Goal: Task Accomplishment & Management: Use online tool/utility

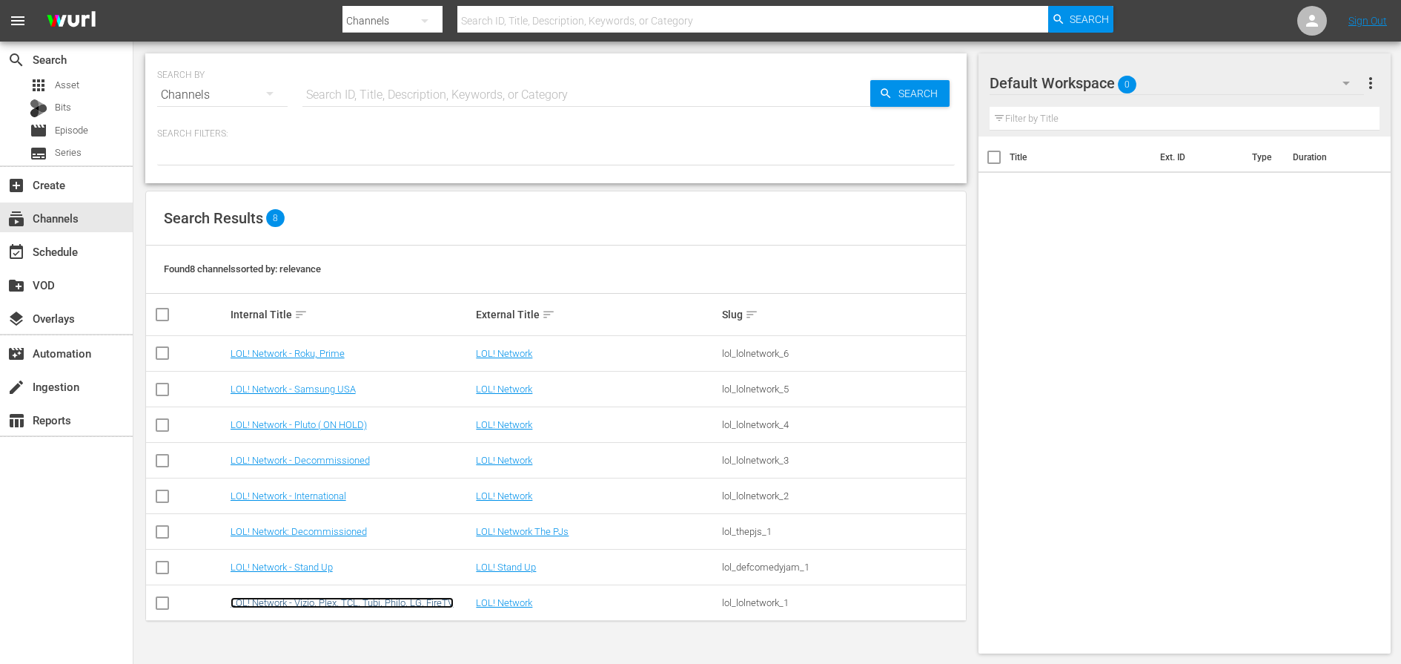
click at [317, 600] on link "LOL! Network - Vizio, Plex, TCL, Tubi, Philo, LG, FireTV" at bounding box center [342, 602] width 223 height 11
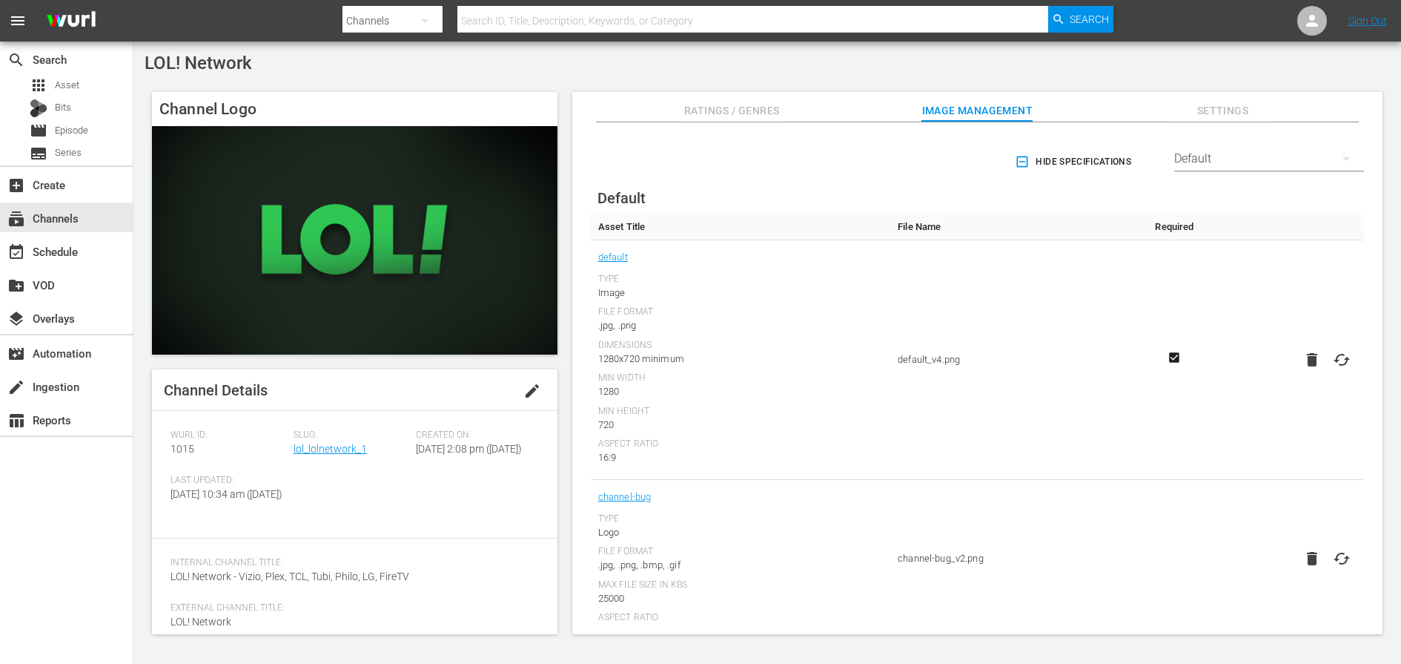
click at [340, 454] on div "Slug: lol_lolnetwork_1" at bounding box center [355, 451] width 123 height 45
click at [340, 452] on link "lol_lolnetwork_1" at bounding box center [330, 449] width 73 height 12
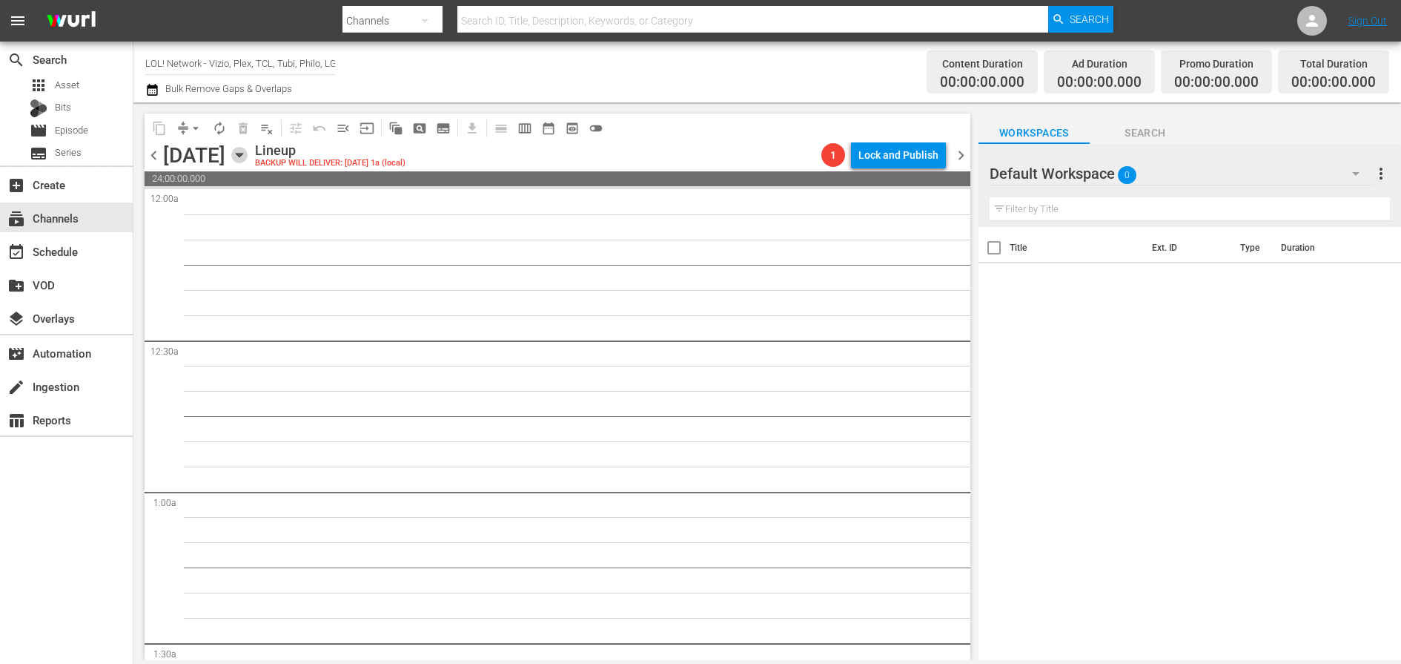
click at [248, 161] on icon "button" at bounding box center [239, 155] width 16 height 16
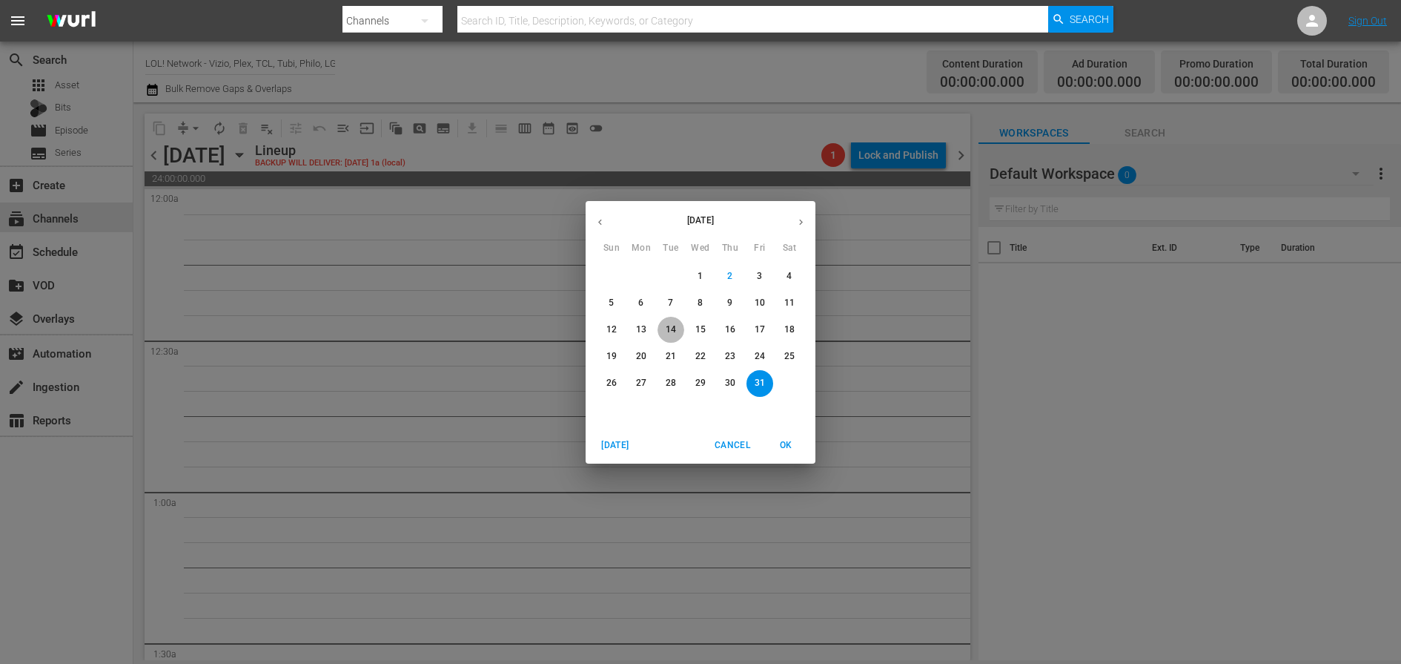
click at [664, 339] on button "14" at bounding box center [671, 330] width 27 height 27
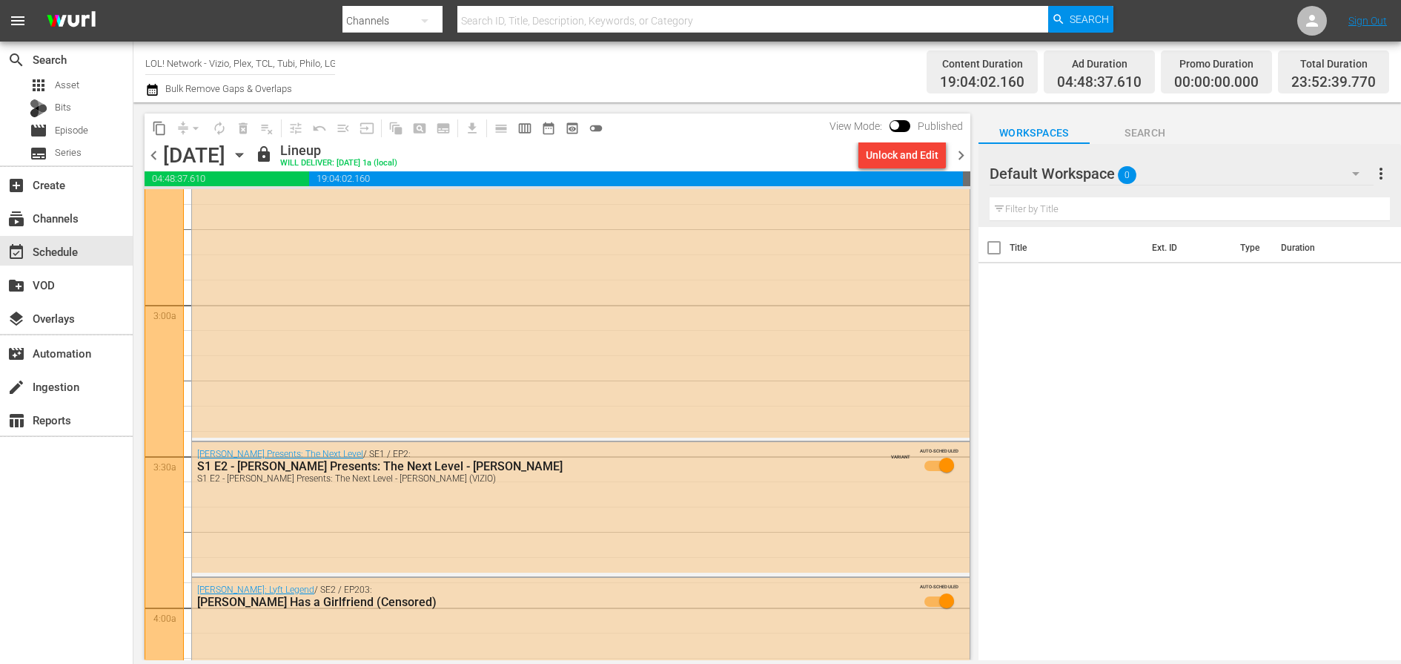
scroll to position [802, 0]
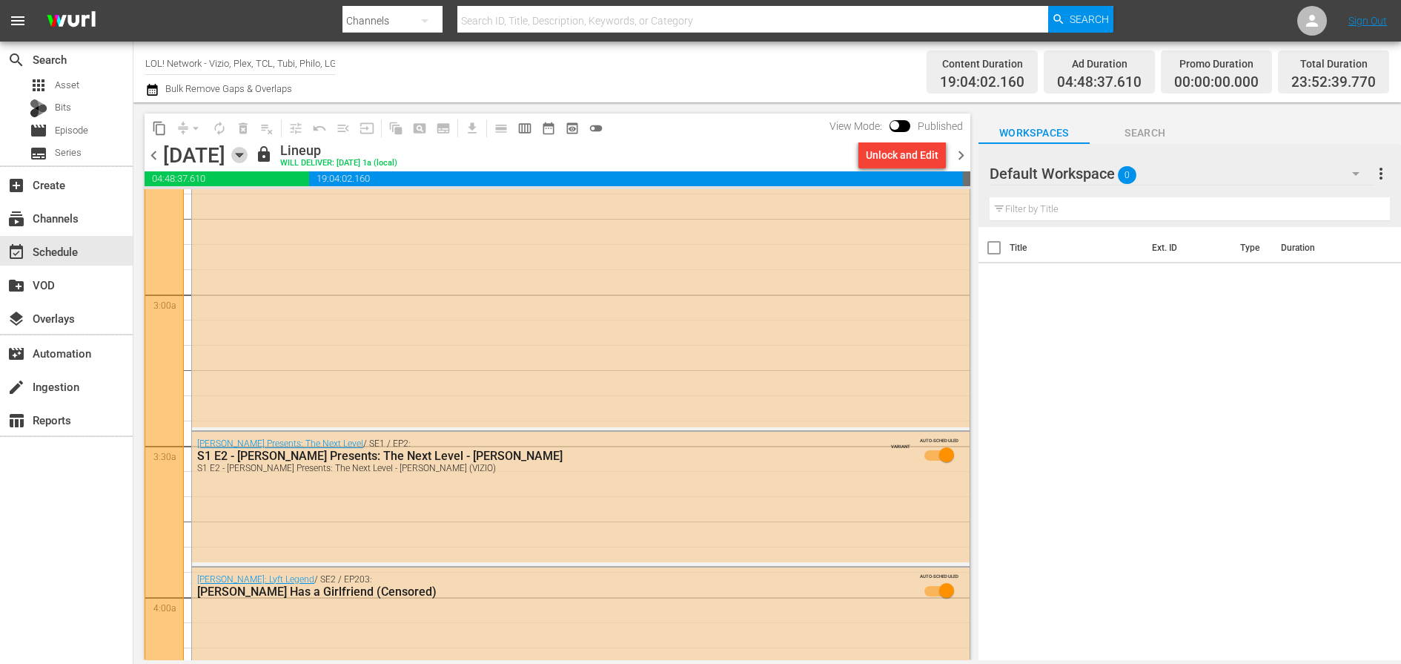
click at [248, 155] on icon "button" at bounding box center [239, 155] width 16 height 16
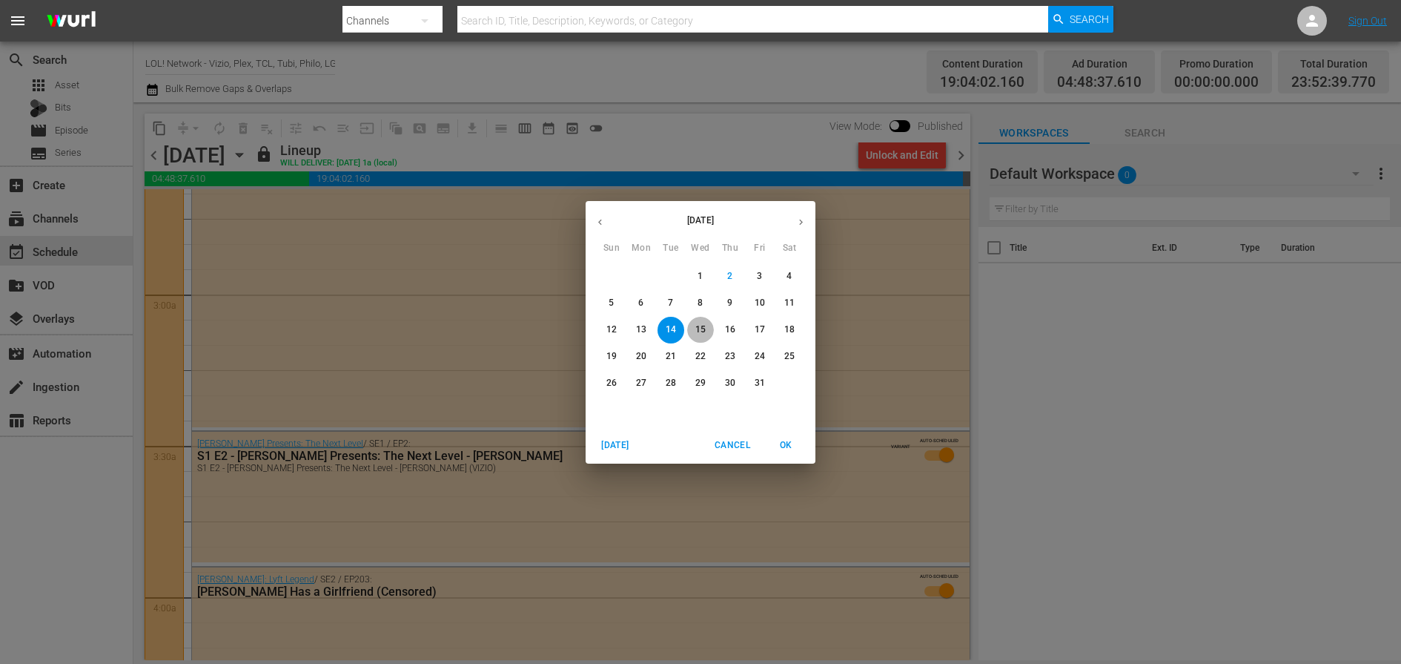
click at [705, 333] on p "15" at bounding box center [700, 329] width 10 height 13
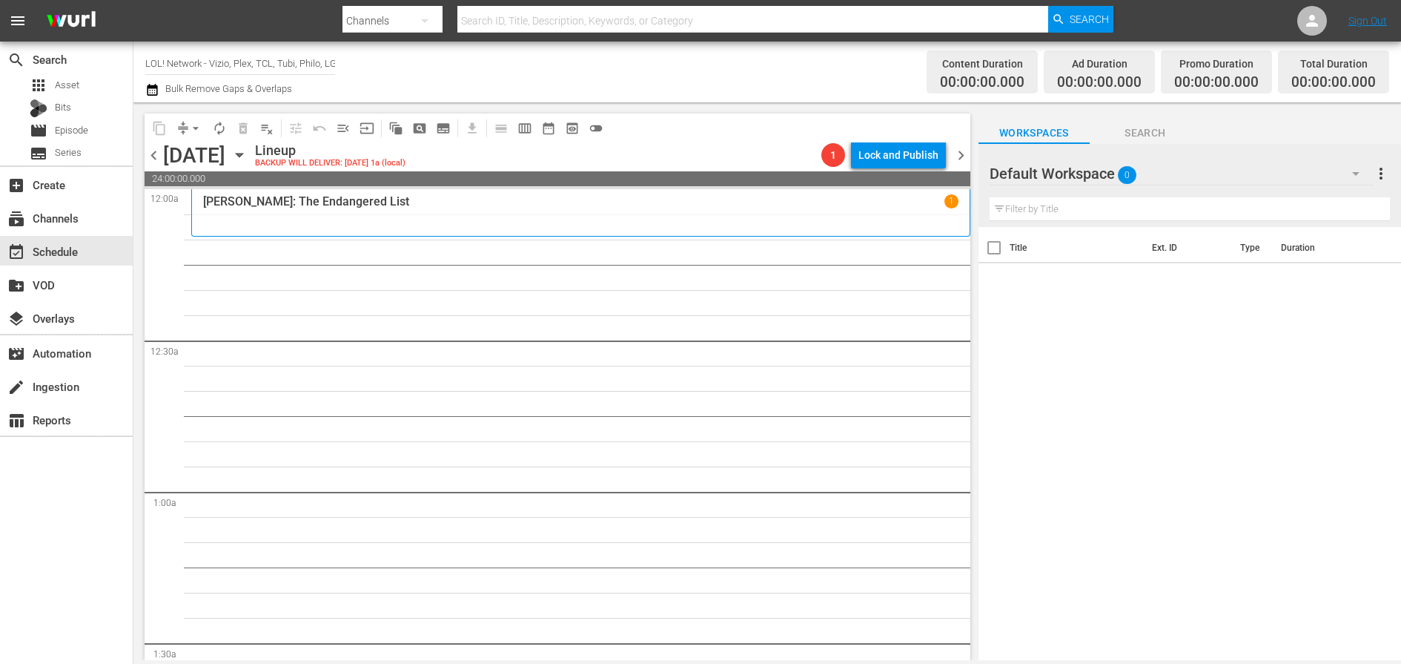
click at [248, 161] on icon "button" at bounding box center [239, 155] width 16 height 16
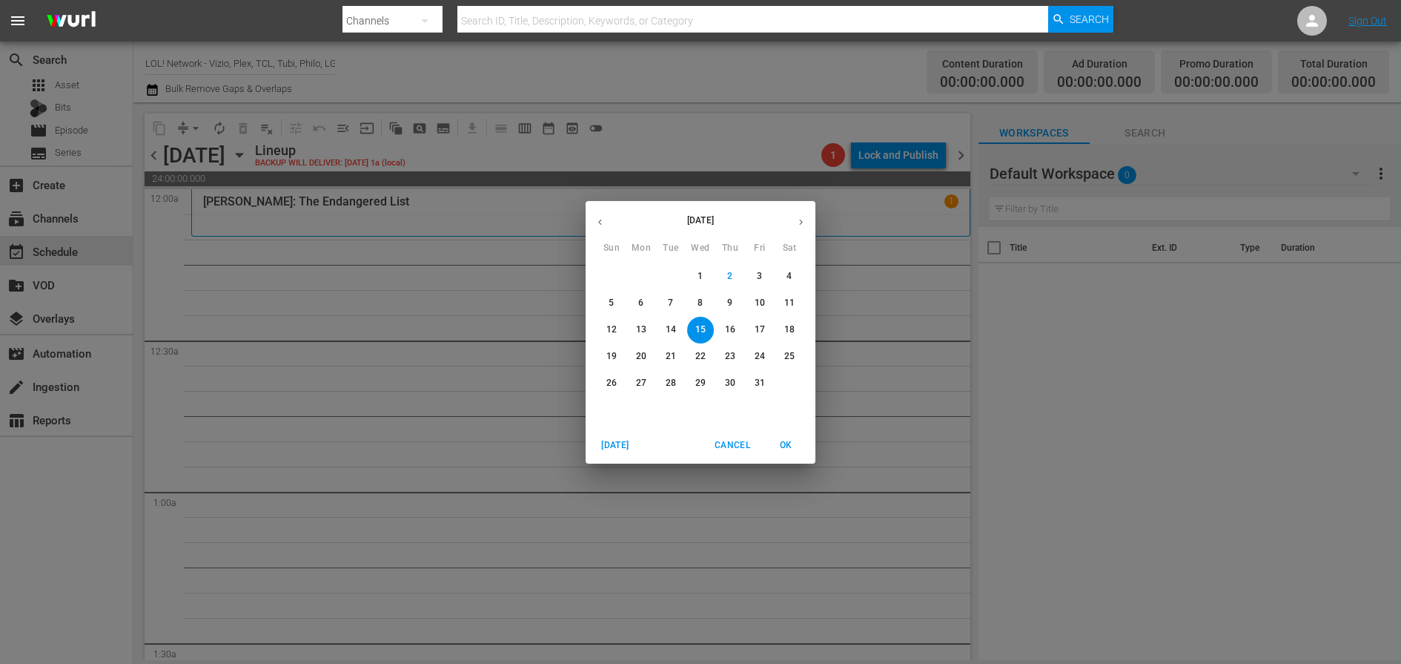
click at [357, 87] on div "[DATE] Sun Mon Tue Wed Thu Fri Sat 28 29 30 1 2 3 4 5 6 7 8 9 10 11 12 13 14 15…" at bounding box center [700, 332] width 1401 height 664
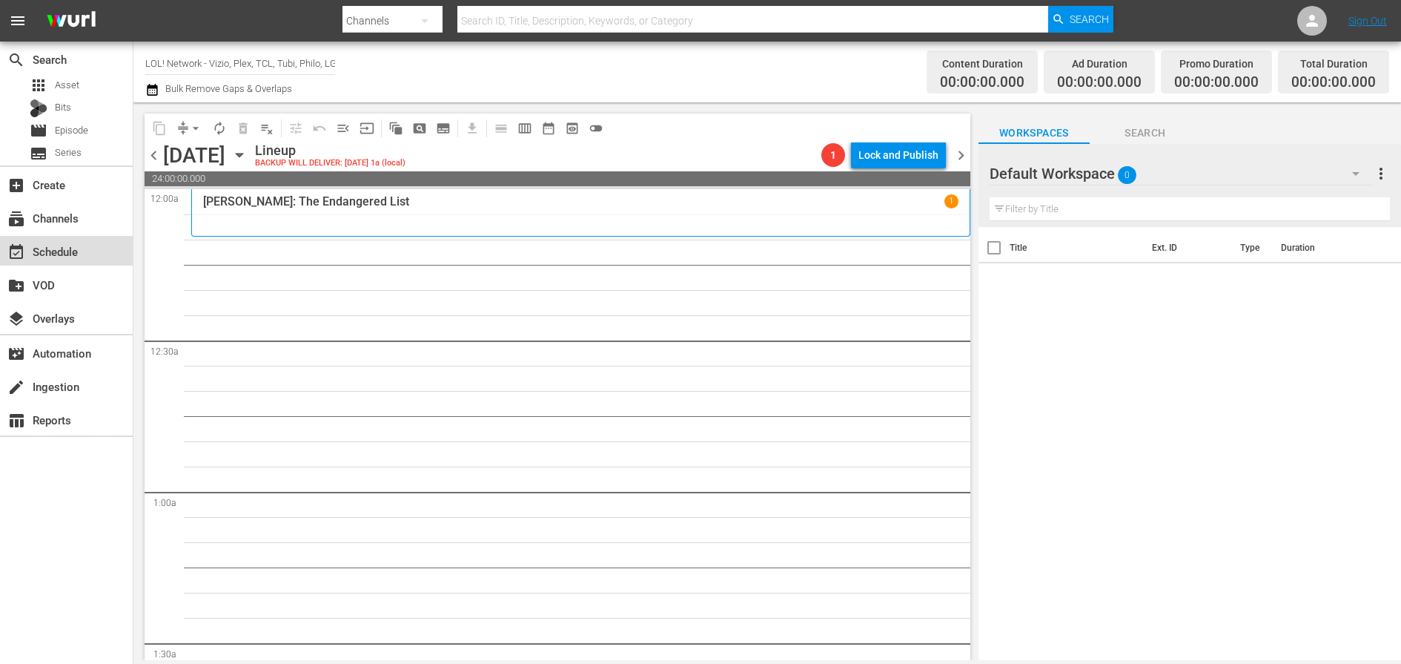
click at [52, 237] on div "event_available Schedule" at bounding box center [66, 251] width 133 height 30
click at [53, 231] on div "subscriptions Channels" at bounding box center [66, 217] width 133 height 30
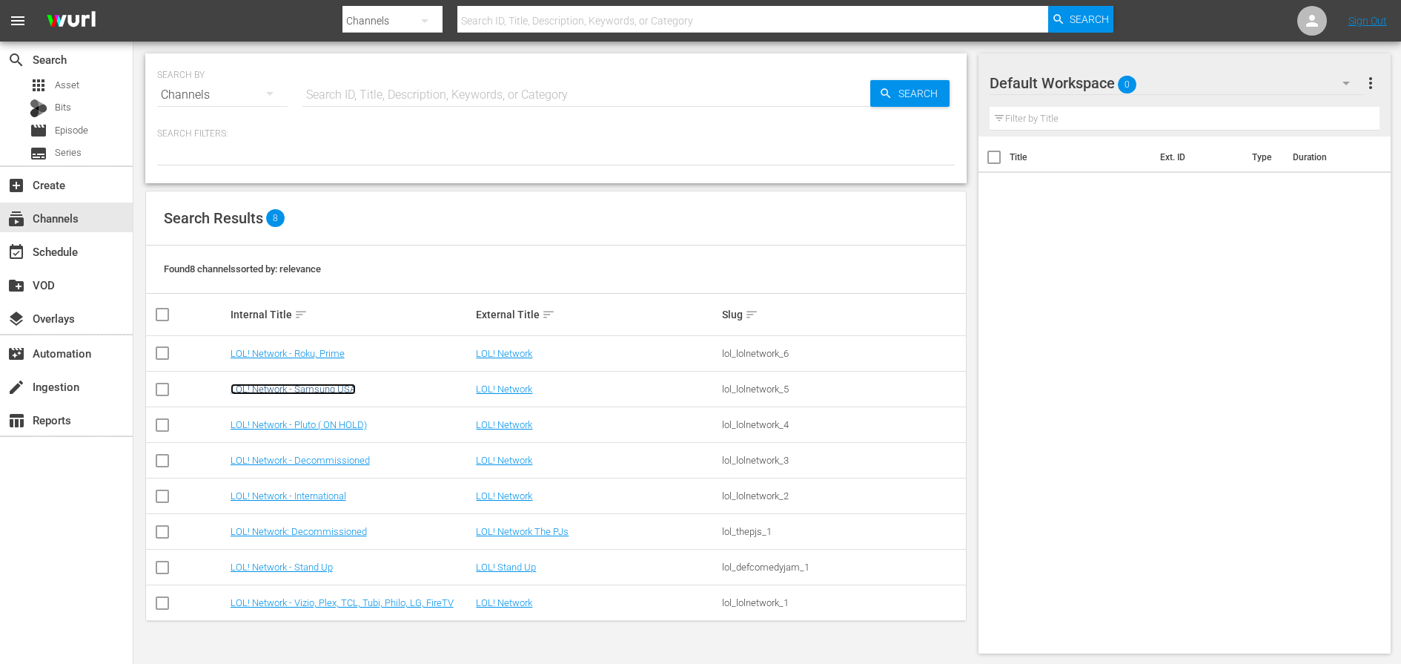
click at [331, 388] on link "LOL! Network - Samsung USA" at bounding box center [293, 388] width 125 height 11
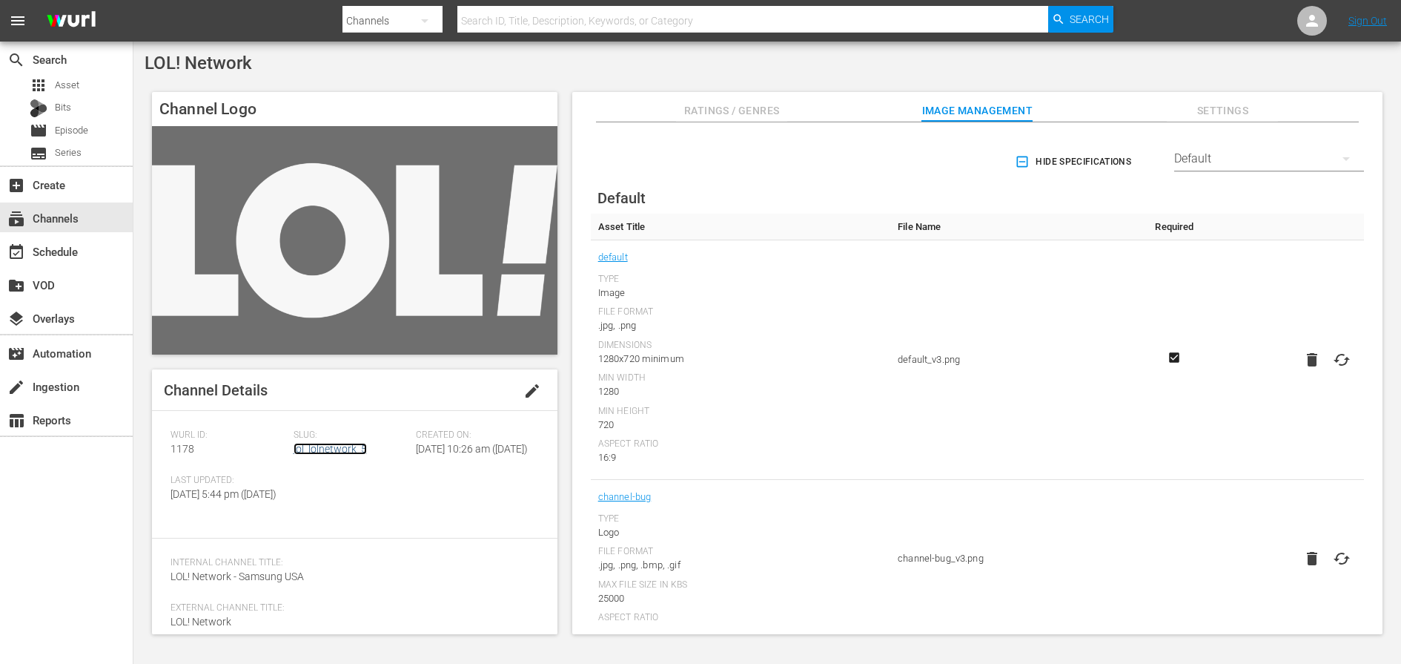
click at [337, 452] on link "lol_lolnetwork_5" at bounding box center [330, 449] width 73 height 12
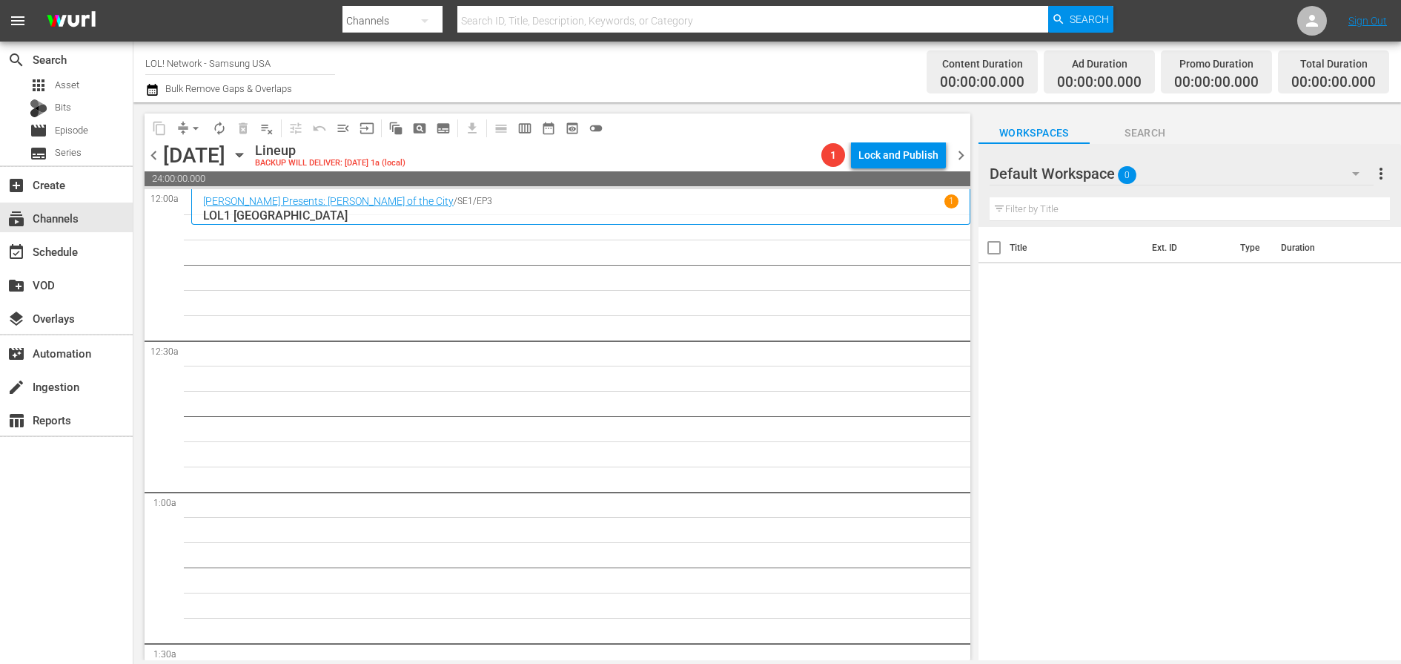
click at [248, 156] on icon "button" at bounding box center [239, 155] width 16 height 16
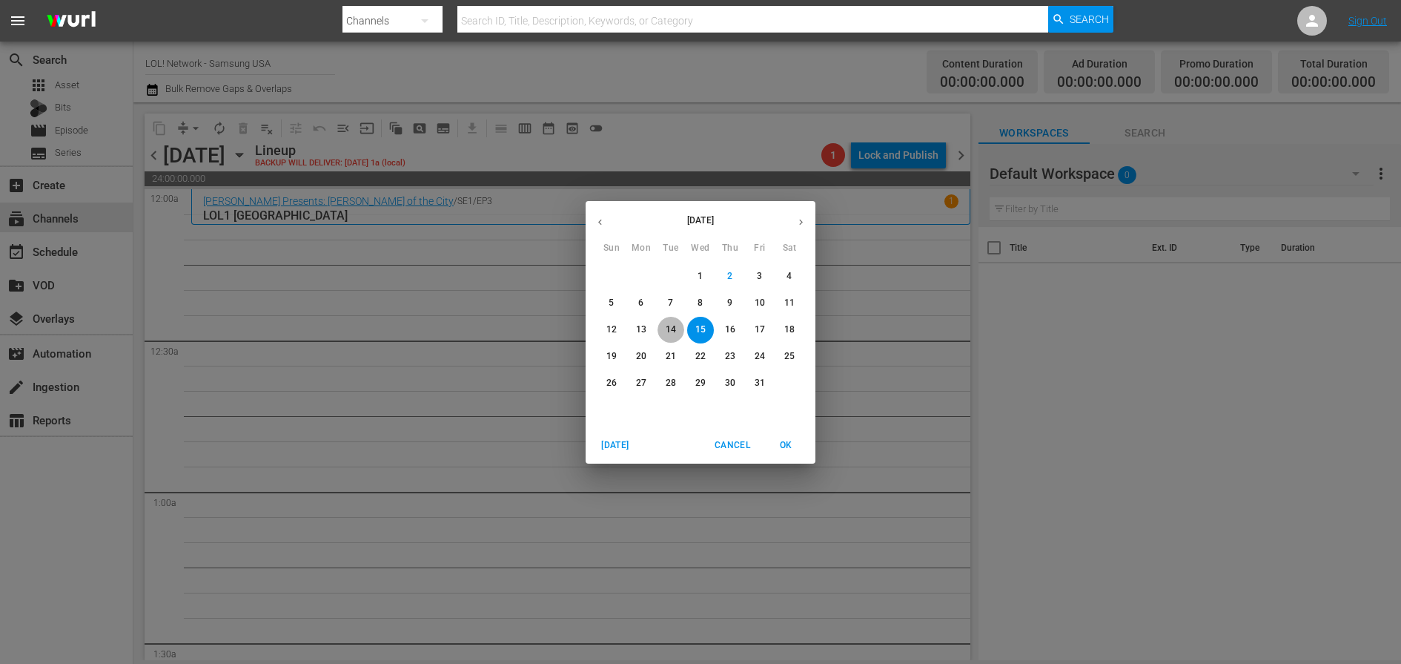
click at [666, 329] on p "14" at bounding box center [671, 329] width 10 height 13
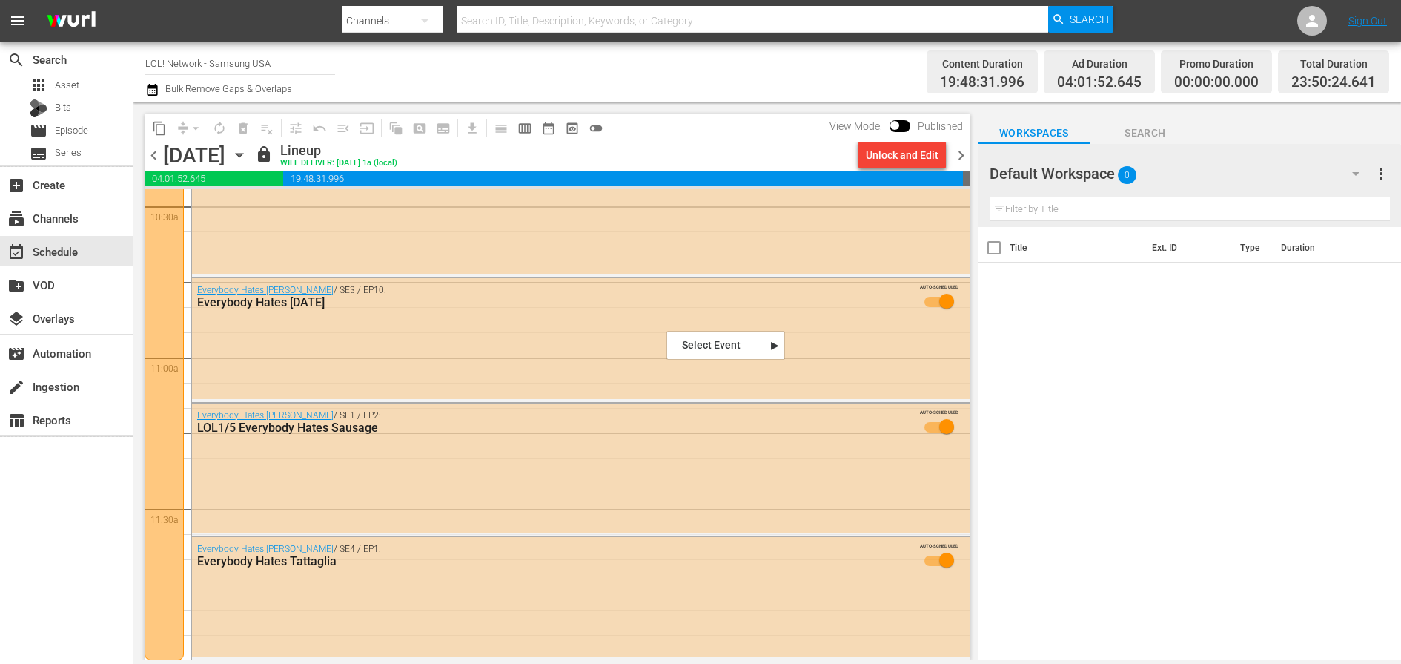
scroll to position [3163, 0]
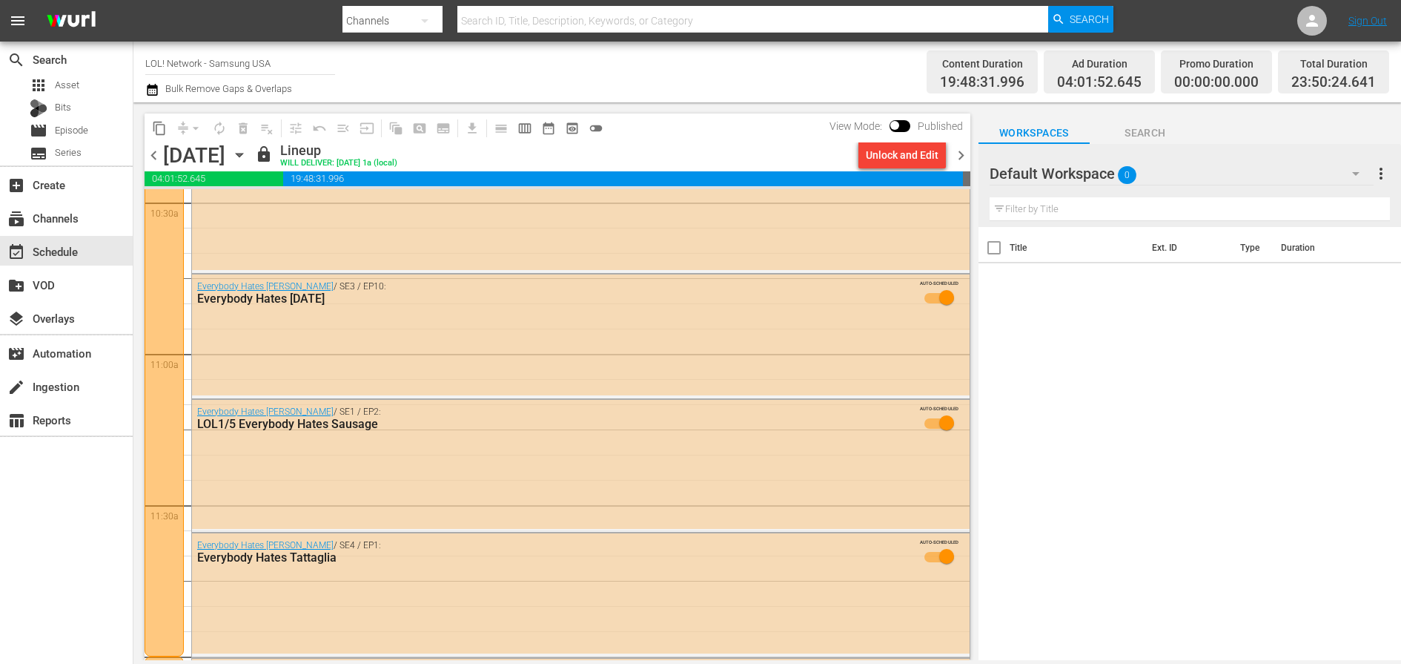
click at [712, 125] on div "content_copy compress arrow_drop_down autorenew_outlined delete_forever_outline…" at bounding box center [558, 127] width 826 height 29
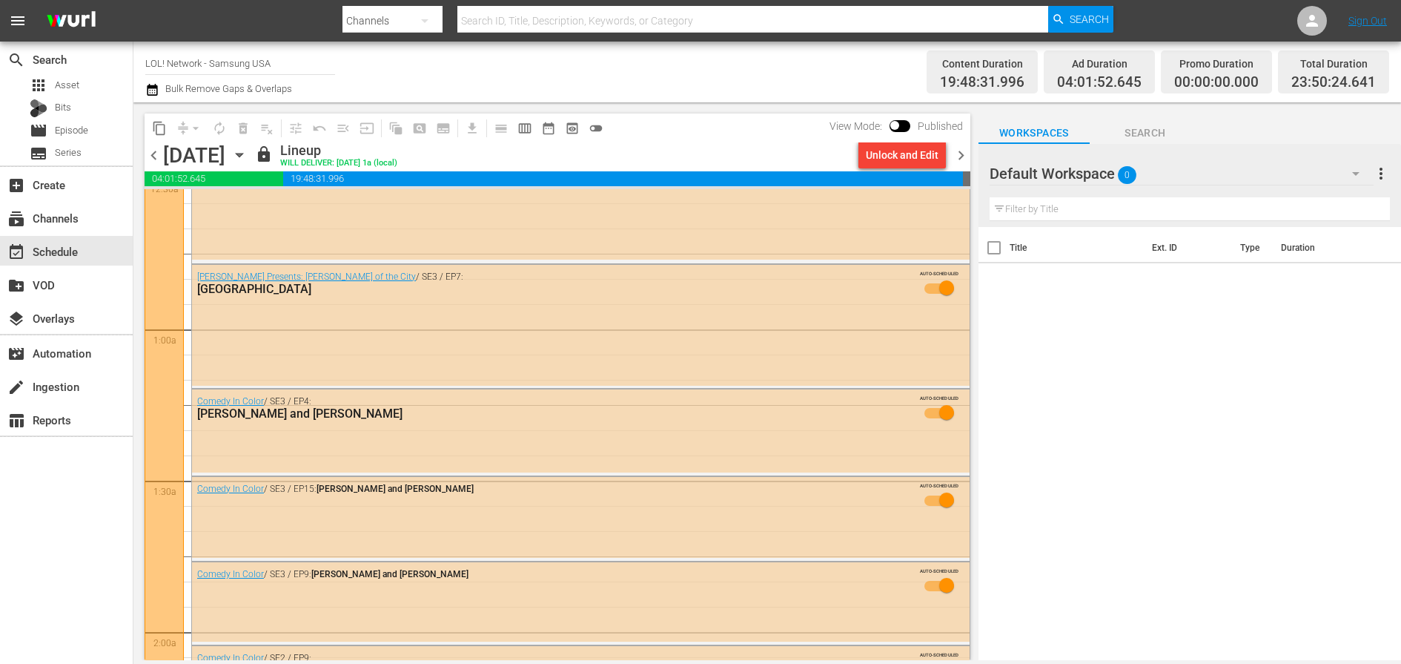
scroll to position [0, 0]
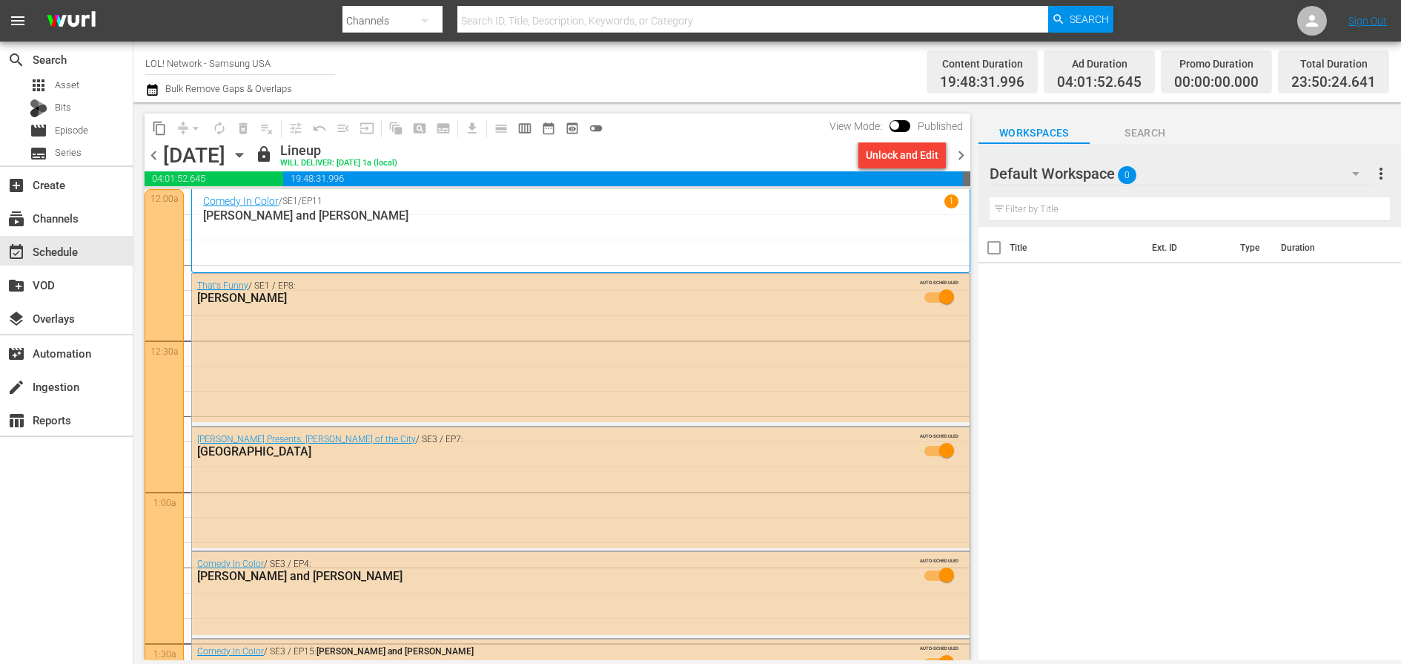
click at [248, 158] on icon "button" at bounding box center [239, 155] width 16 height 16
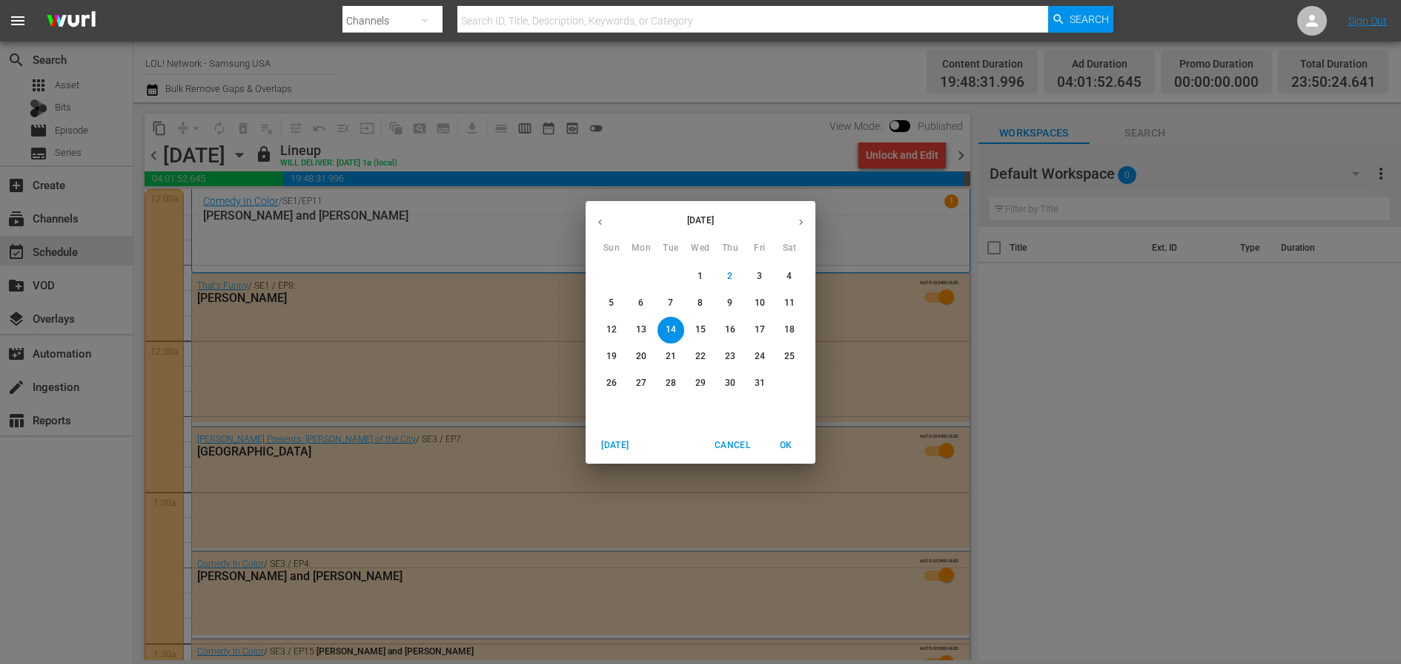
click at [240, 120] on div "[DATE] Sun Mon Tue Wed Thu Fri Sat 28 29 30 1 2 3 4 5 6 7 8 9 10 11 12 13 14 15…" at bounding box center [700, 332] width 1401 height 664
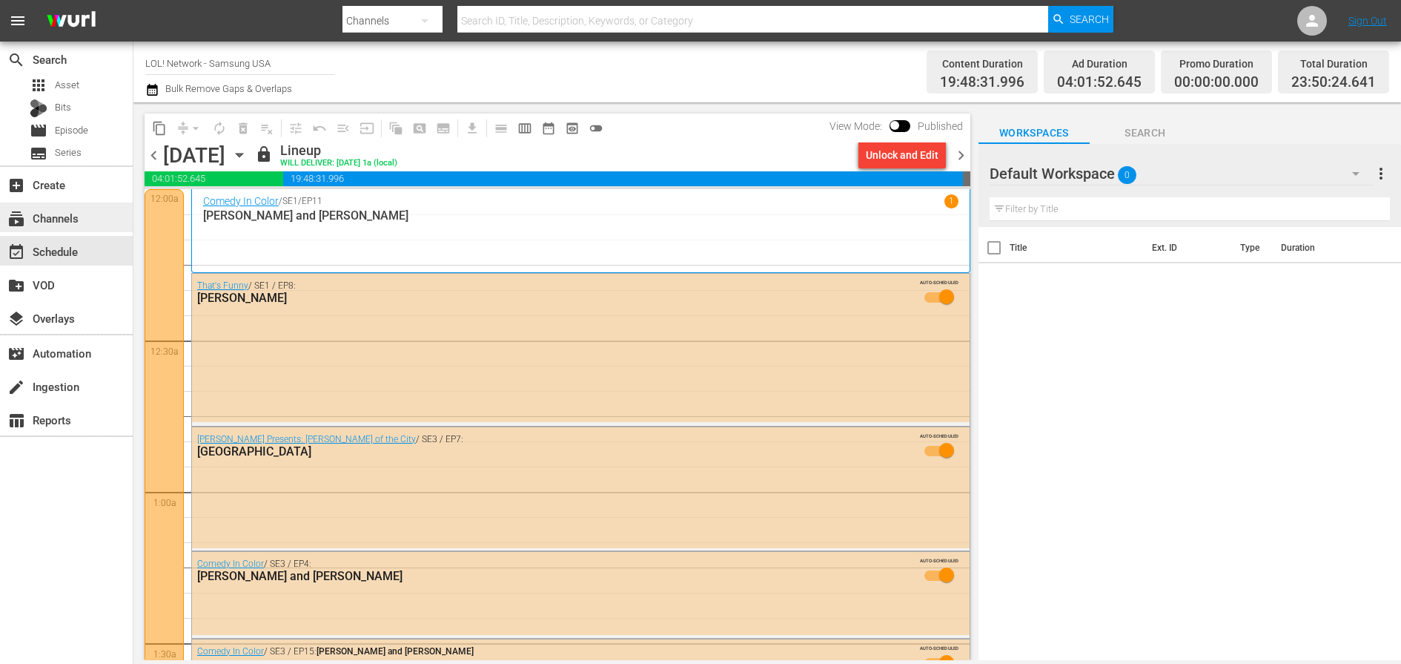
click at [110, 223] on div "subscriptions Channels" at bounding box center [66, 217] width 133 height 30
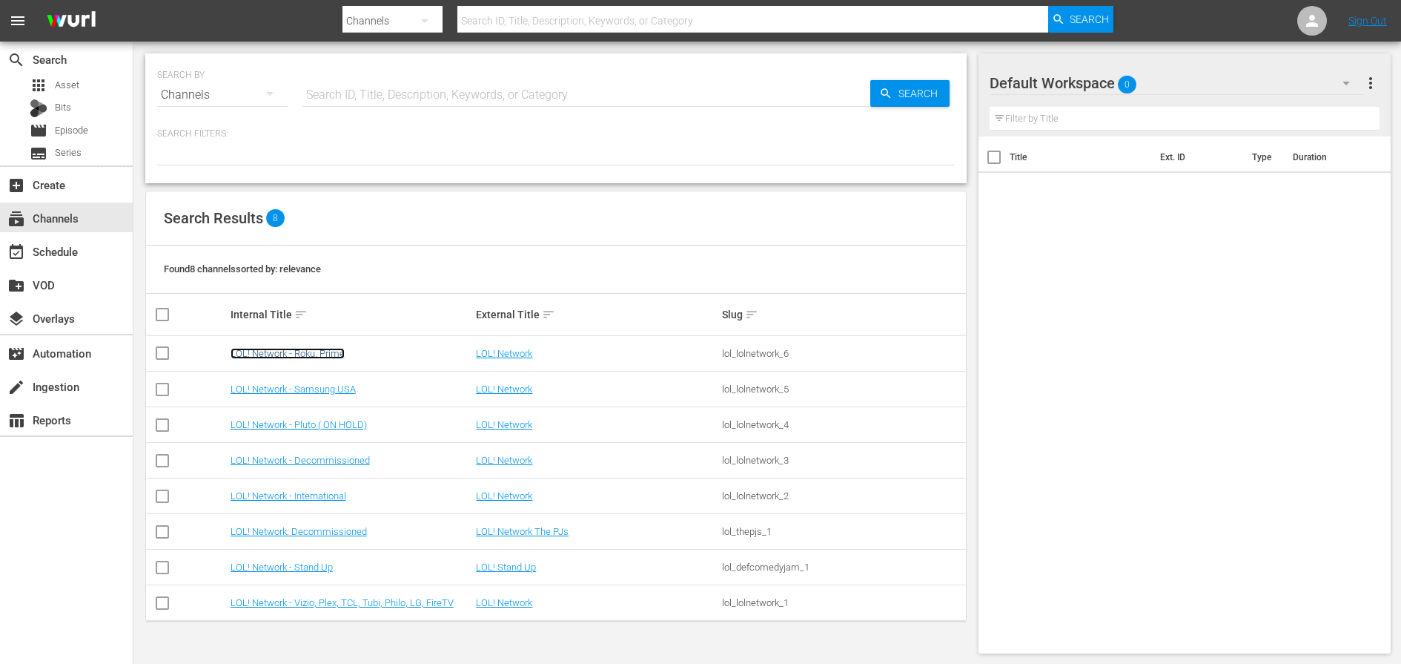
click at [307, 350] on link "LOL! Network - Roku, Prime" at bounding box center [288, 353] width 114 height 11
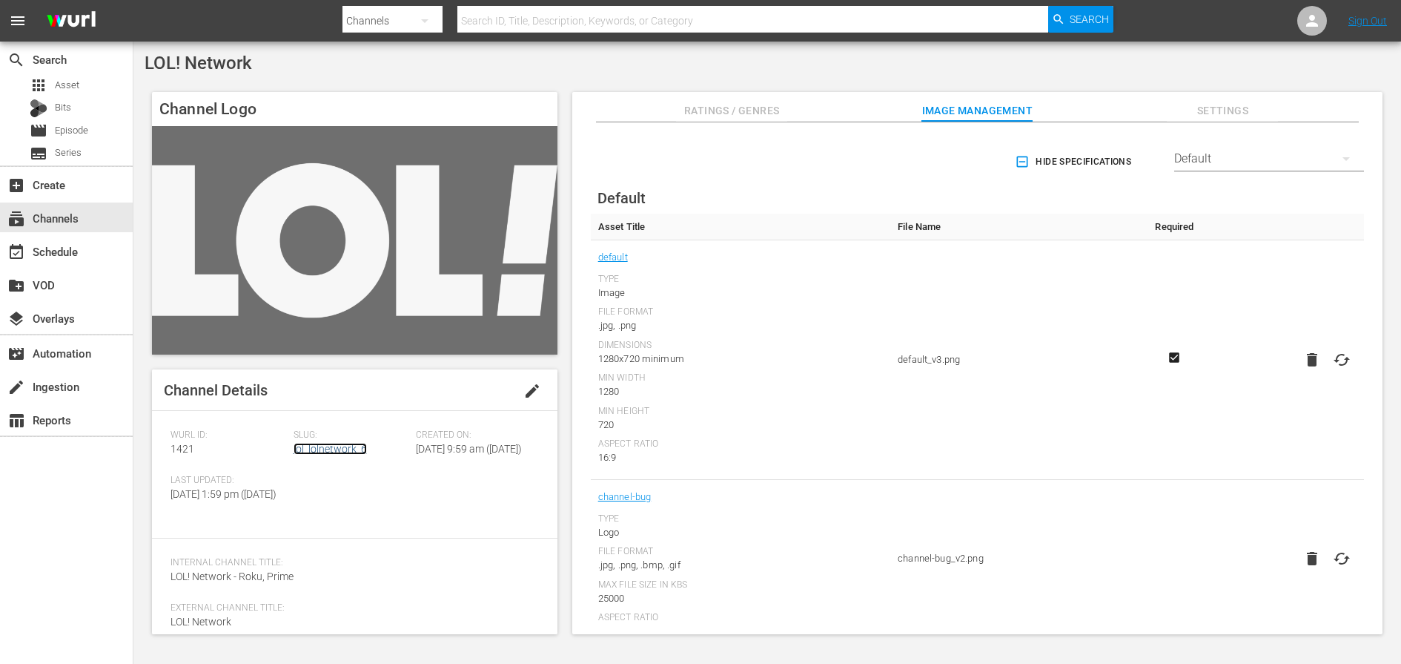
click at [337, 449] on link "lol_lolnetwork_6" at bounding box center [330, 449] width 73 height 12
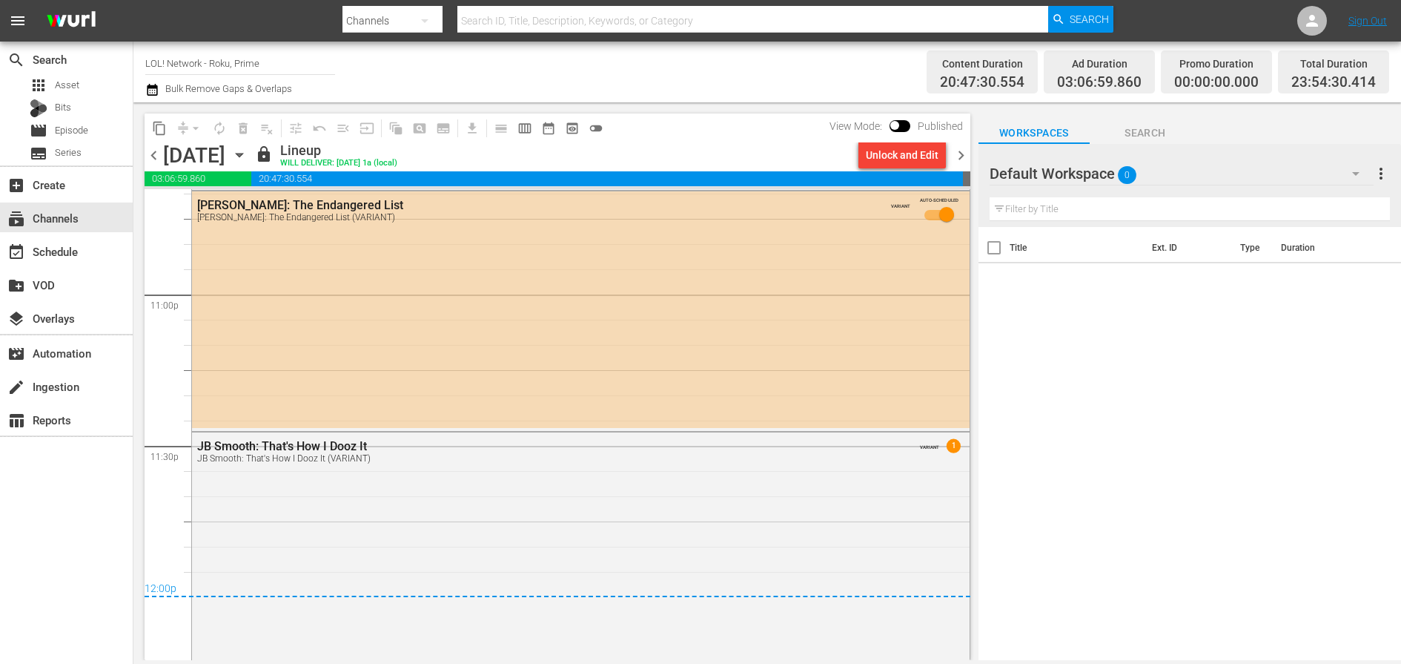
scroll to position [6863, 0]
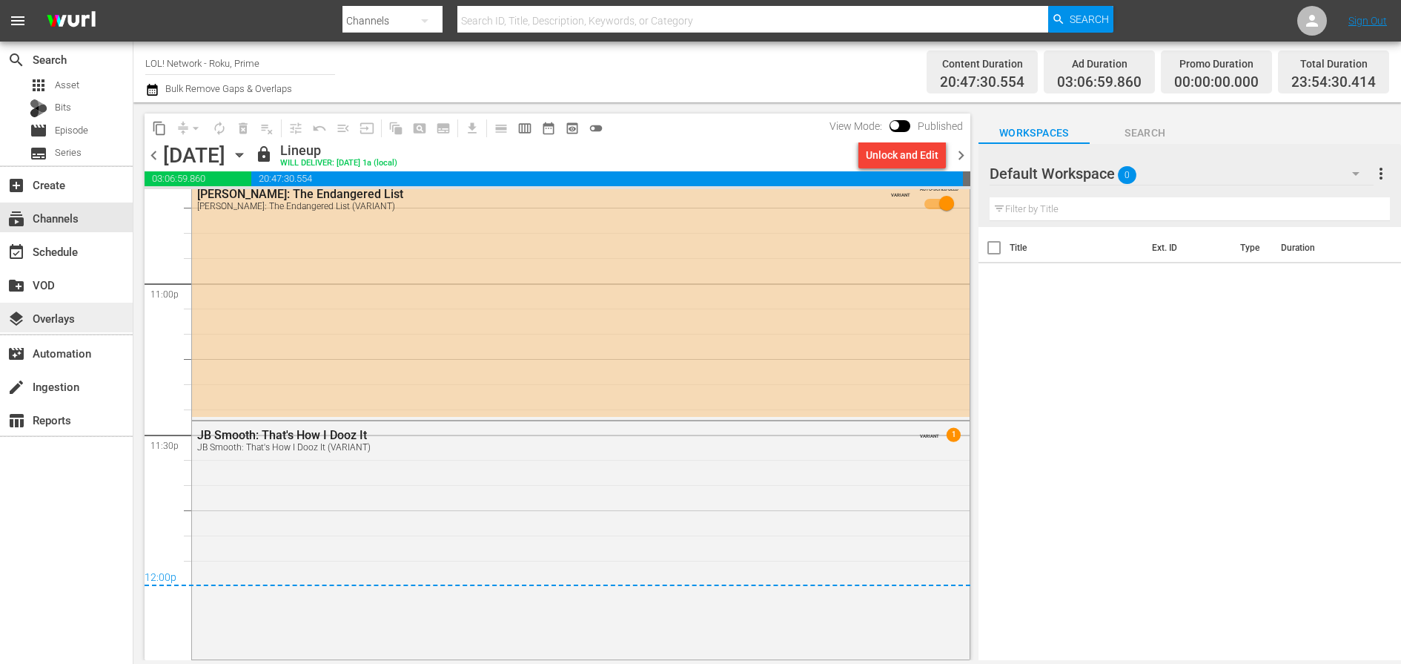
click at [44, 312] on div "layers Overlays" at bounding box center [41, 315] width 83 height 13
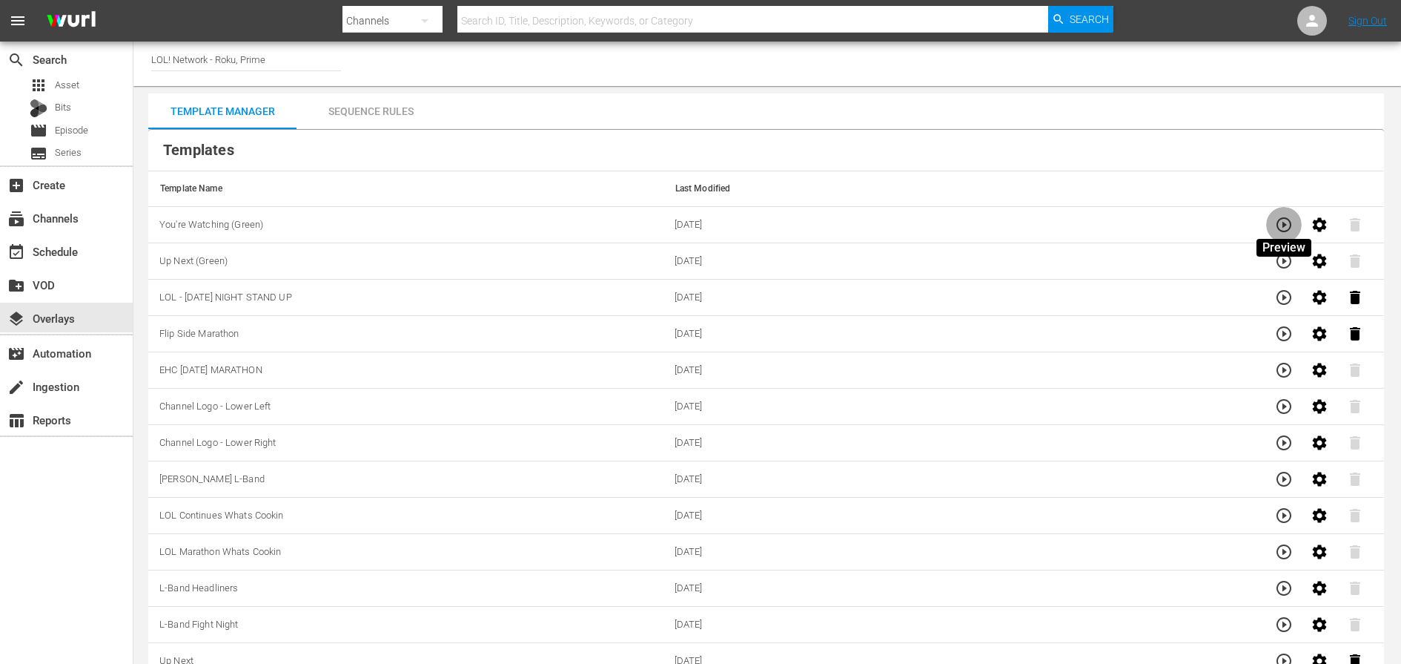
click at [1280, 225] on icon "button" at bounding box center [1284, 225] width 18 height 18
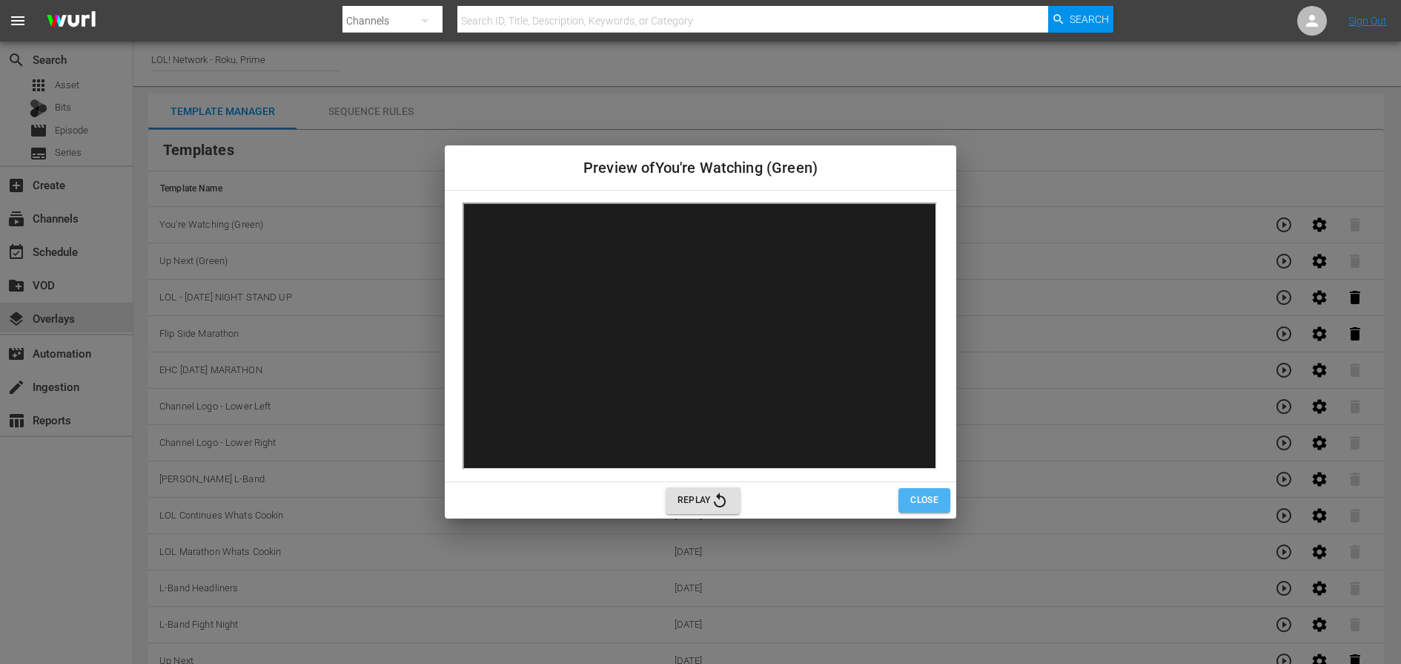
click at [936, 504] on span "Close" at bounding box center [924, 500] width 28 height 16
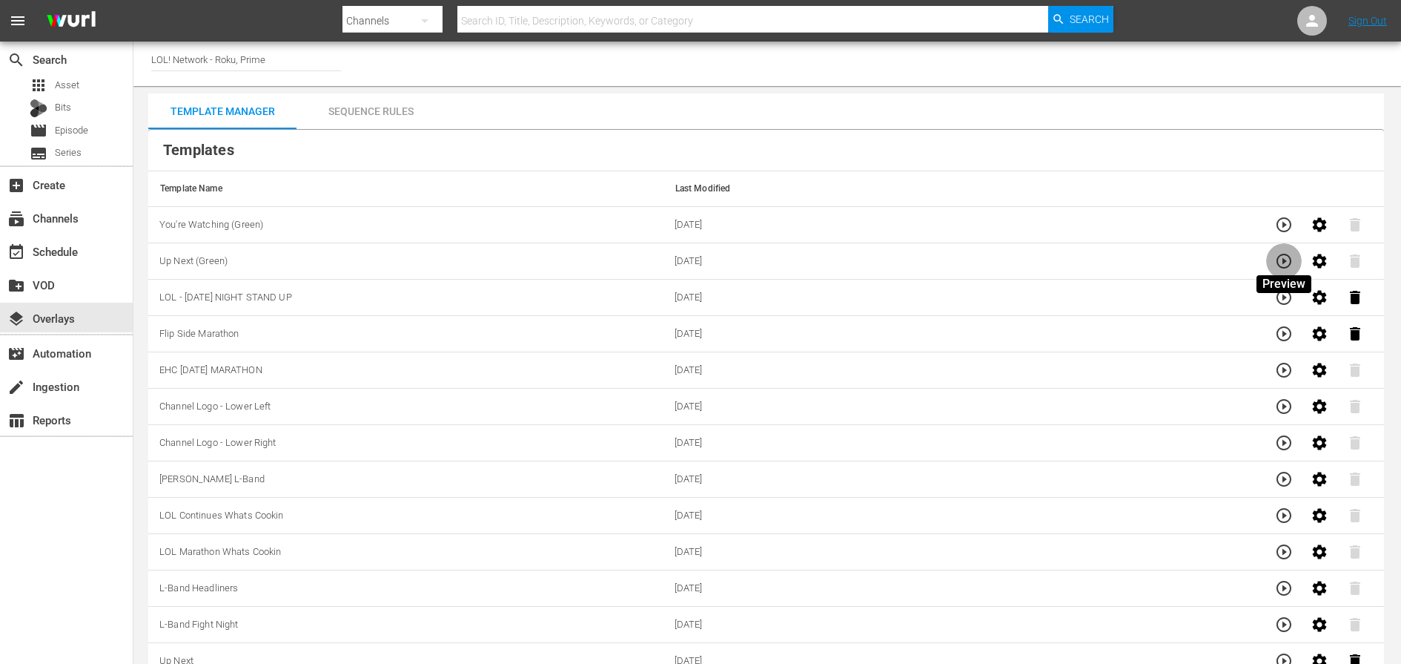
click at [1277, 250] on button "button" at bounding box center [1284, 261] width 36 height 36
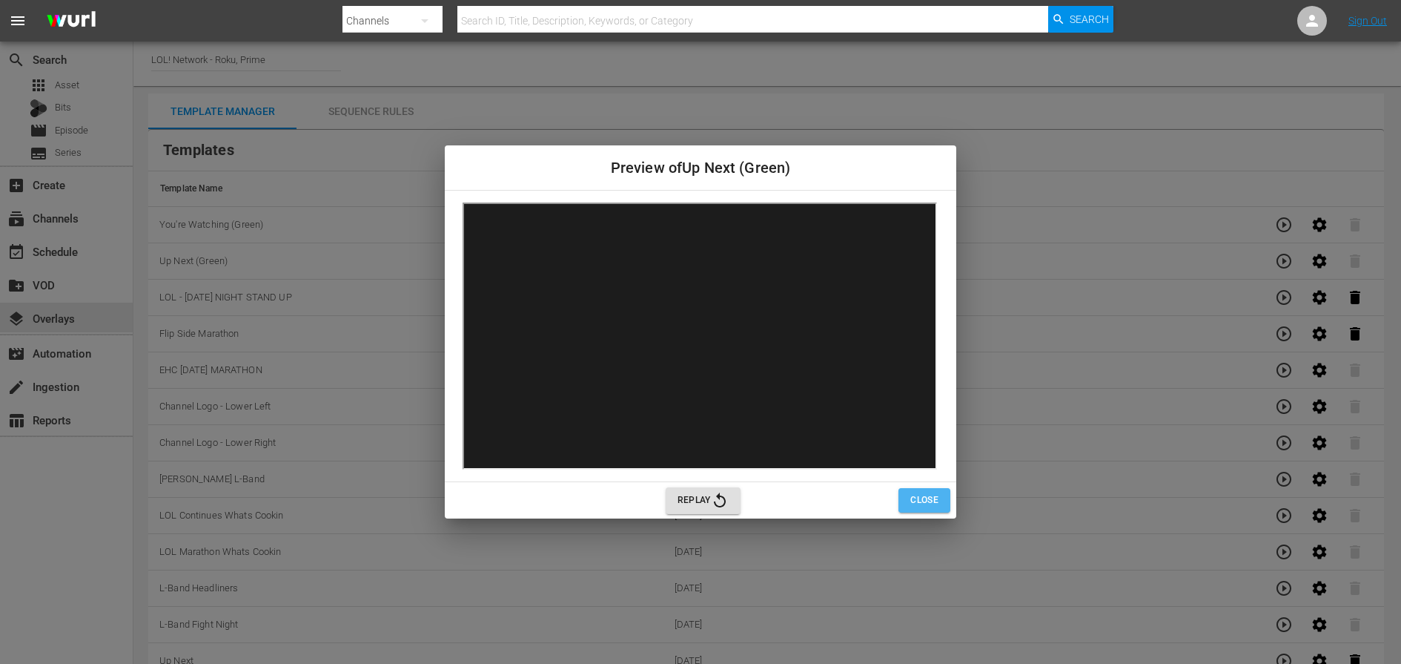
click at [936, 502] on span "Close" at bounding box center [924, 500] width 28 height 16
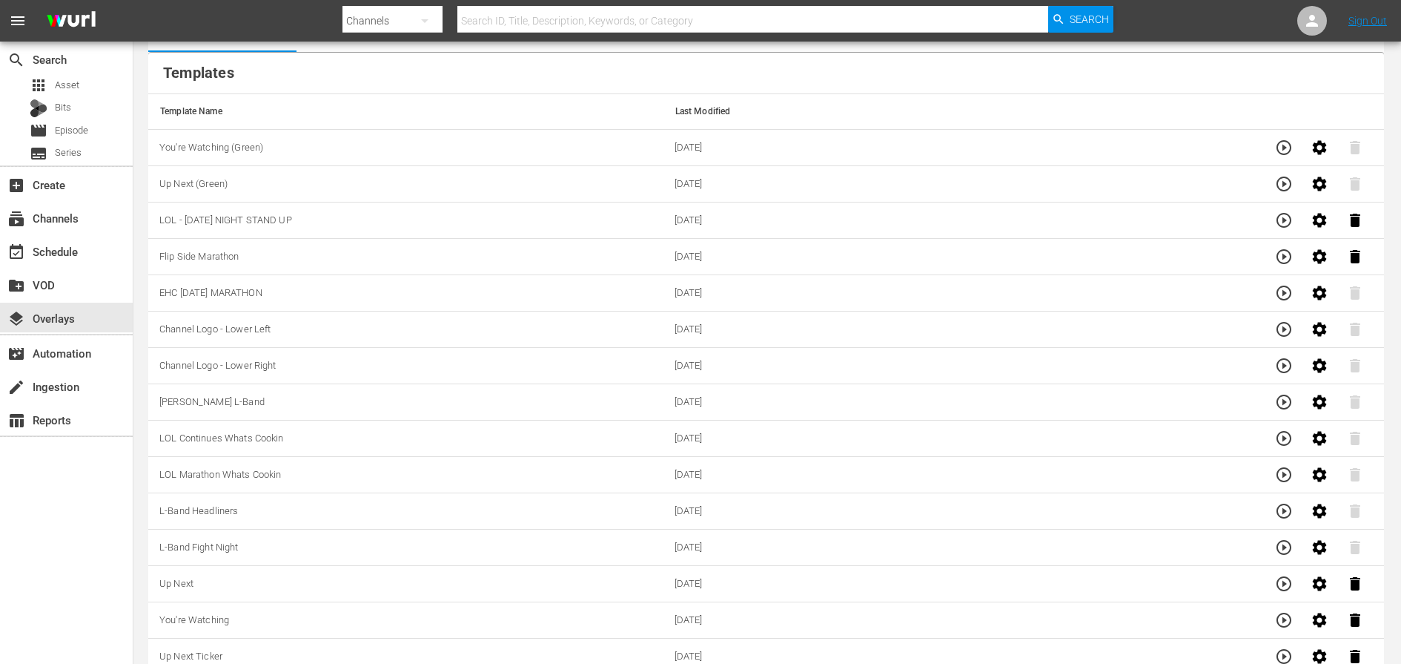
scroll to position [126, 0]
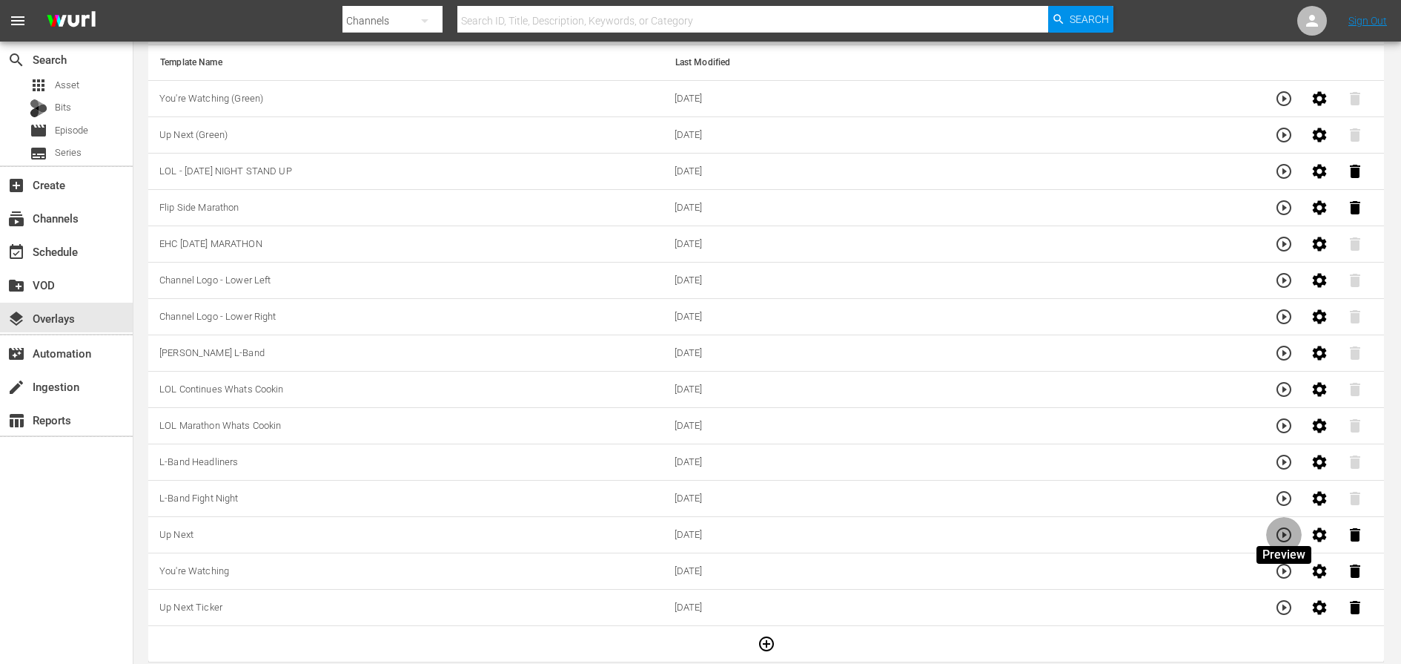
click at [1286, 526] on icon "button" at bounding box center [1284, 535] width 18 height 18
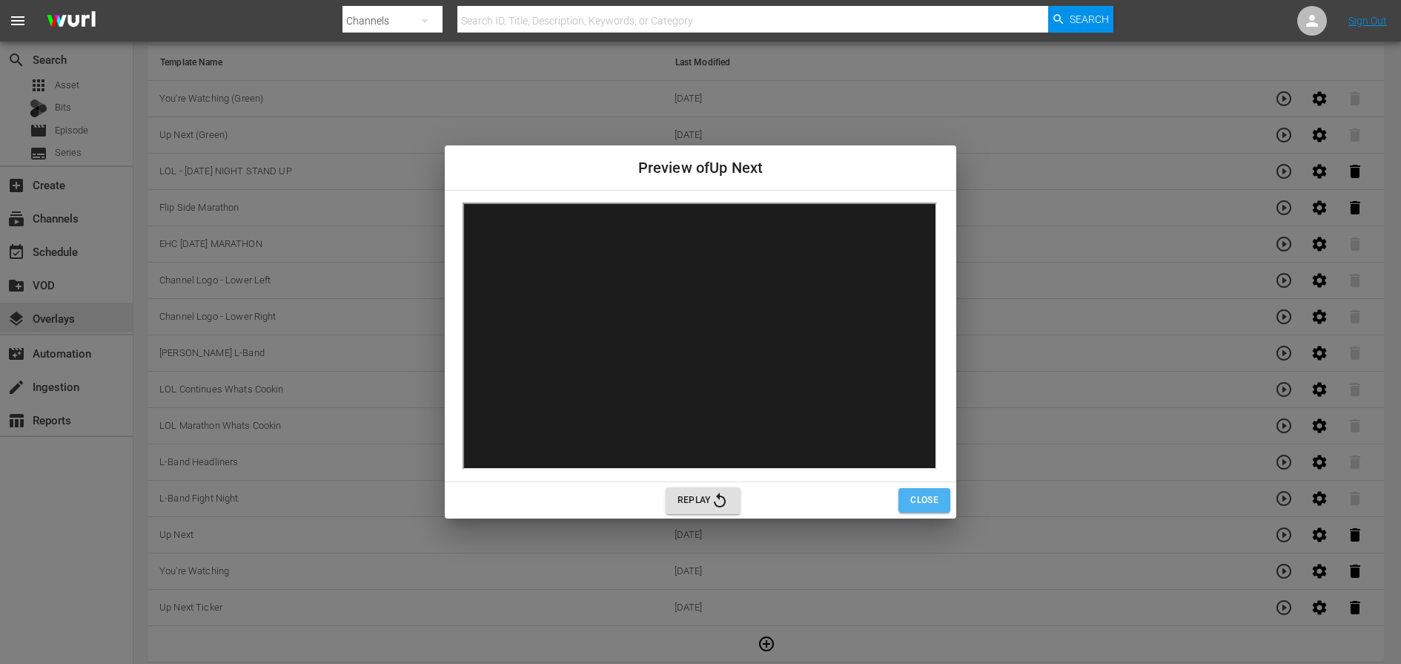
click at [927, 503] on span "Close" at bounding box center [924, 500] width 28 height 16
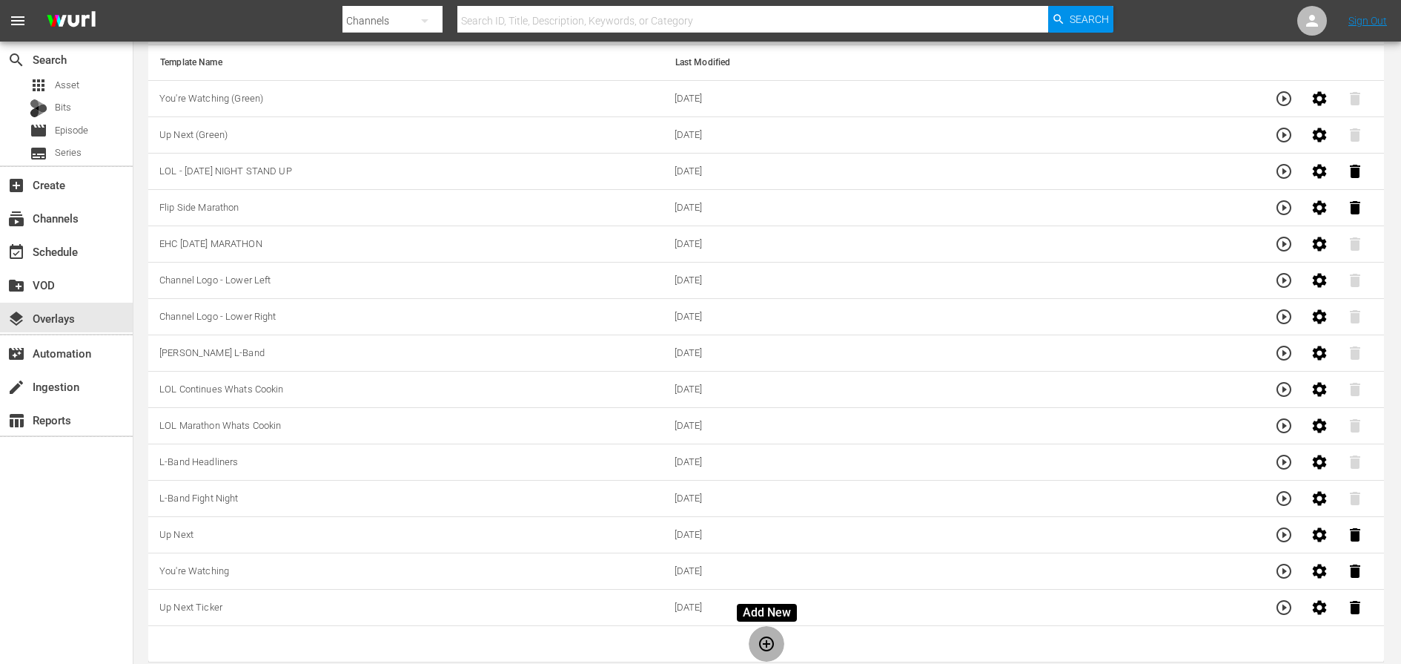
click at [764, 637] on icon "button" at bounding box center [766, 643] width 15 height 15
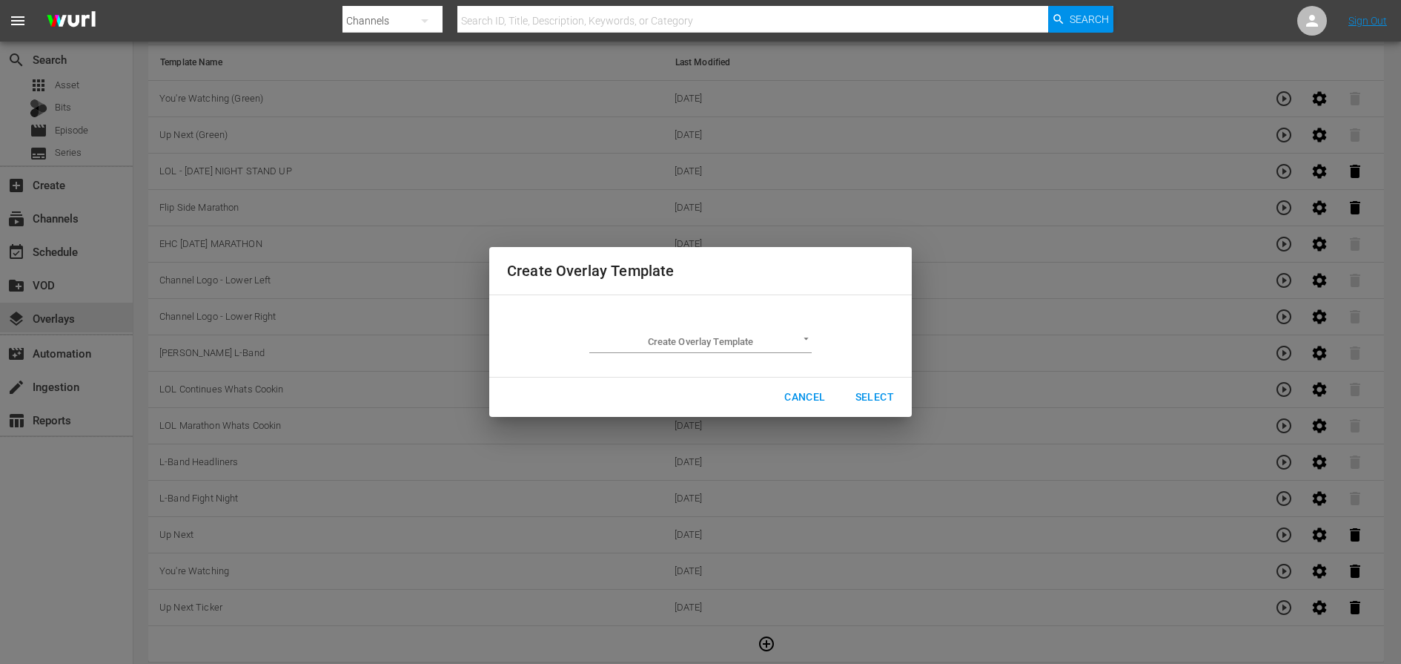
click at [764, 637] on div "Create Overlay Template Create Overlay Template ​ Cancel Select" at bounding box center [700, 332] width 1383 height 646
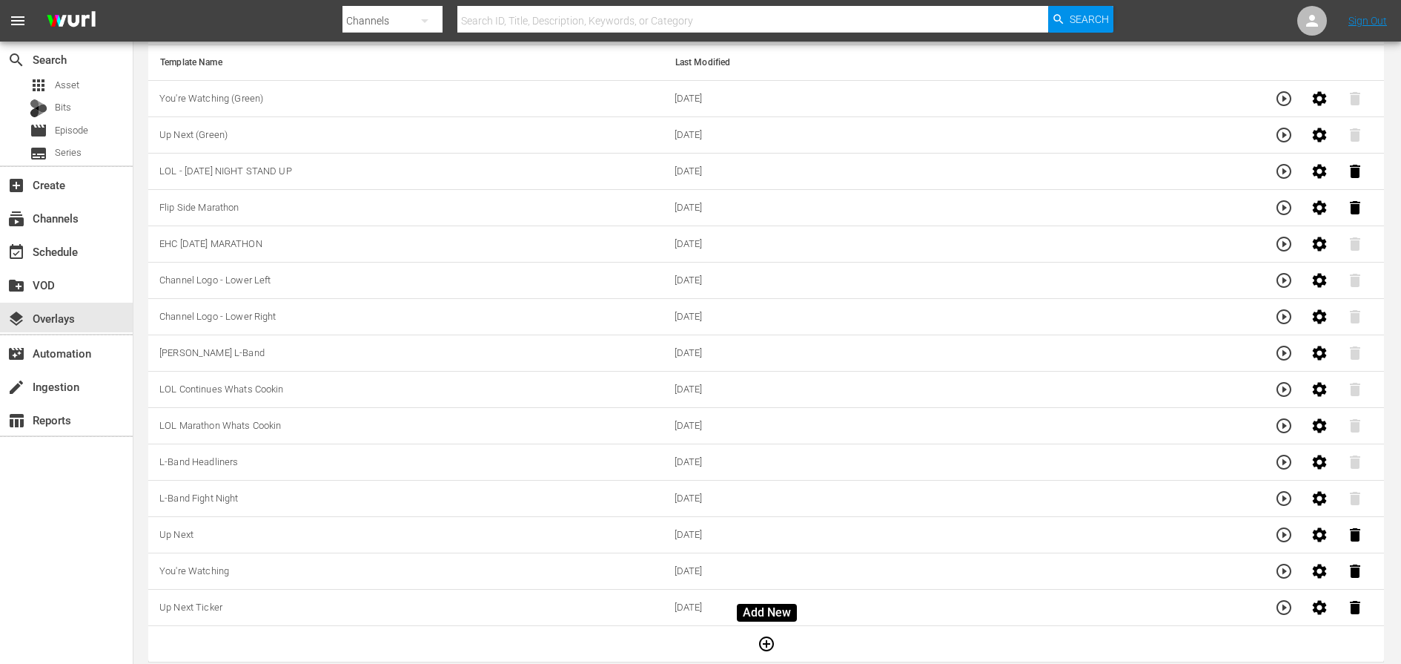
click at [766, 641] on icon "button" at bounding box center [767, 644] width 18 height 18
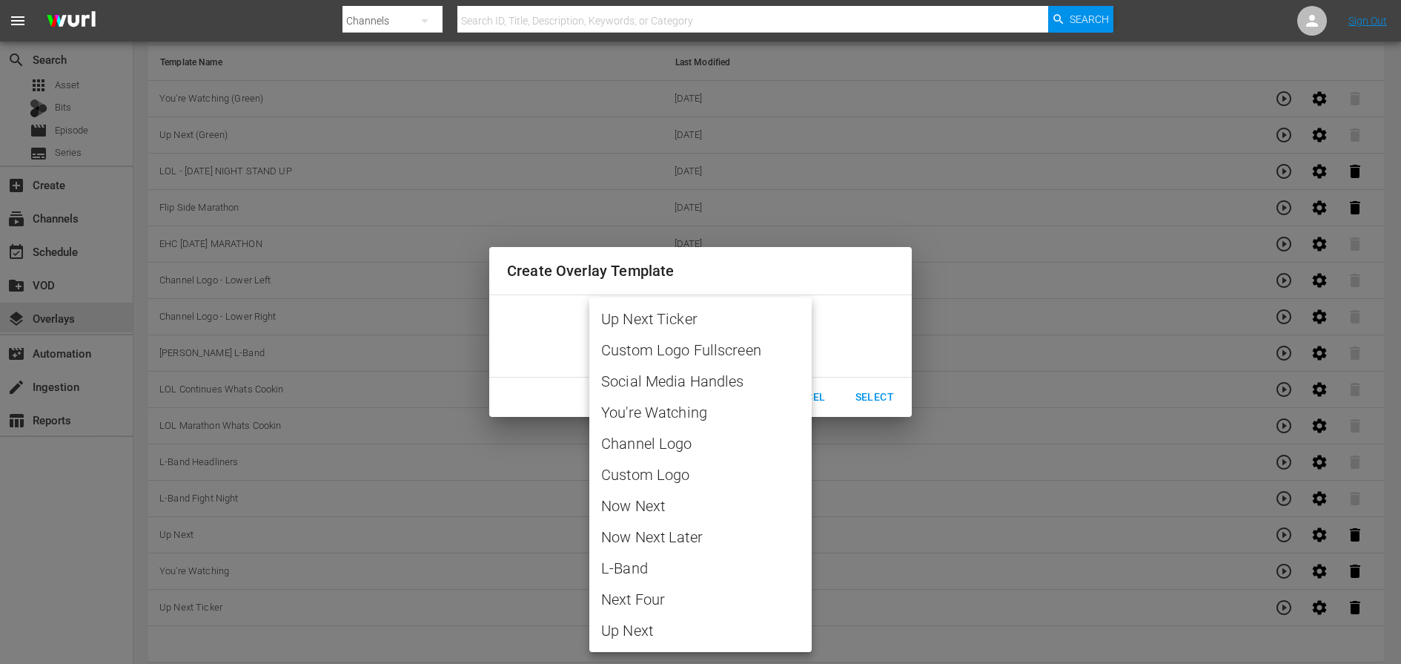
click at [796, 343] on body "menu Search By Channels Search ID, Title, Description, Keywords, or Category Se…" at bounding box center [700, 206] width 1401 height 664
click at [637, 508] on span "Now Next" at bounding box center [700, 505] width 199 height 22
type input "Now Next"
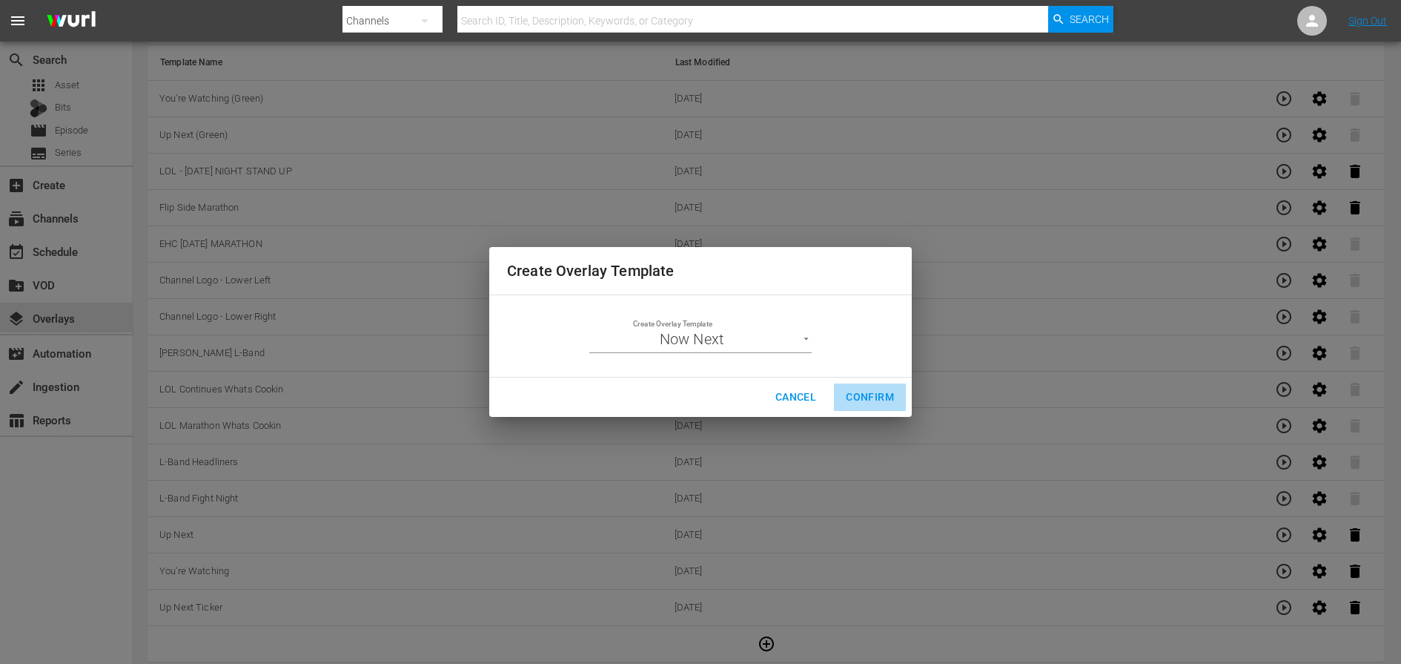
click at [887, 390] on span "Confirm" at bounding box center [870, 397] width 48 height 19
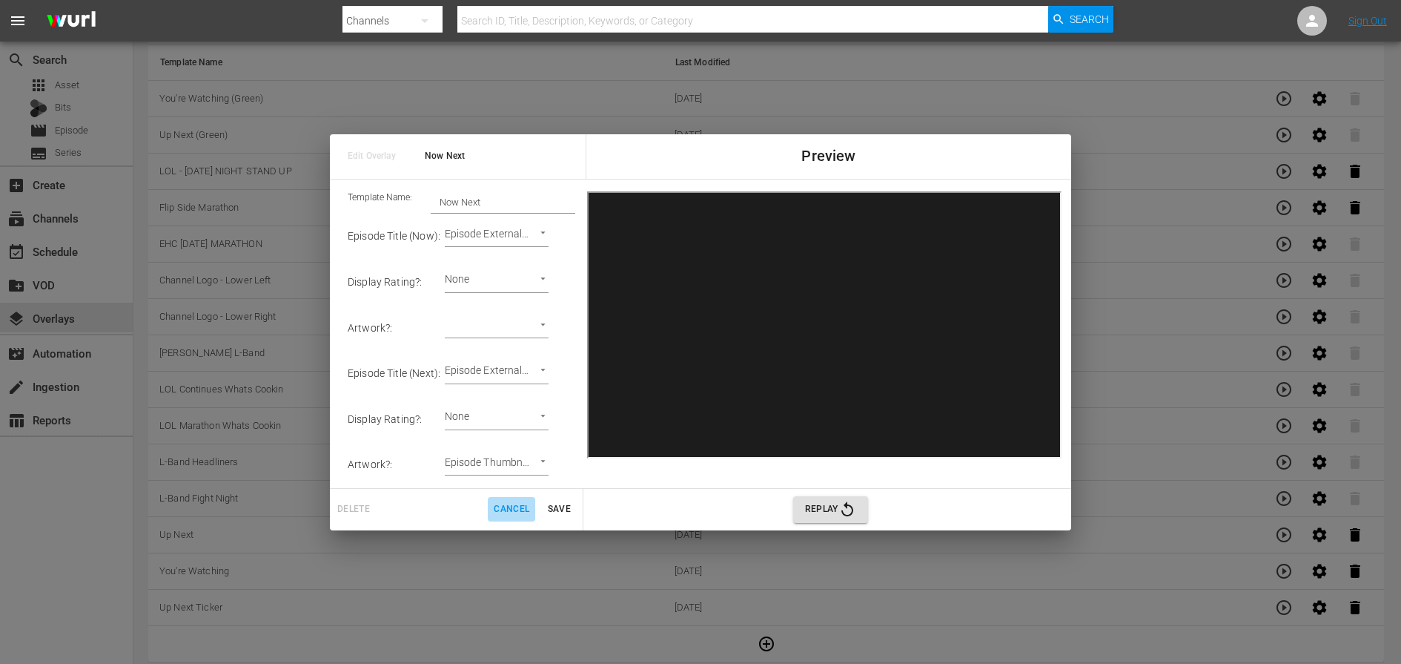
click at [513, 504] on span "Cancel" at bounding box center [512, 509] width 36 height 16
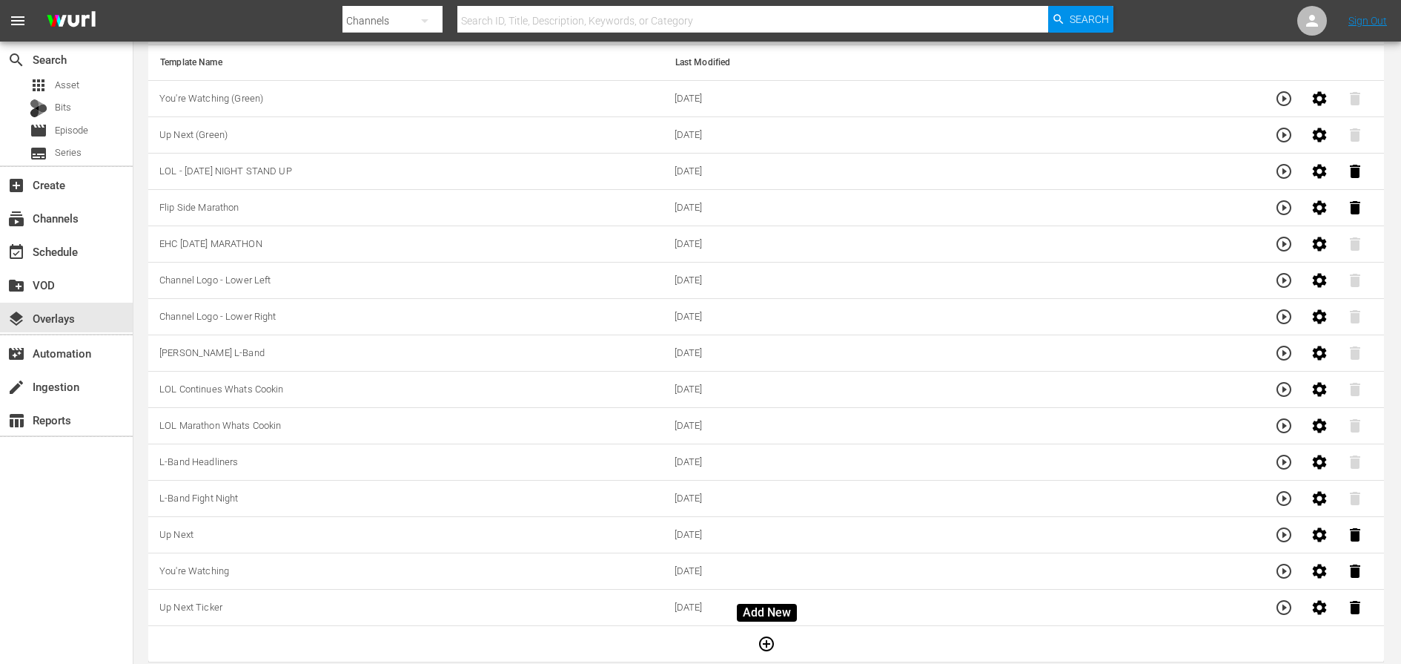
click at [767, 635] on icon "button" at bounding box center [767, 644] width 18 height 18
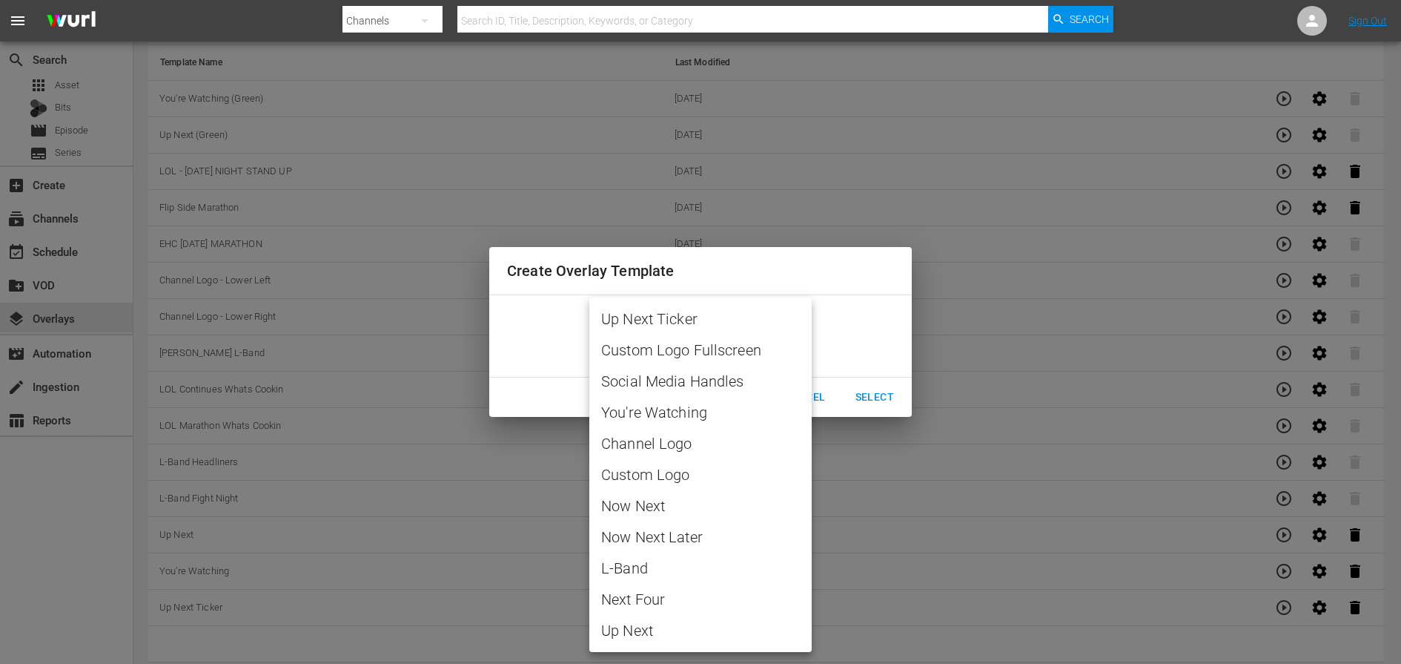
click at [756, 349] on body "menu Search By Channels Search ID, Title, Description, Keywords, or Category Se…" at bounding box center [700, 206] width 1401 height 664
click at [663, 524] on li "Now Next Later" at bounding box center [700, 536] width 222 height 31
type input "Now Next Later"
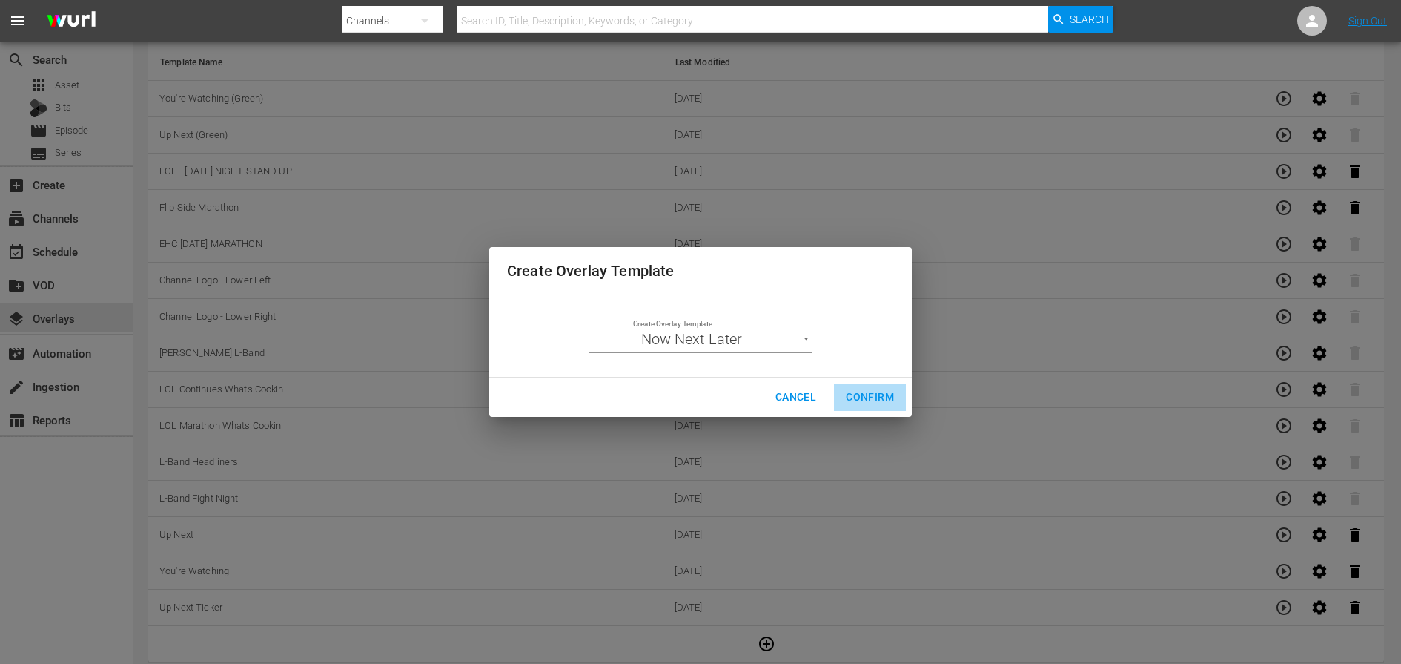
click at [863, 385] on button "Confirm" at bounding box center [870, 396] width 72 height 27
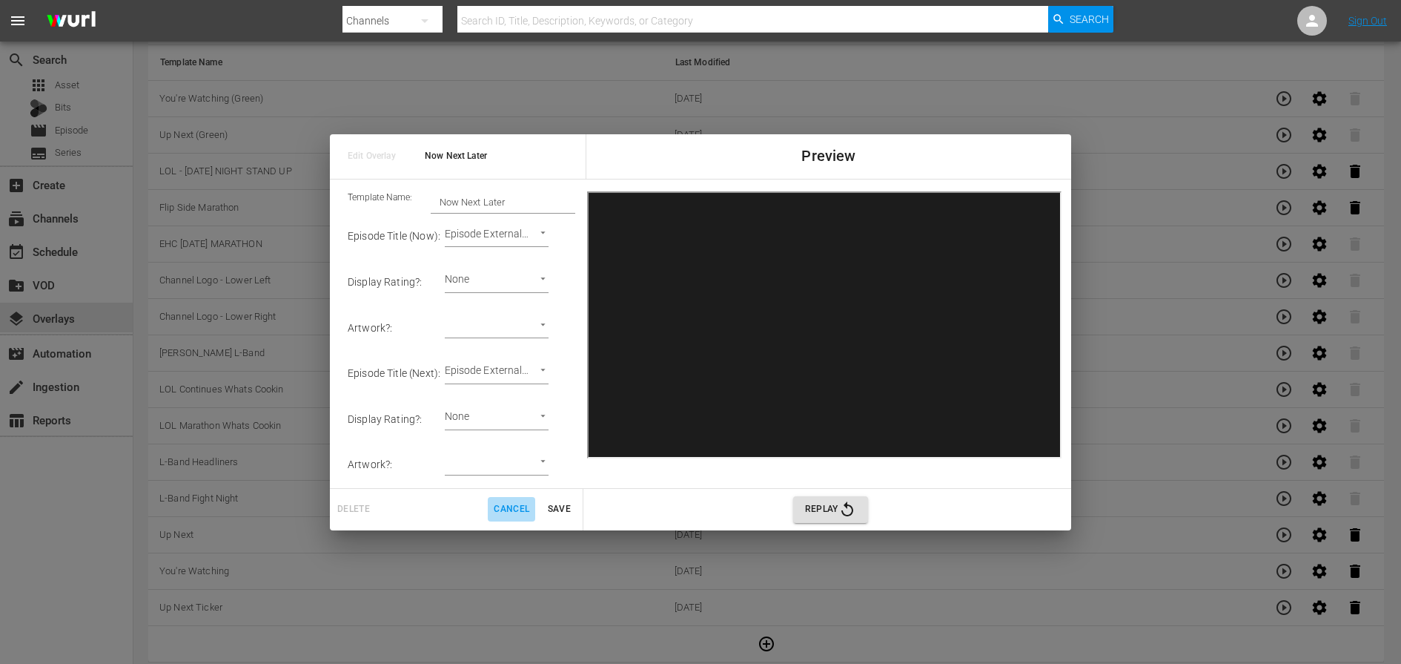
click at [500, 516] on button "Cancel" at bounding box center [511, 509] width 47 height 24
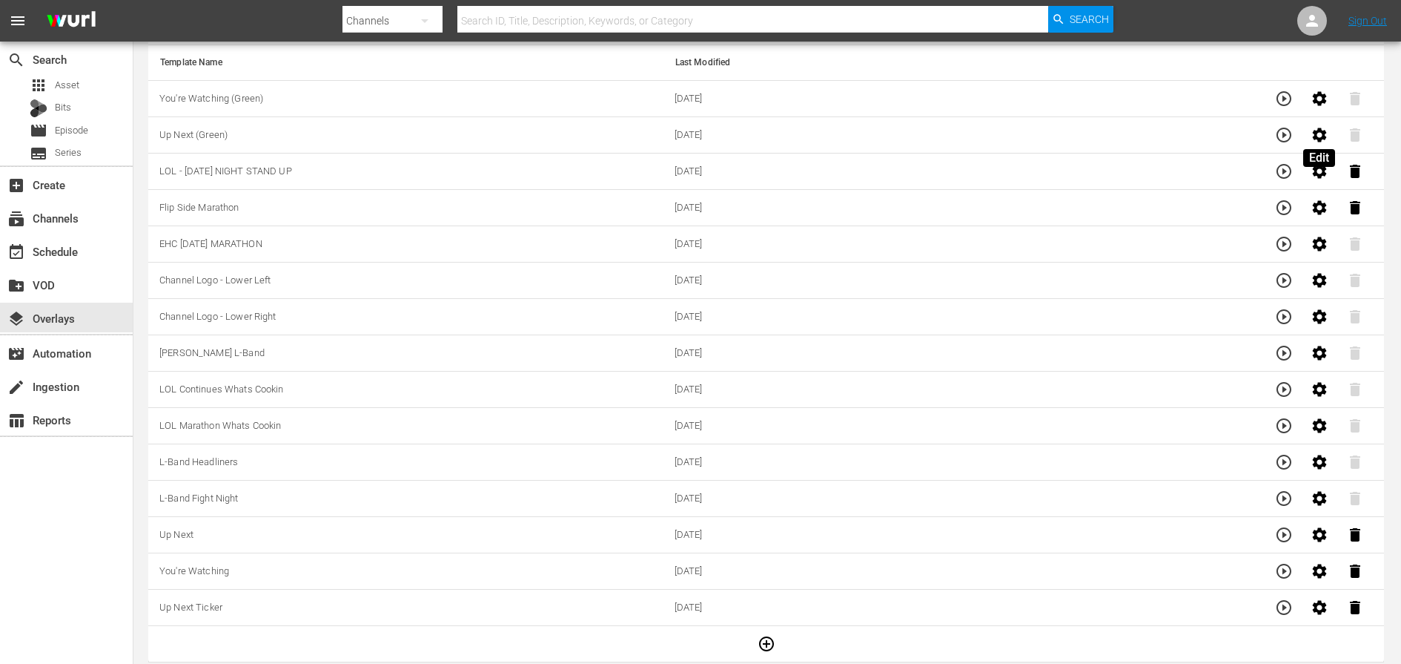
click at [1317, 133] on icon "button" at bounding box center [1320, 135] width 18 height 18
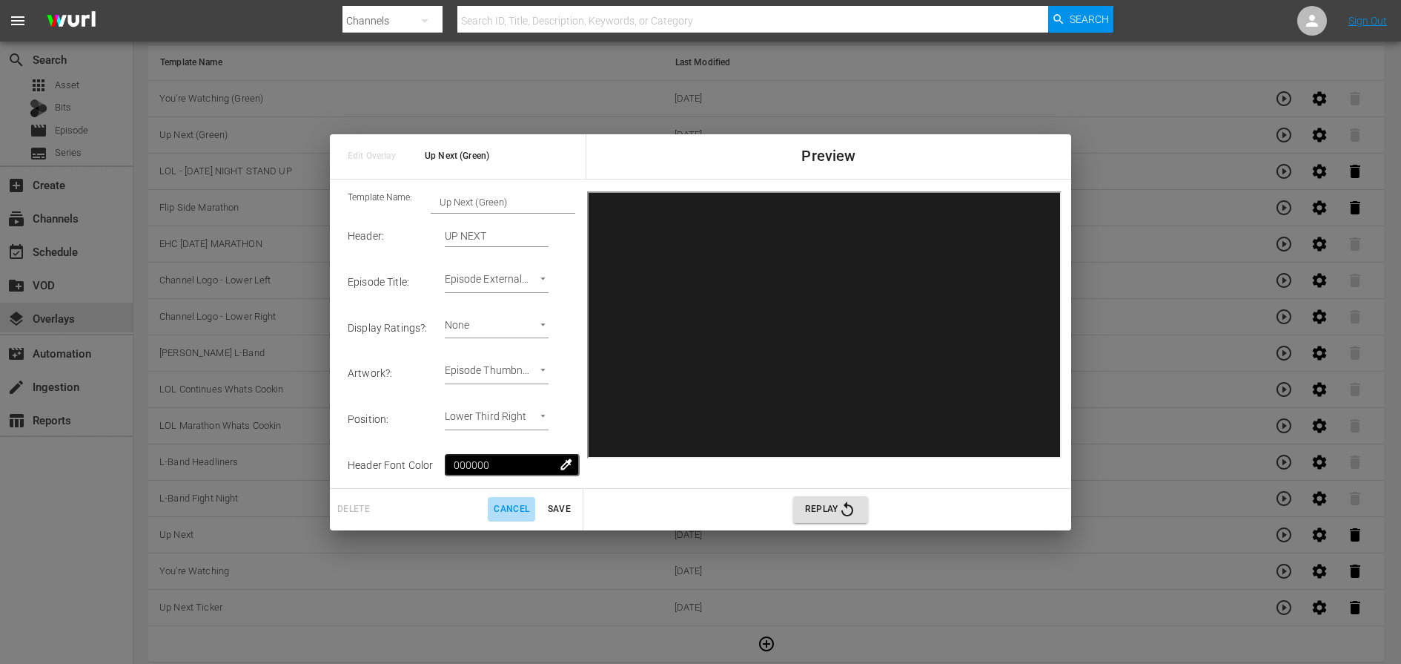
click at [506, 513] on span "Cancel" at bounding box center [512, 509] width 36 height 16
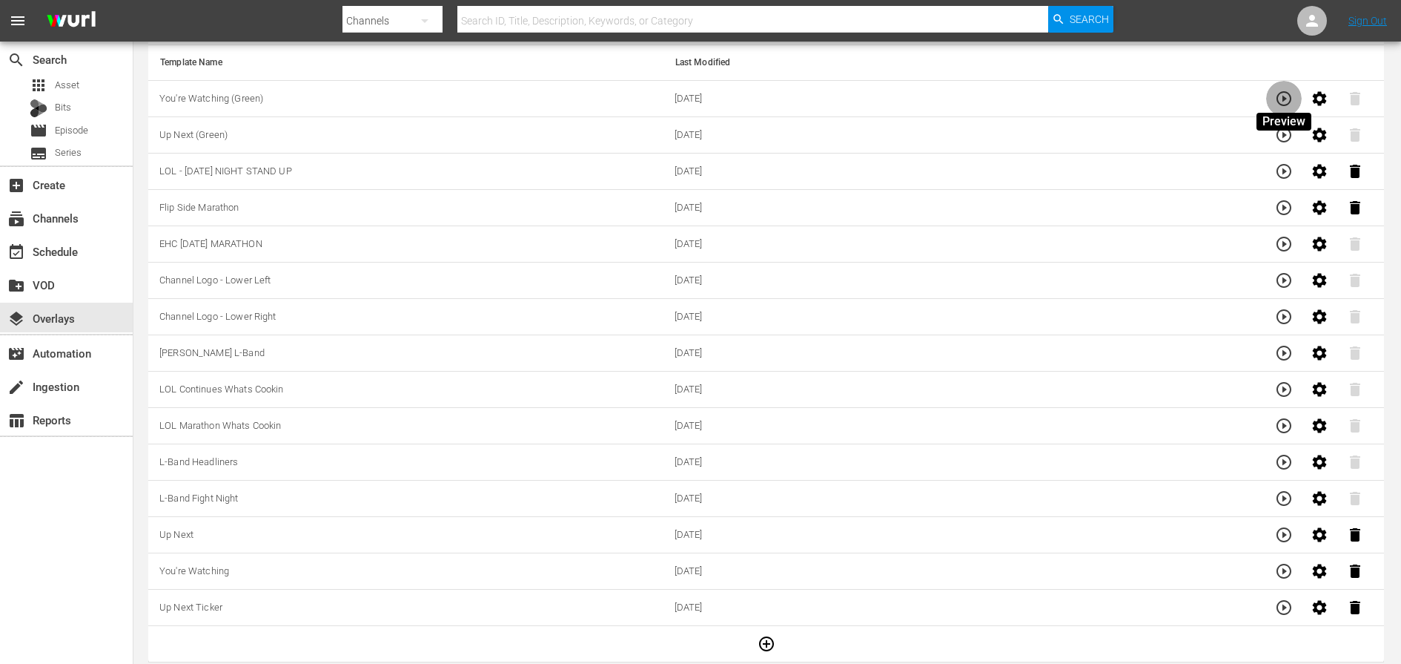
click at [1291, 99] on icon "button" at bounding box center [1284, 99] width 18 height 18
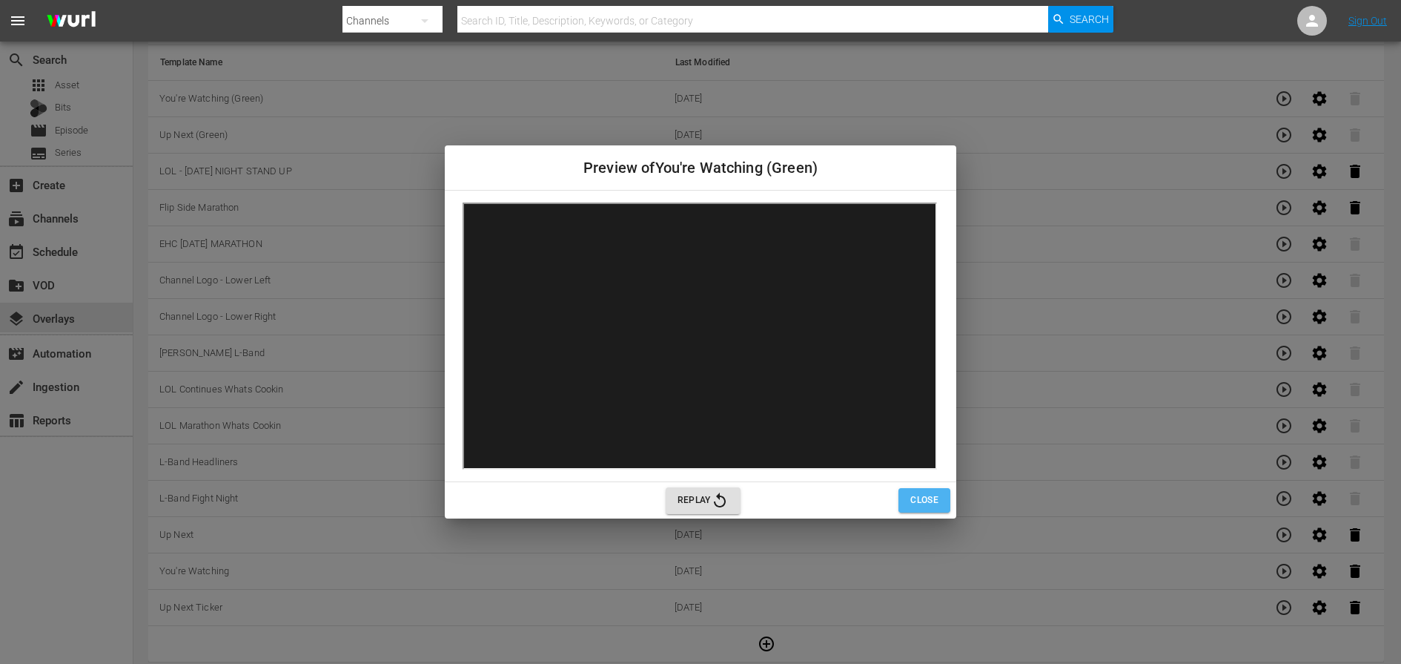
click at [919, 501] on span "Close" at bounding box center [924, 500] width 28 height 16
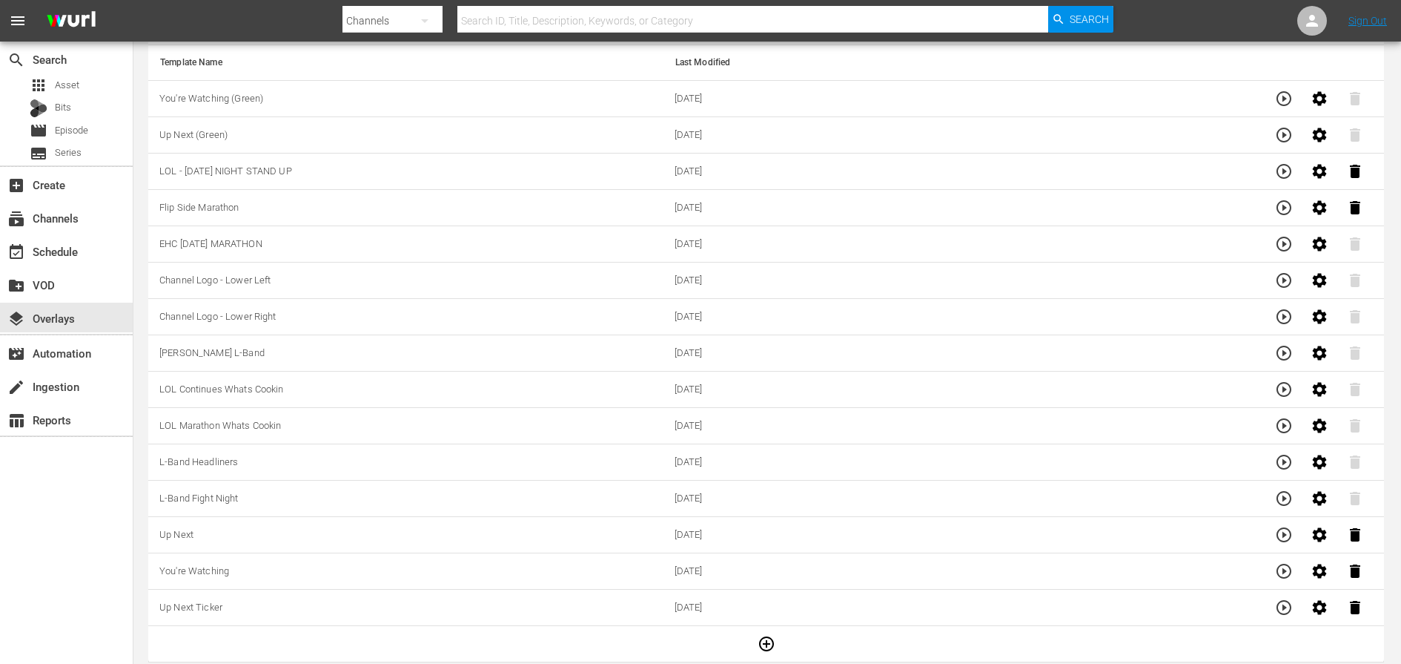
scroll to position [0, 0]
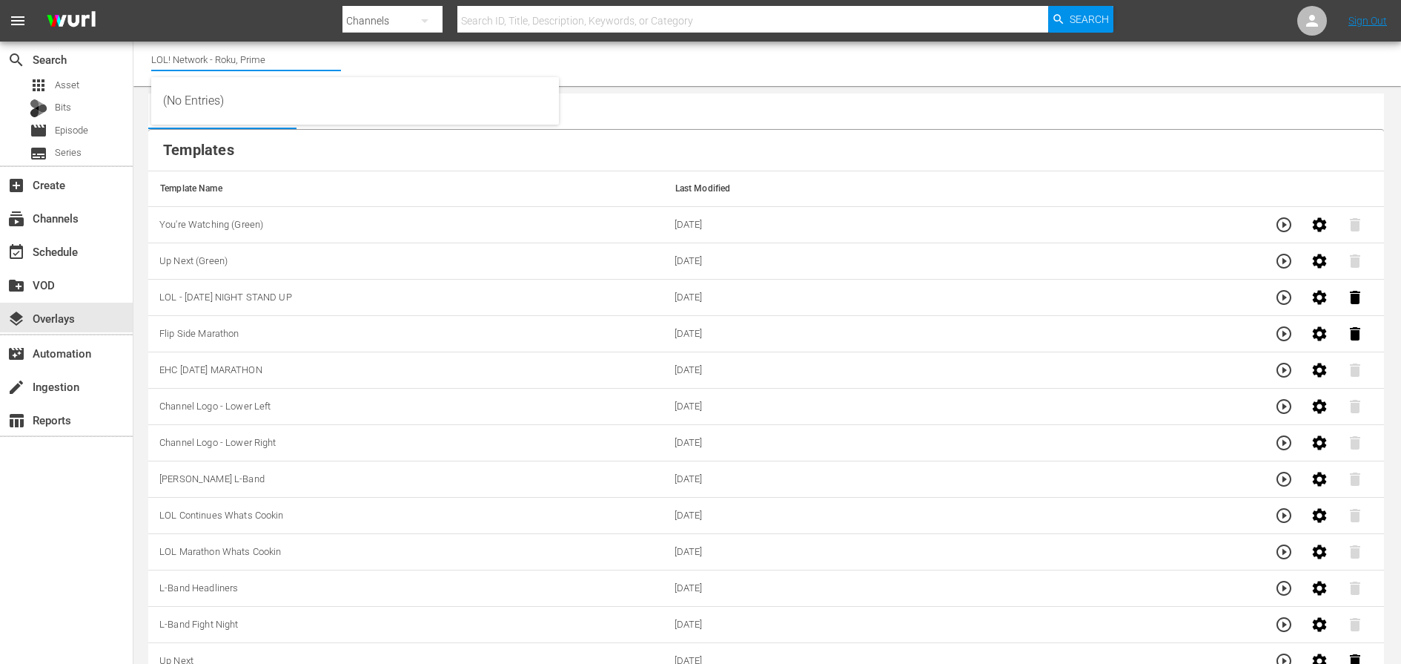
click at [280, 58] on input "LOL! Network - Roku, Prime" at bounding box center [246, 60] width 190 height 36
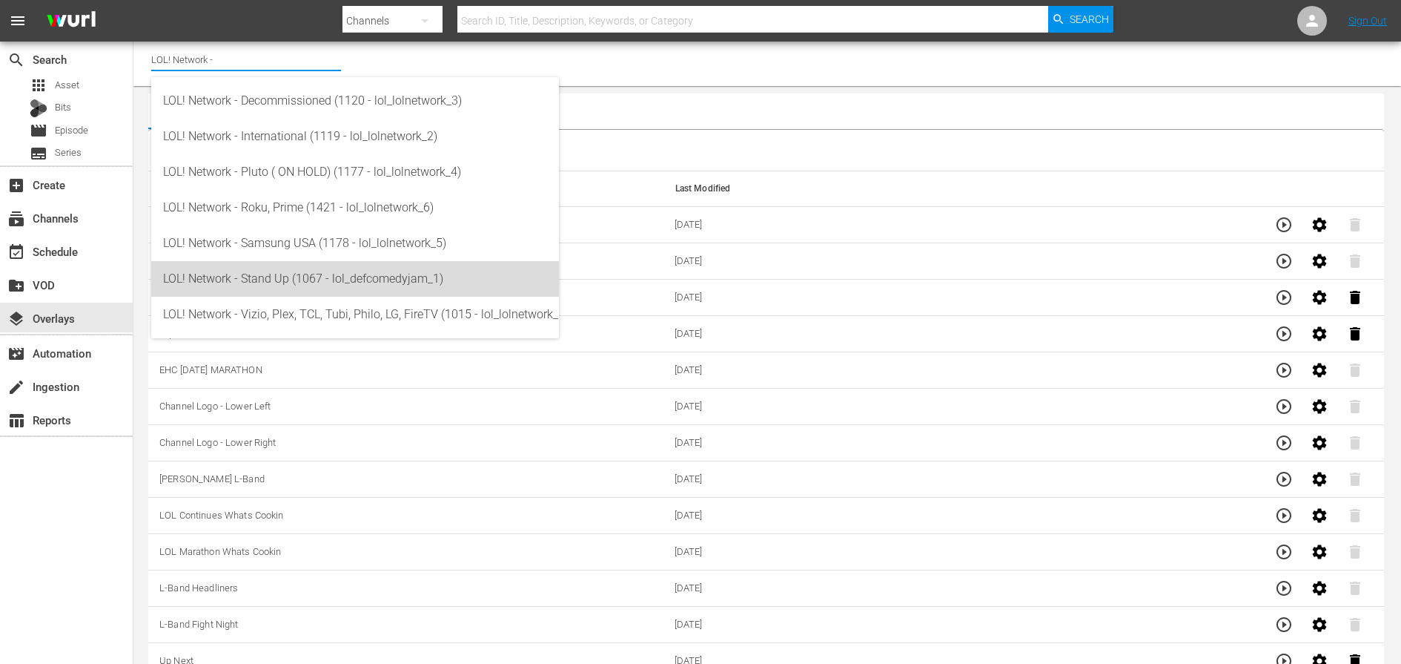
click at [280, 271] on div "LOL! Network - Stand Up (1067 - lol_defcomedyjam_1)" at bounding box center [355, 279] width 384 height 36
type input "LOL! Network - Stand Up (1067 - lol_defcomedyjam_1)"
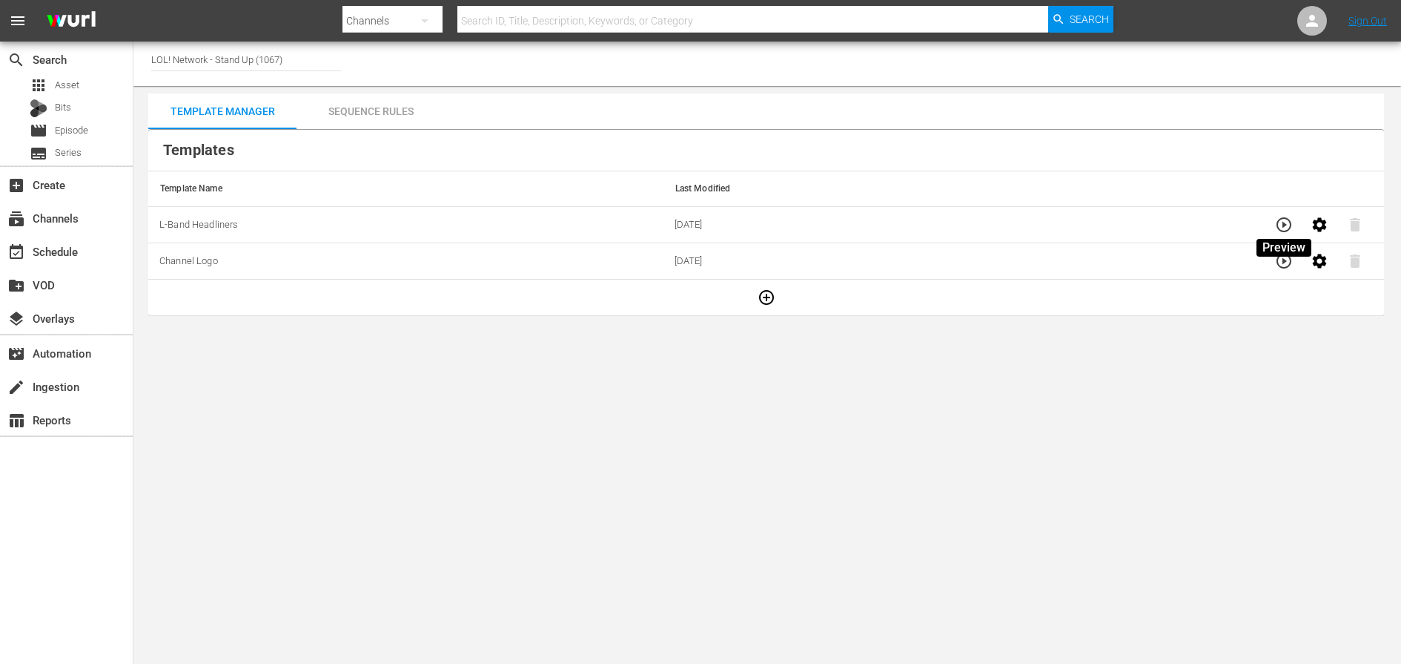
click at [1280, 216] on icon "button" at bounding box center [1284, 225] width 18 height 18
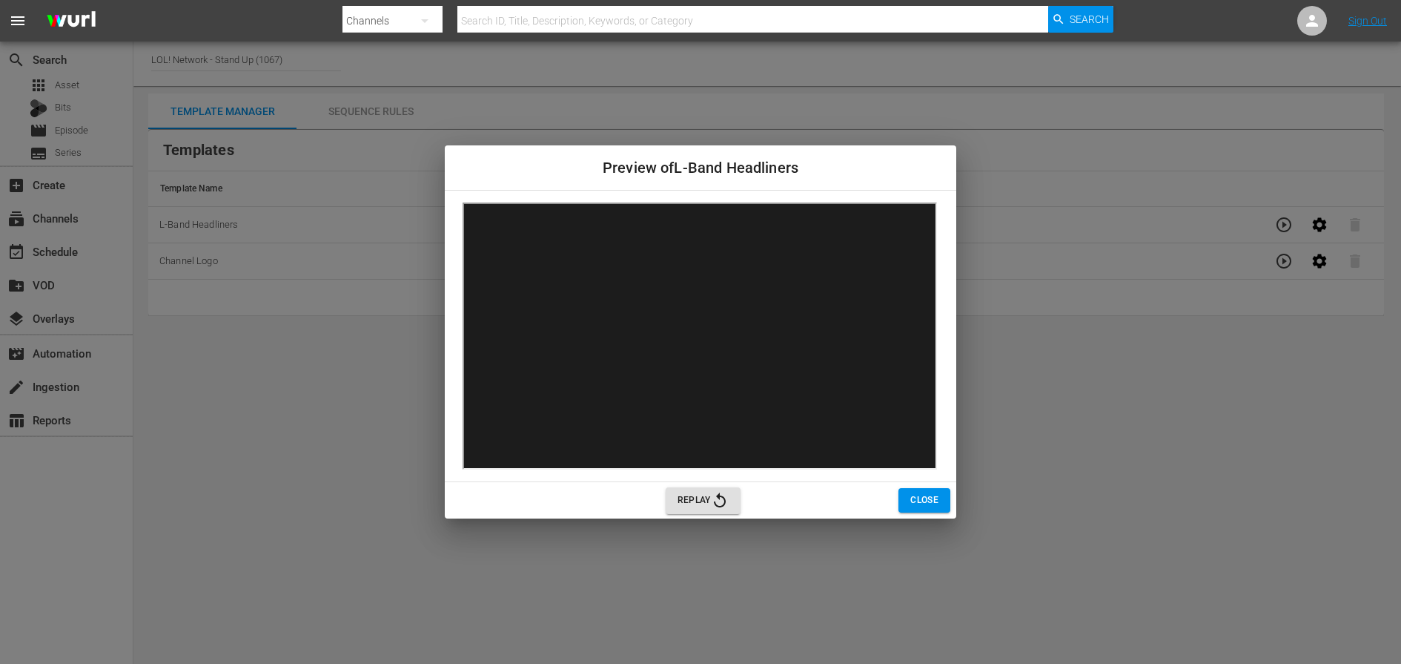
click at [913, 504] on span "Close" at bounding box center [924, 500] width 28 height 16
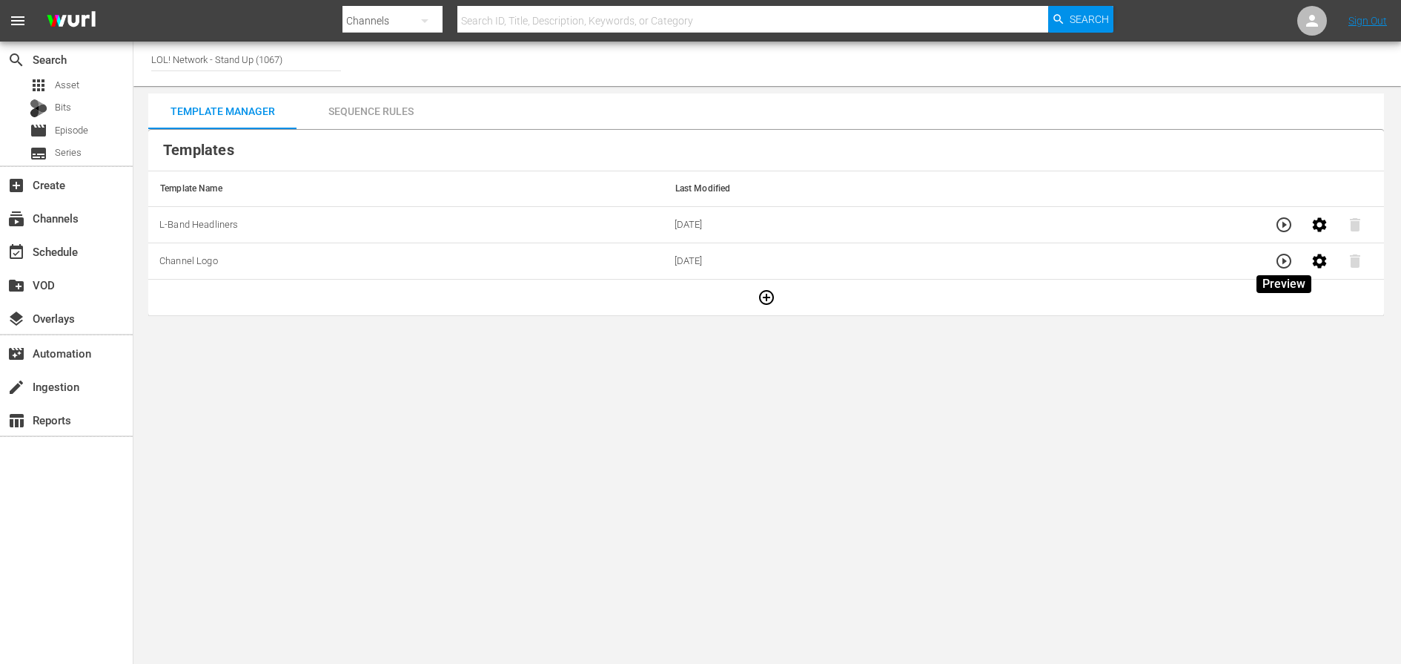
click at [1279, 257] on icon "button" at bounding box center [1284, 261] width 18 height 18
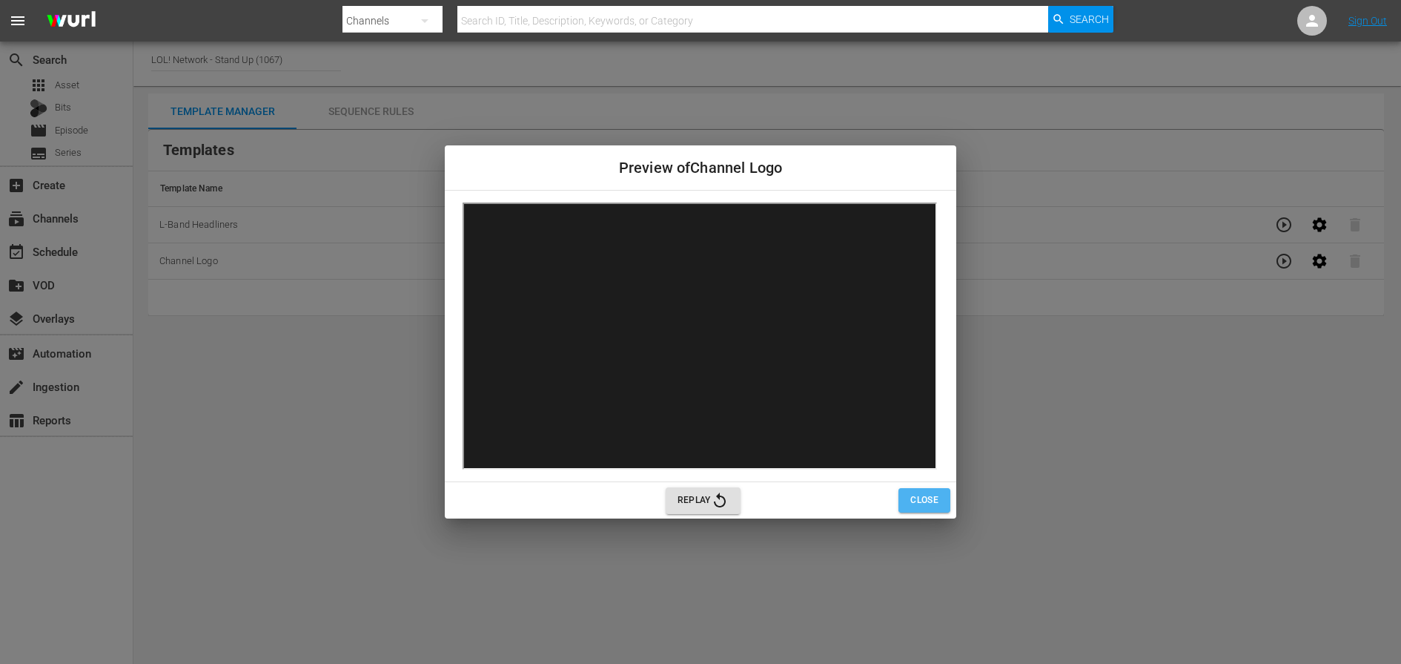
click at [936, 500] on span "Close" at bounding box center [924, 500] width 28 height 16
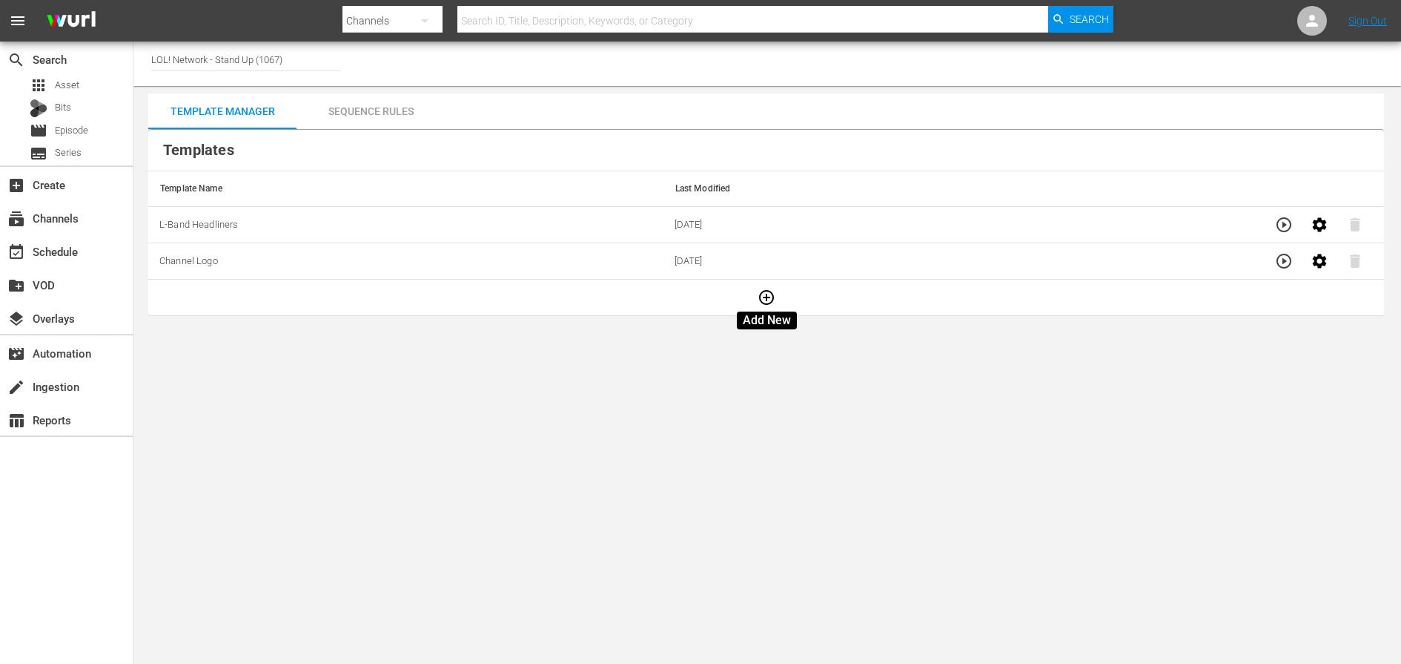
click at [764, 296] on icon "button" at bounding box center [766, 297] width 15 height 15
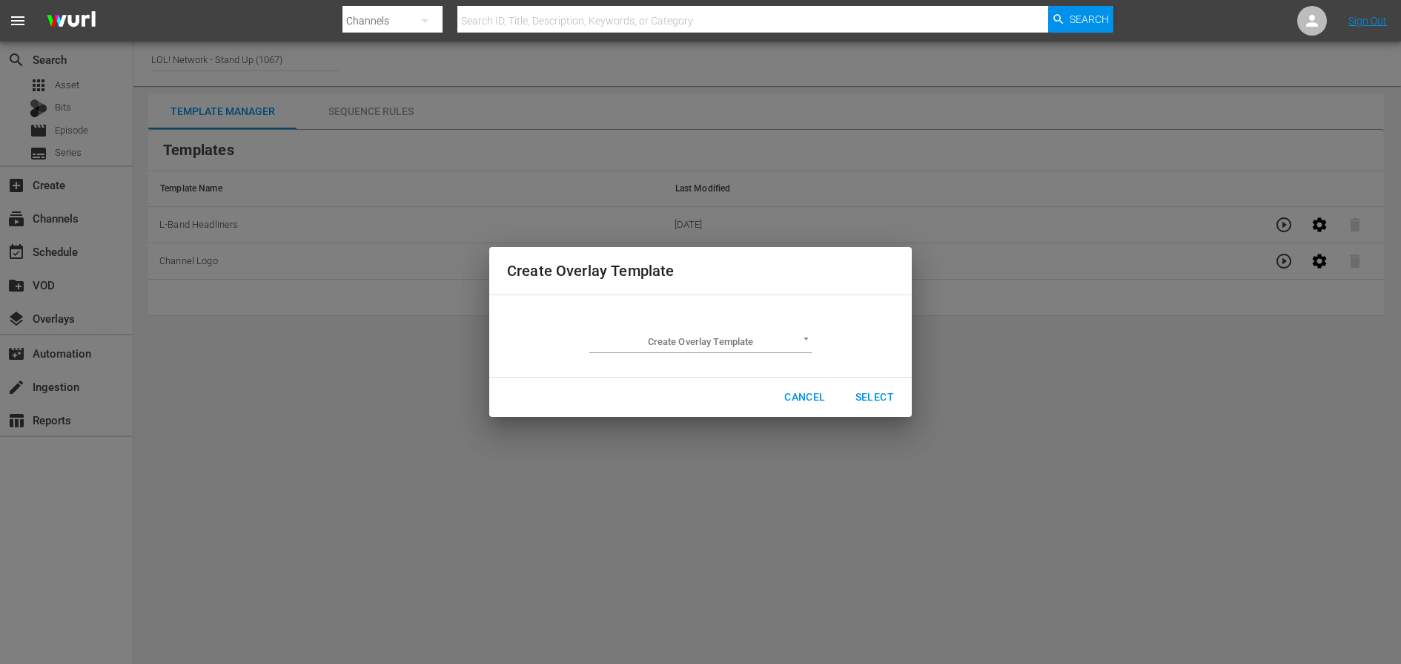
click at [738, 337] on body "menu Search By Channels Search ID, Title, Description, Keywords, or Category Se…" at bounding box center [700, 332] width 1401 height 664
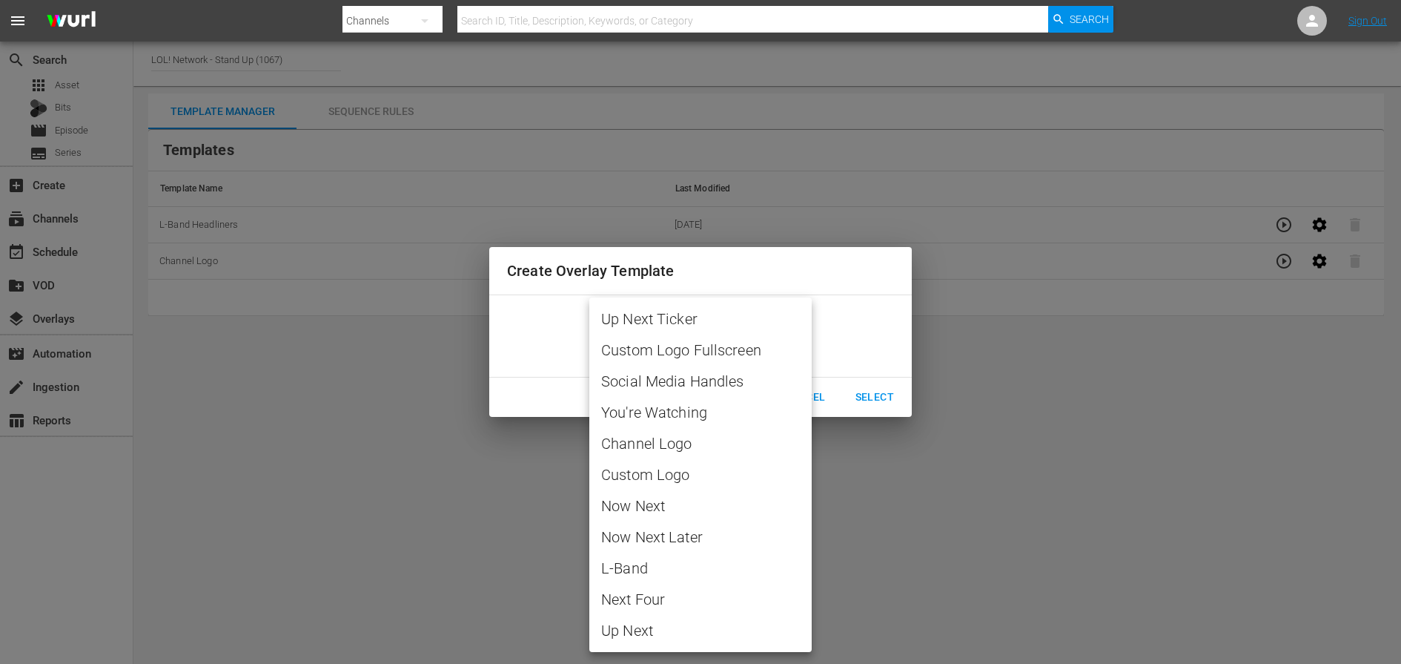
click at [668, 411] on span "You're Watching" at bounding box center [700, 412] width 199 height 22
type input "You're Watching"
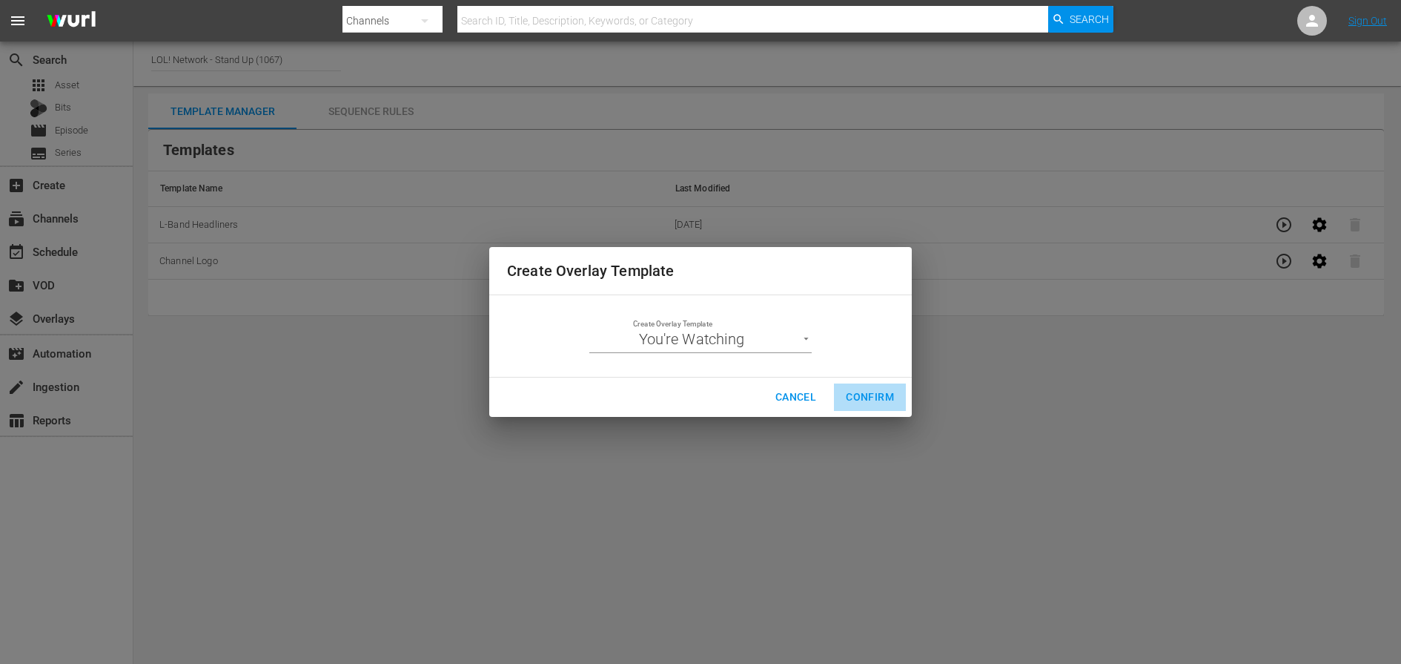
click at [877, 388] on span "Confirm" at bounding box center [870, 397] width 48 height 19
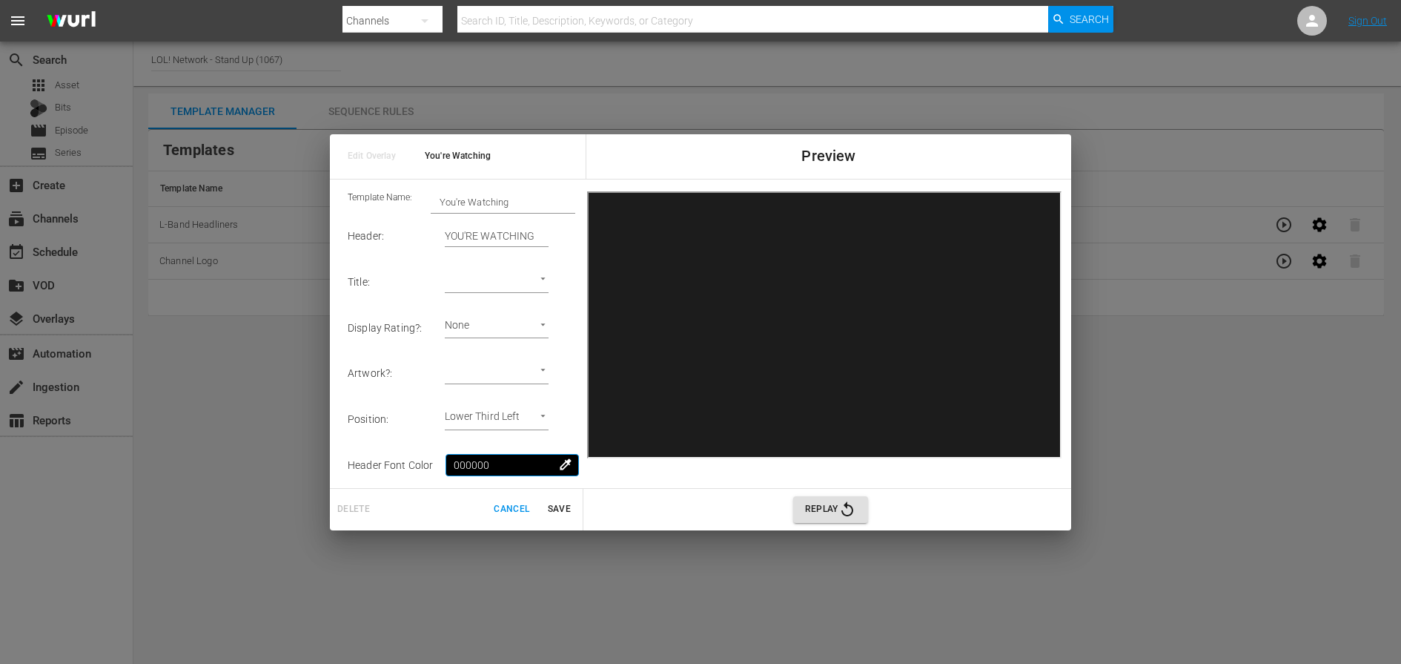
click at [523, 459] on input "000000" at bounding box center [512, 465] width 133 height 22
click at [569, 465] on span "colorize" at bounding box center [566, 464] width 15 height 15
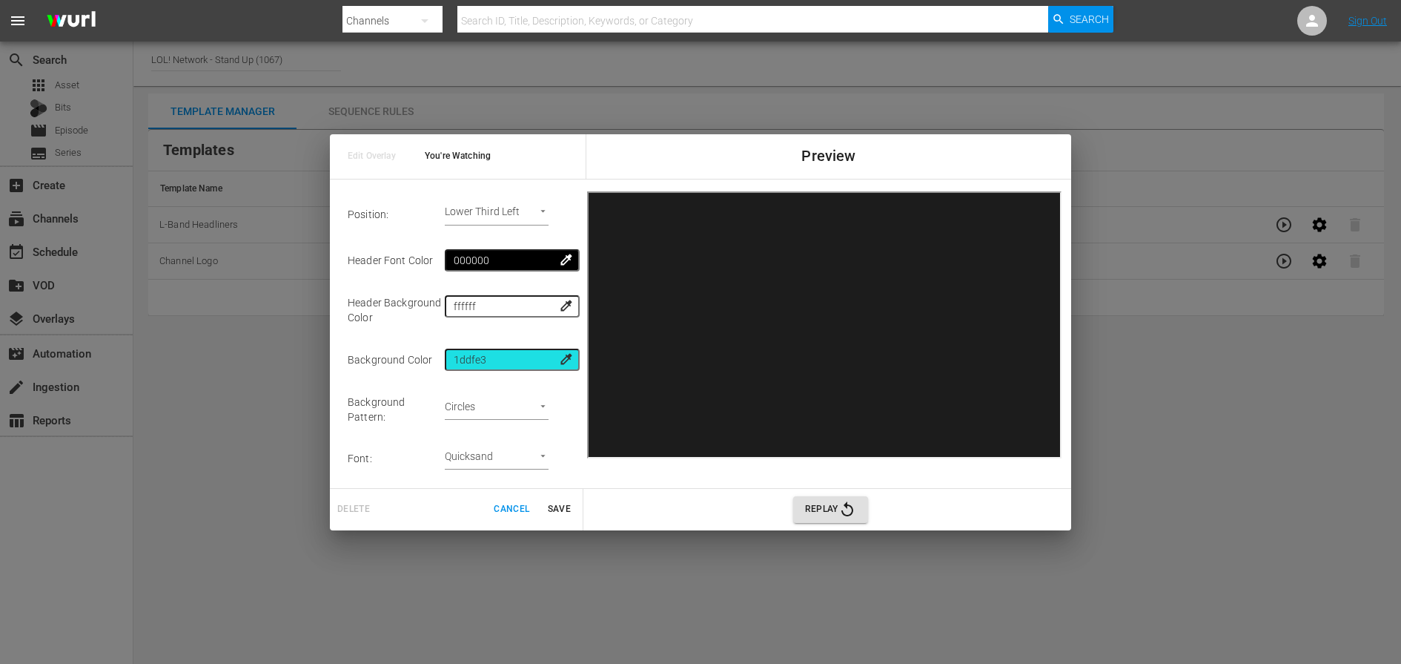
scroll to position [200, 0]
click at [564, 364] on span "colorize" at bounding box center [566, 363] width 15 height 15
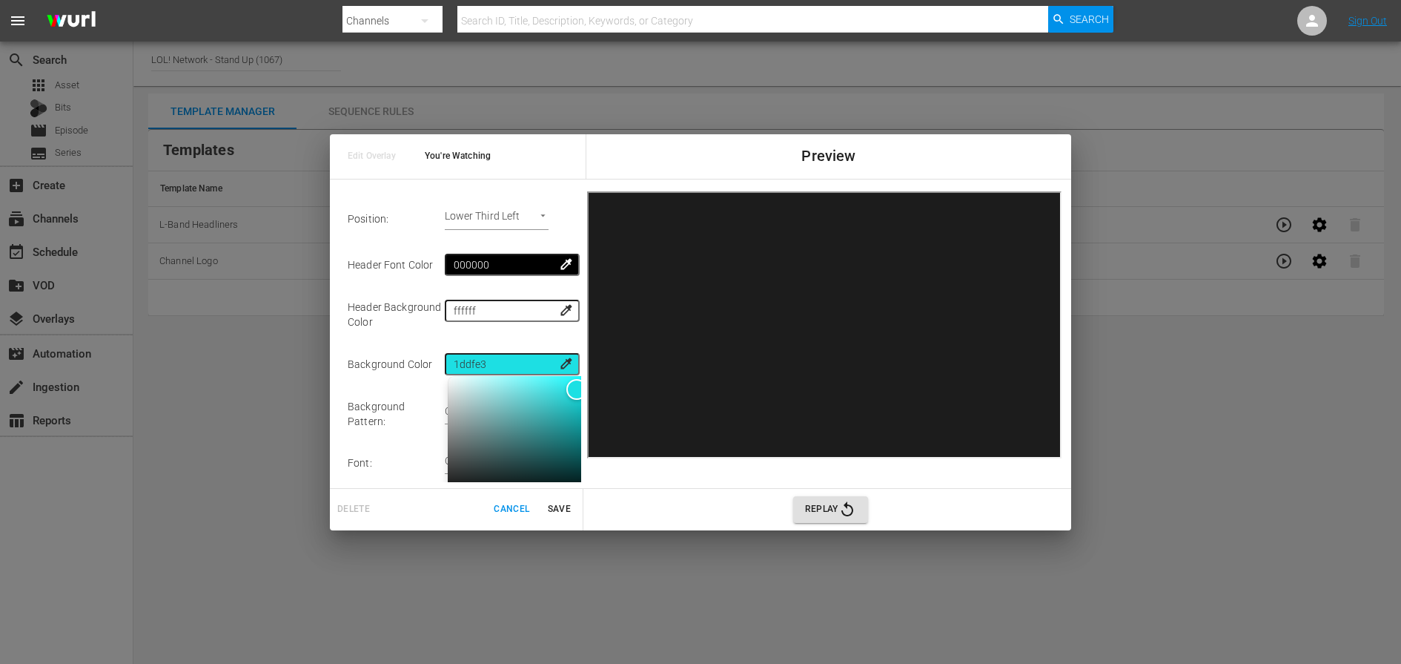
scroll to position [248, 0]
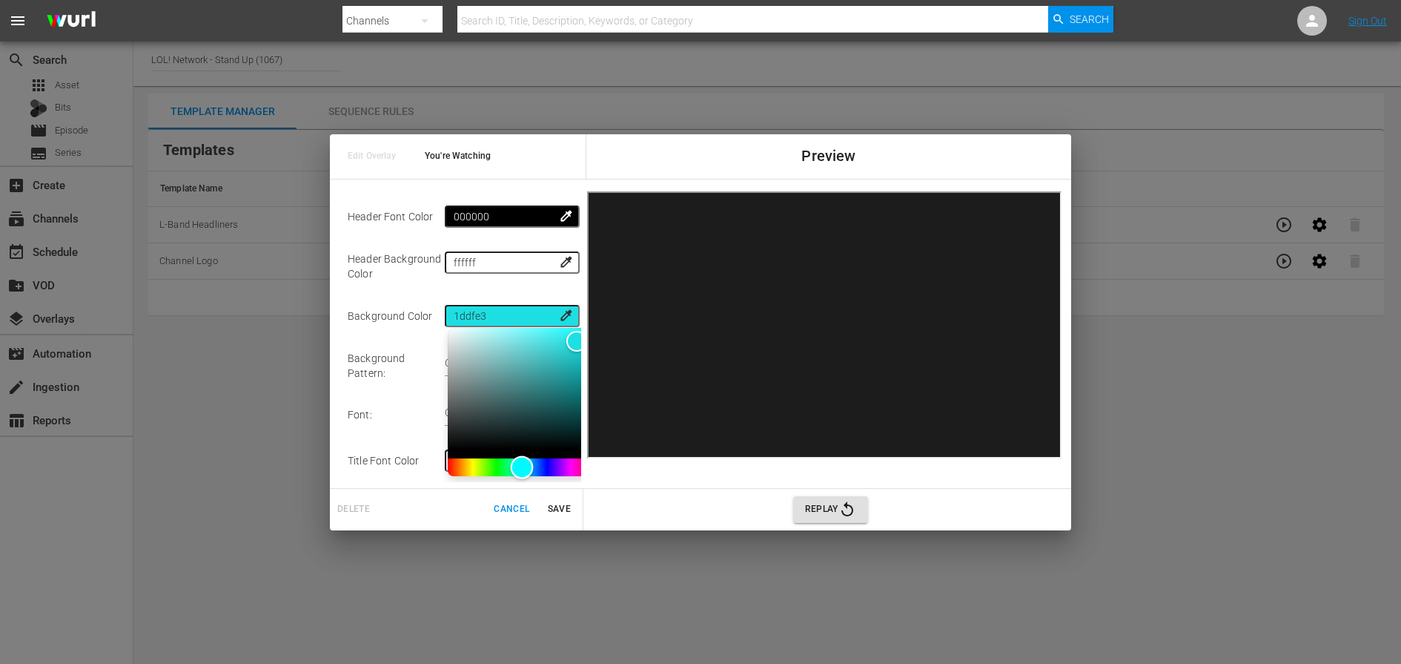
type input "1ee35d"
click at [505, 466] on div "Hue" at bounding box center [522, 467] width 148 height 18
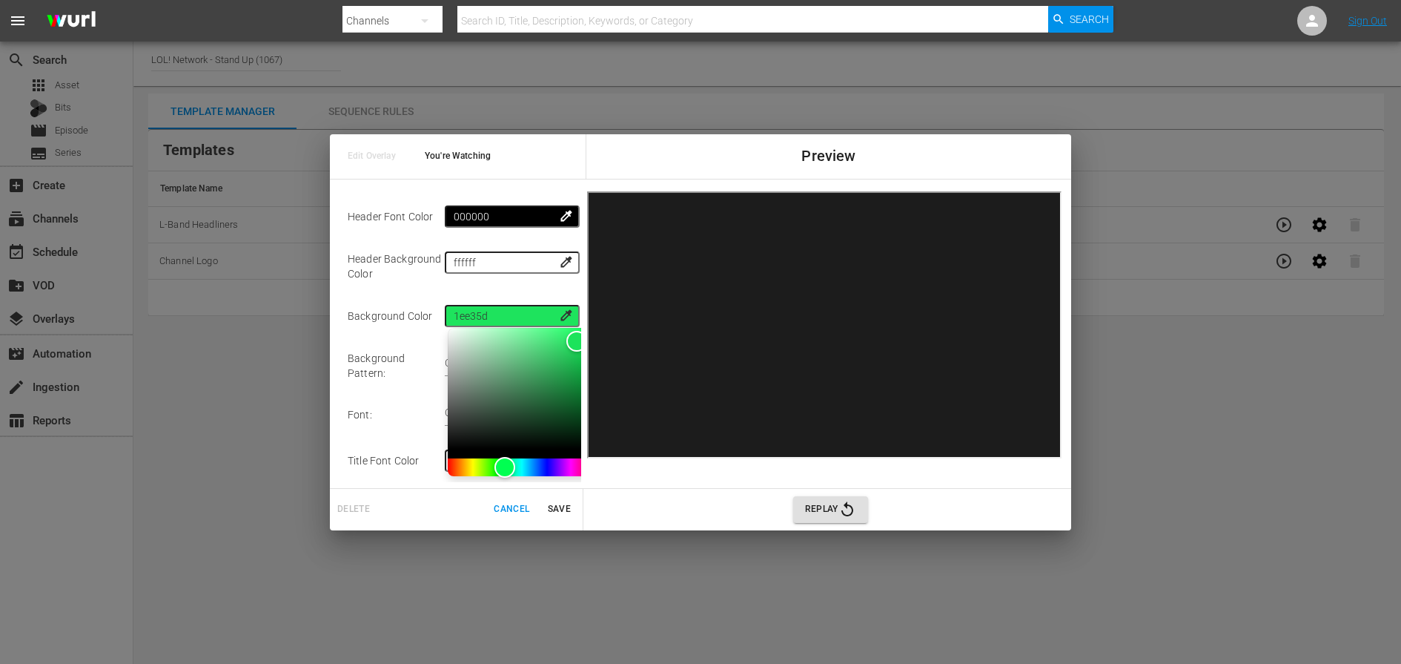
click at [431, 426] on td "Font :" at bounding box center [396, 415] width 97 height 46
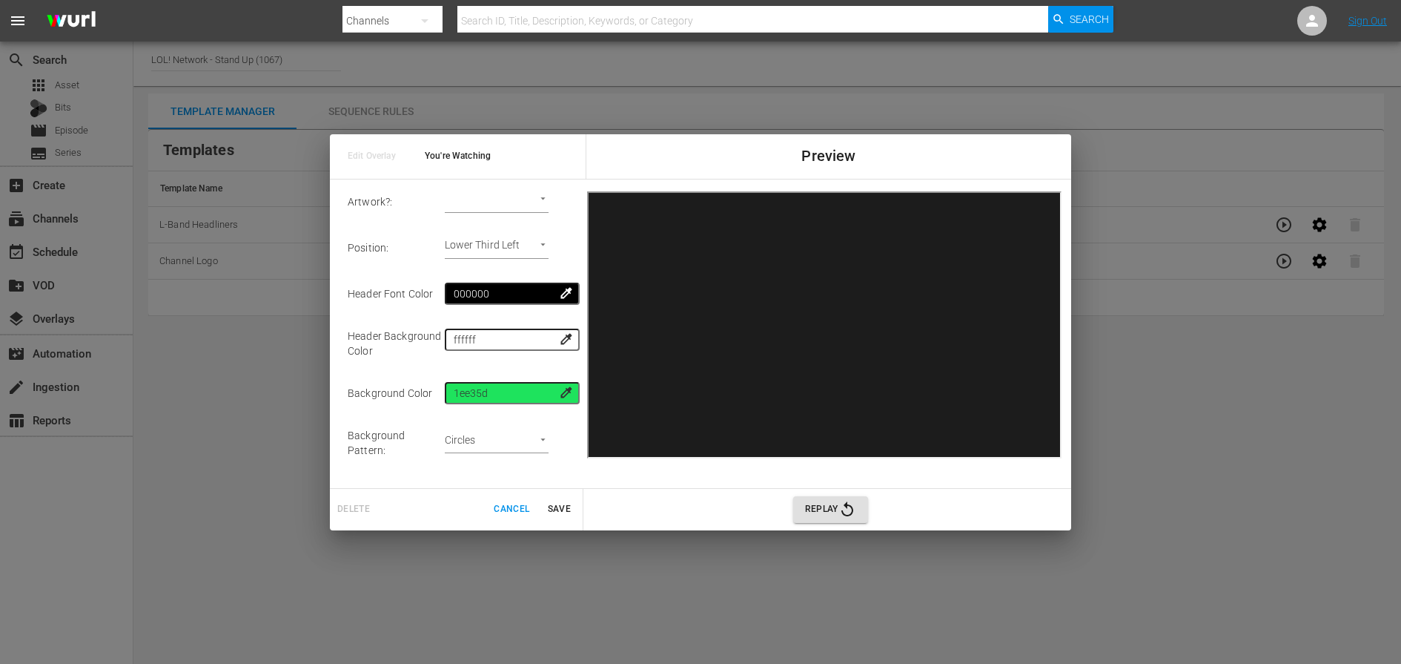
scroll to position [157, 0]
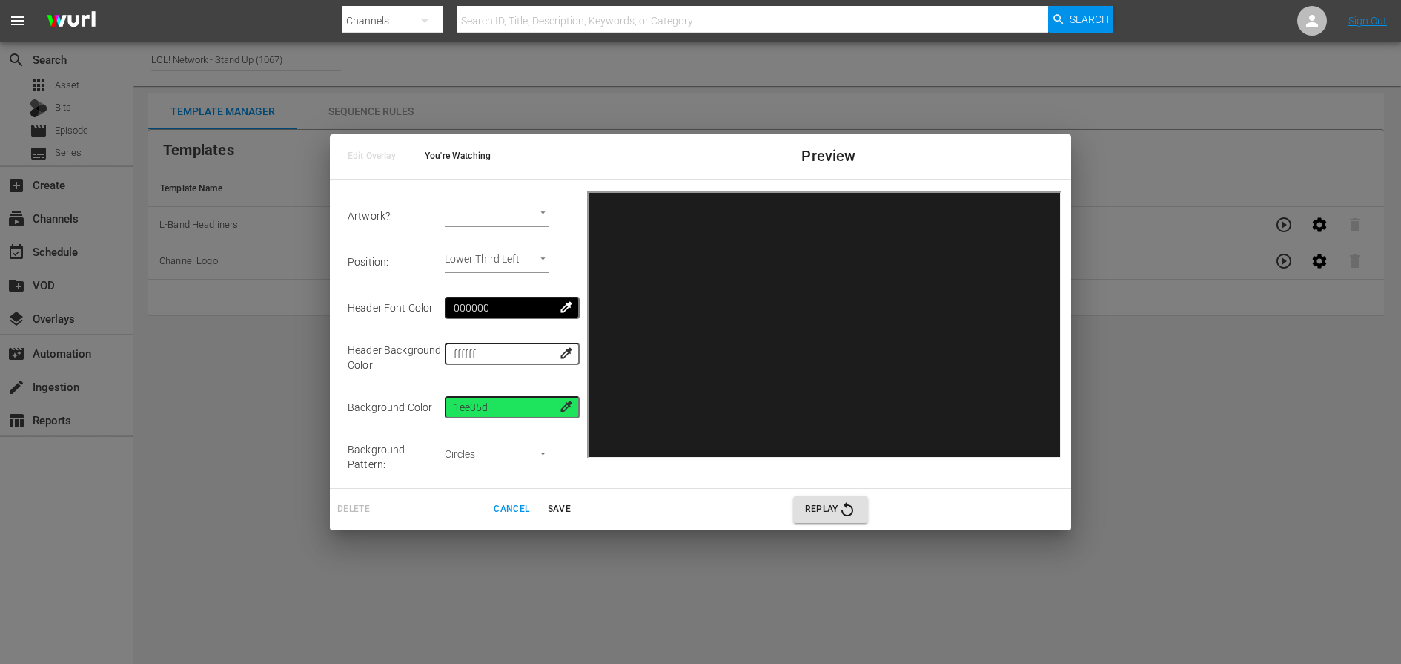
click at [568, 354] on span "colorize" at bounding box center [566, 352] width 15 height 15
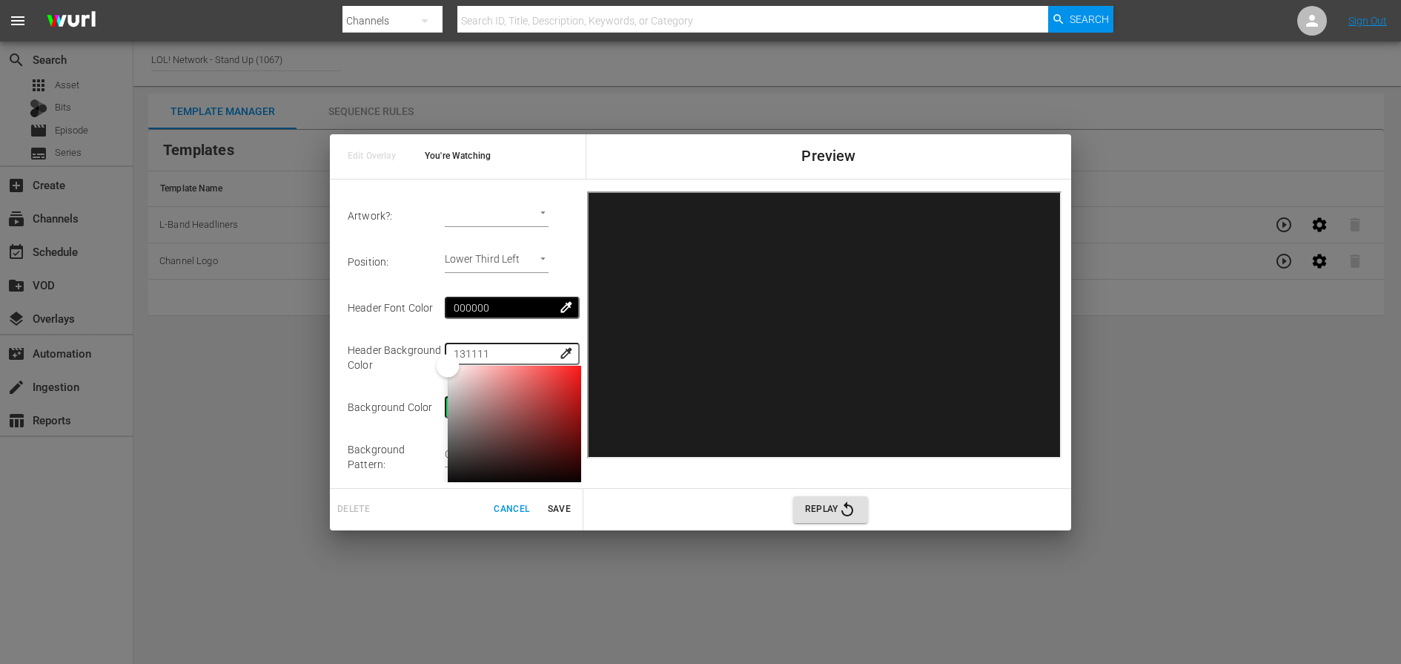
scroll to position [162, 0]
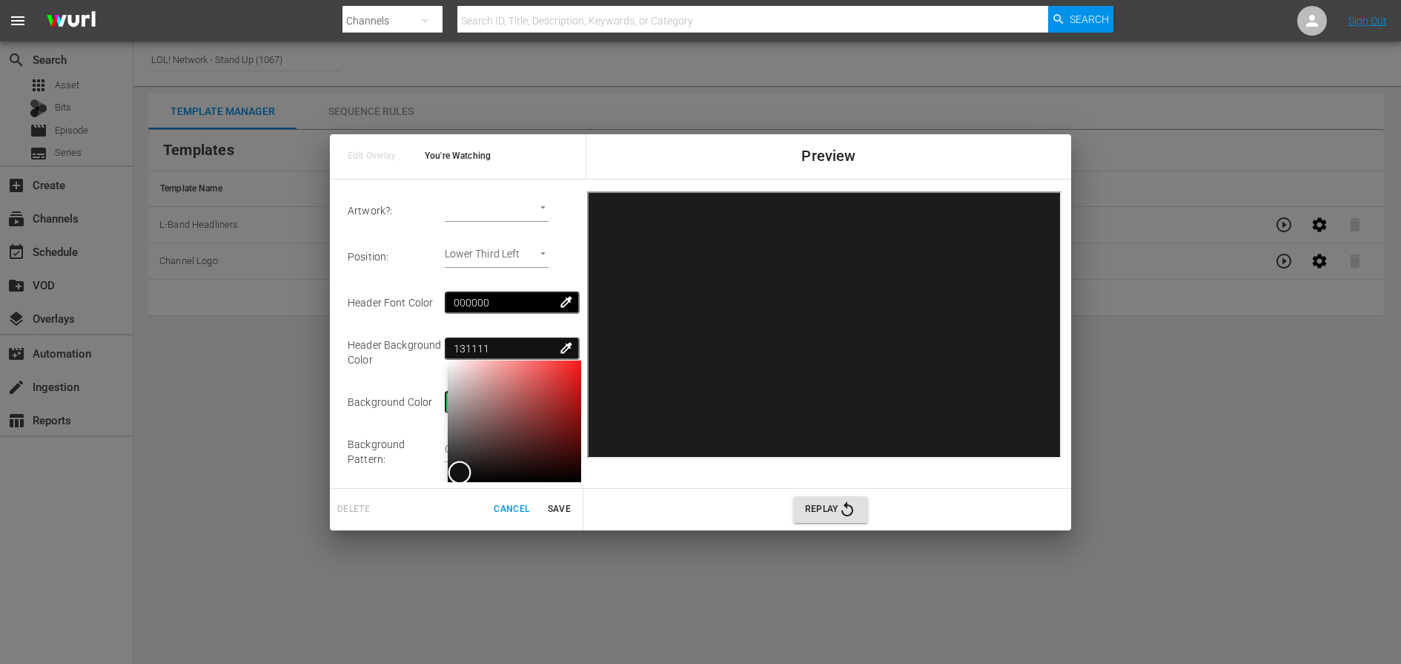
click at [460, 472] on div "Color" at bounding box center [522, 421] width 148 height 122
drag, startPoint x: 457, startPoint y: 369, endPoint x: 447, endPoint y: 358, distance: 14.7
click at [448, 360] on div "Color" at bounding box center [522, 421] width 148 height 122
type input "fff4f4"
drag, startPoint x: 447, startPoint y: 358, endPoint x: 454, endPoint y: 345, distance: 14.3
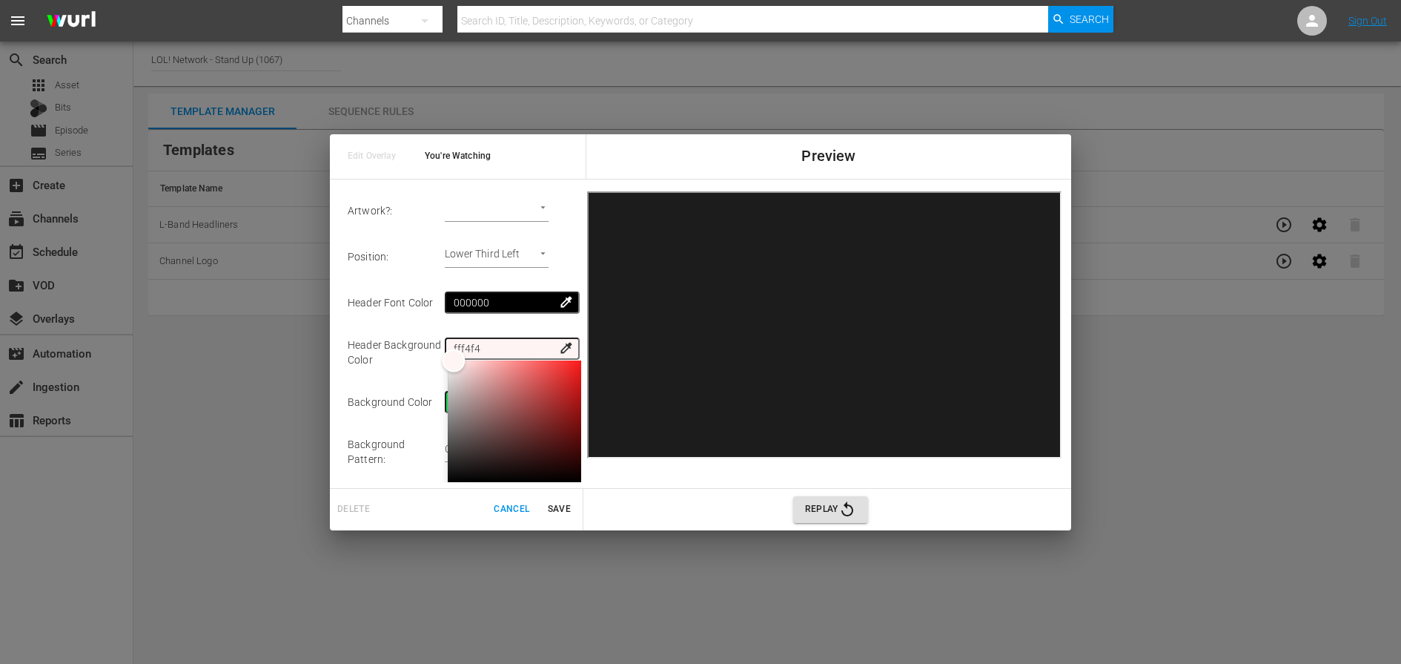
click at [454, 345] on tr "Header Background Color fff4f4 colorize" at bounding box center [462, 351] width 228 height 53
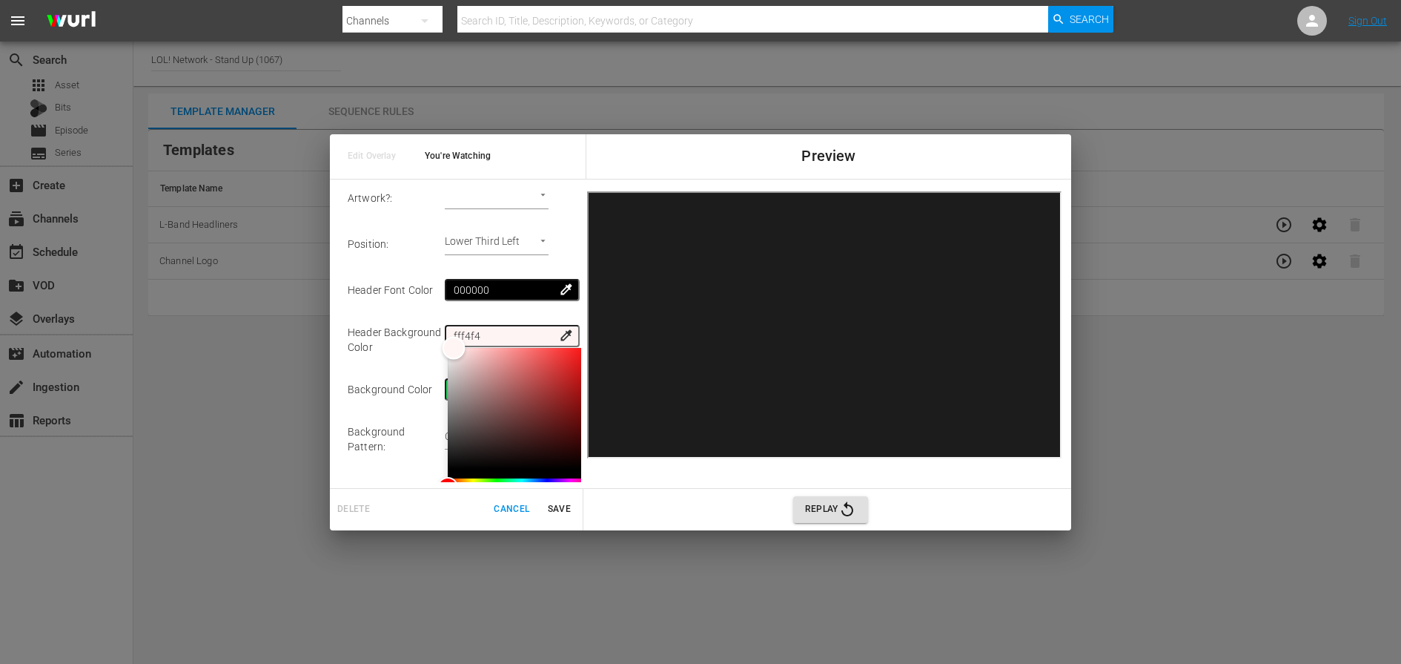
scroll to position [170, 0]
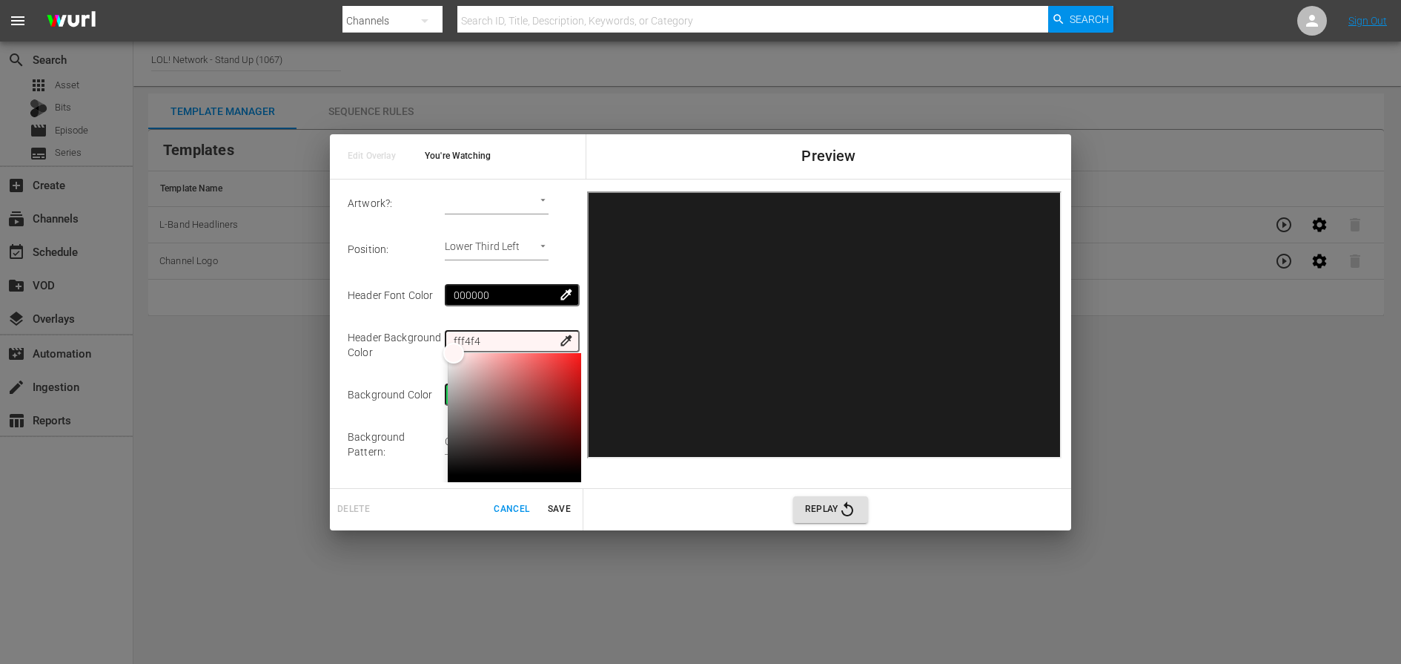
click at [567, 300] on span "colorize" at bounding box center [566, 294] width 15 height 15
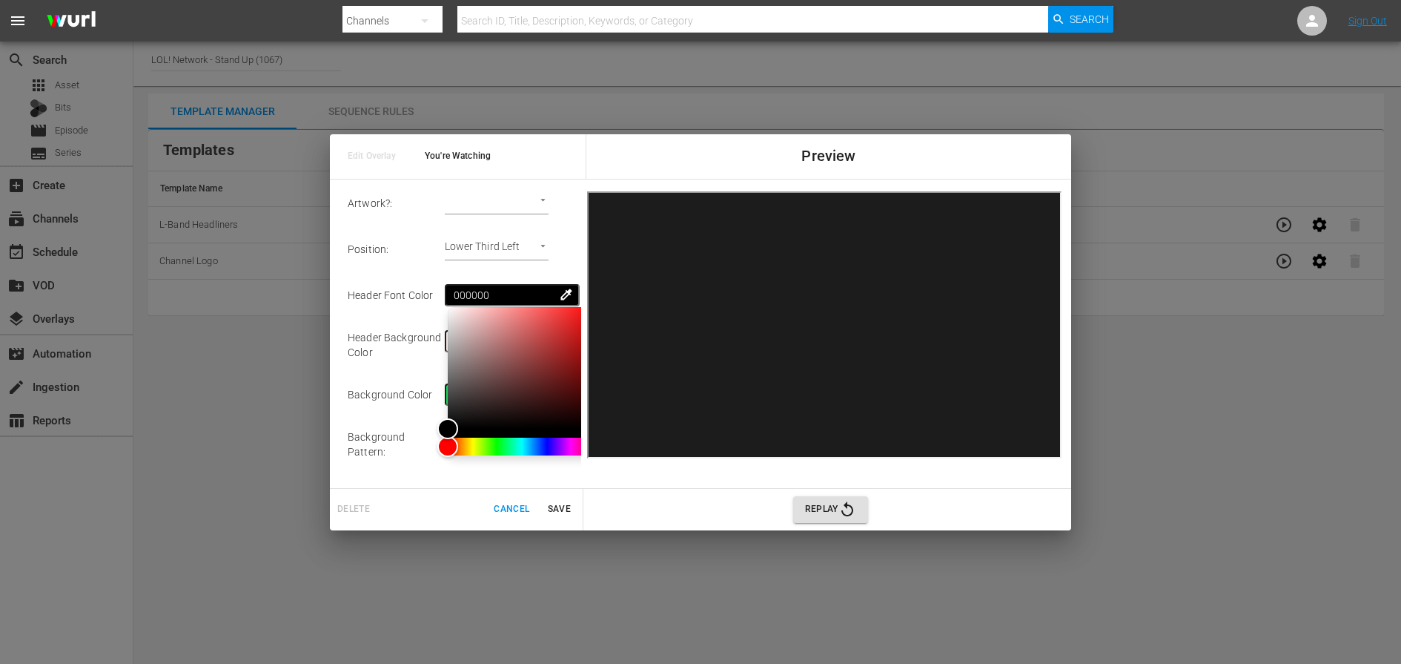
click at [567, 300] on span "colorize" at bounding box center [566, 294] width 15 height 15
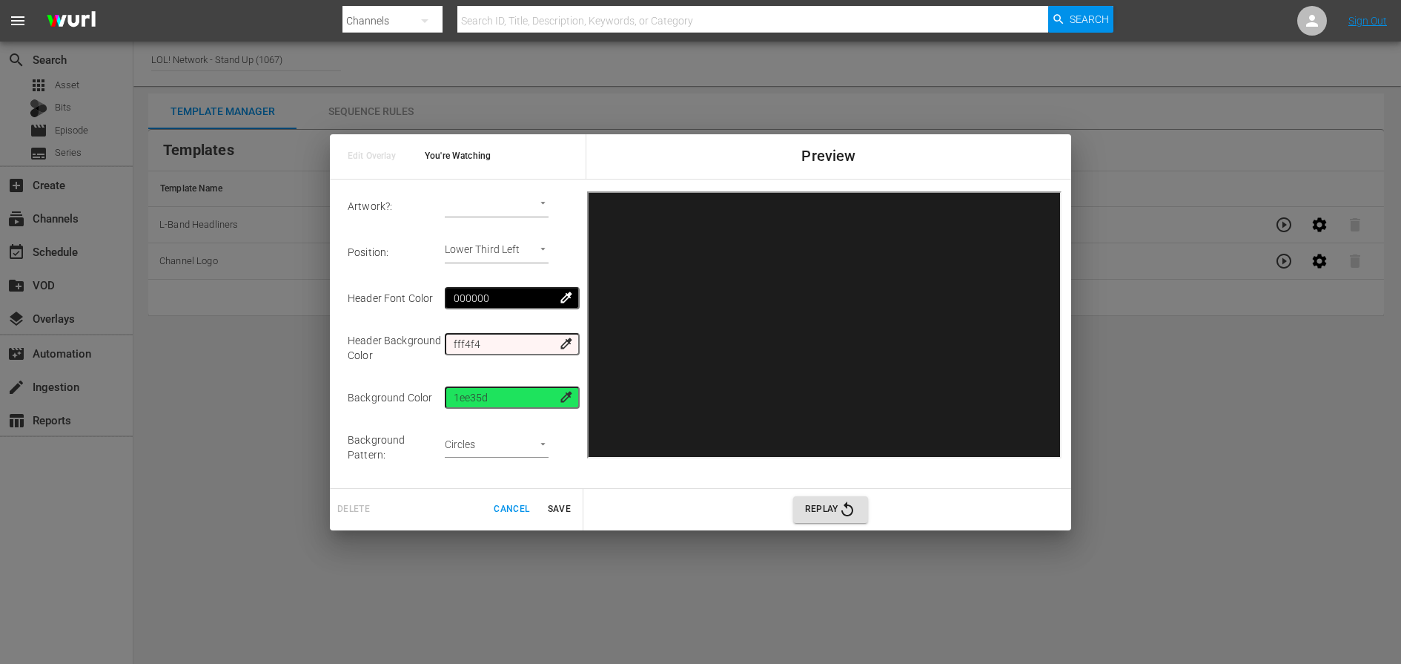
scroll to position [248, 0]
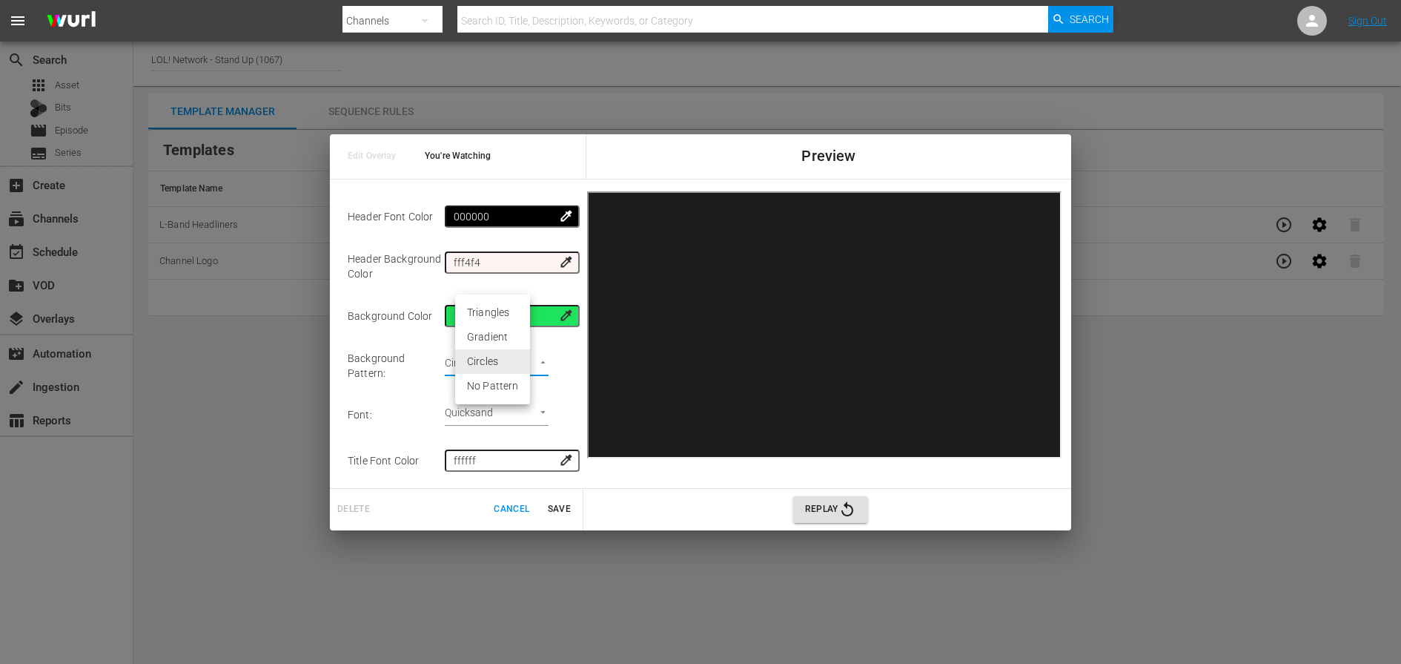
click at [547, 365] on body "menu Search By Channels Search ID, Title, Description, Keywords, or Category Se…" at bounding box center [700, 332] width 1401 height 664
click at [484, 341] on li "Gradient" at bounding box center [492, 337] width 75 height 24
click at [557, 365] on body "menu Search By Channels Search ID, Title, Description, Keywords, or Category Se…" at bounding box center [700, 332] width 1401 height 664
click at [498, 390] on li "Circles" at bounding box center [492, 386] width 75 height 24
click at [556, 356] on body "menu Search By Channels Search ID, Title, Description, Keywords, or Category Se…" at bounding box center [700, 332] width 1401 height 664
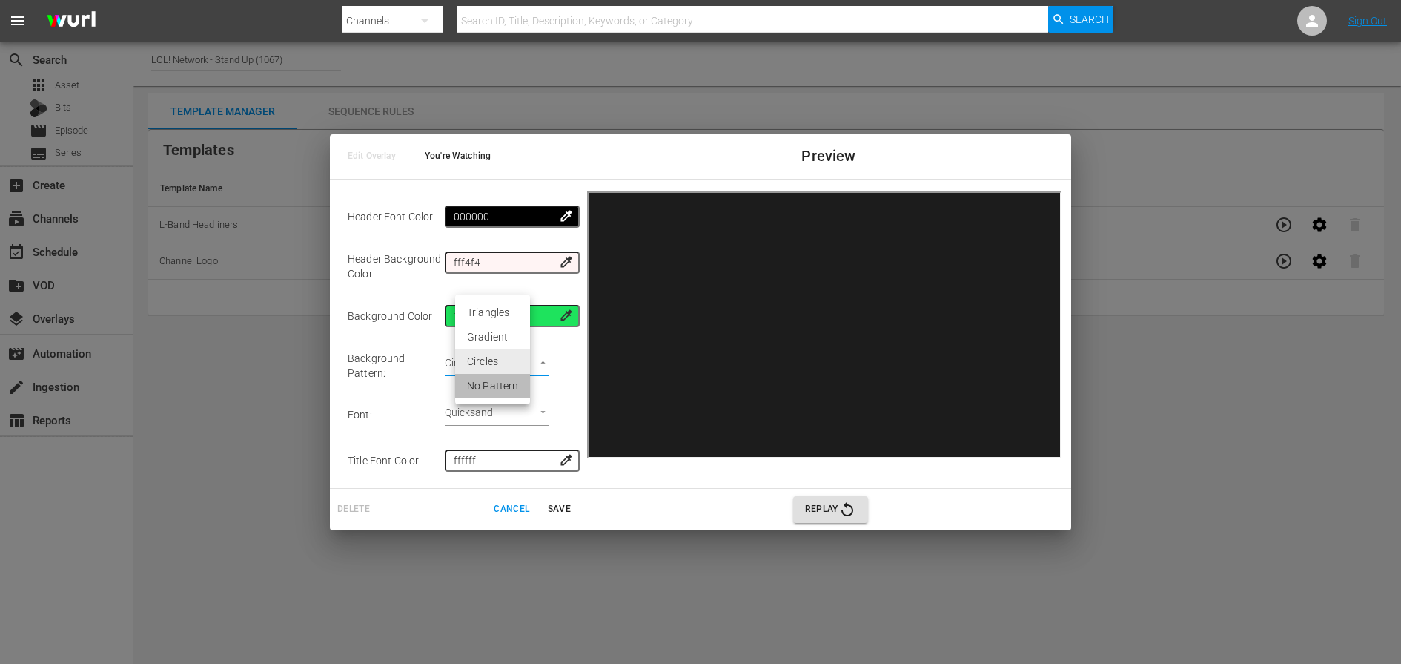
click at [508, 392] on li "No Pattern" at bounding box center [492, 386] width 75 height 24
type input "none"
click at [549, 400] on body "menu Search By Channels Search ID, Title, Description, Keywords, or Category Se…" at bounding box center [700, 332] width 1401 height 664
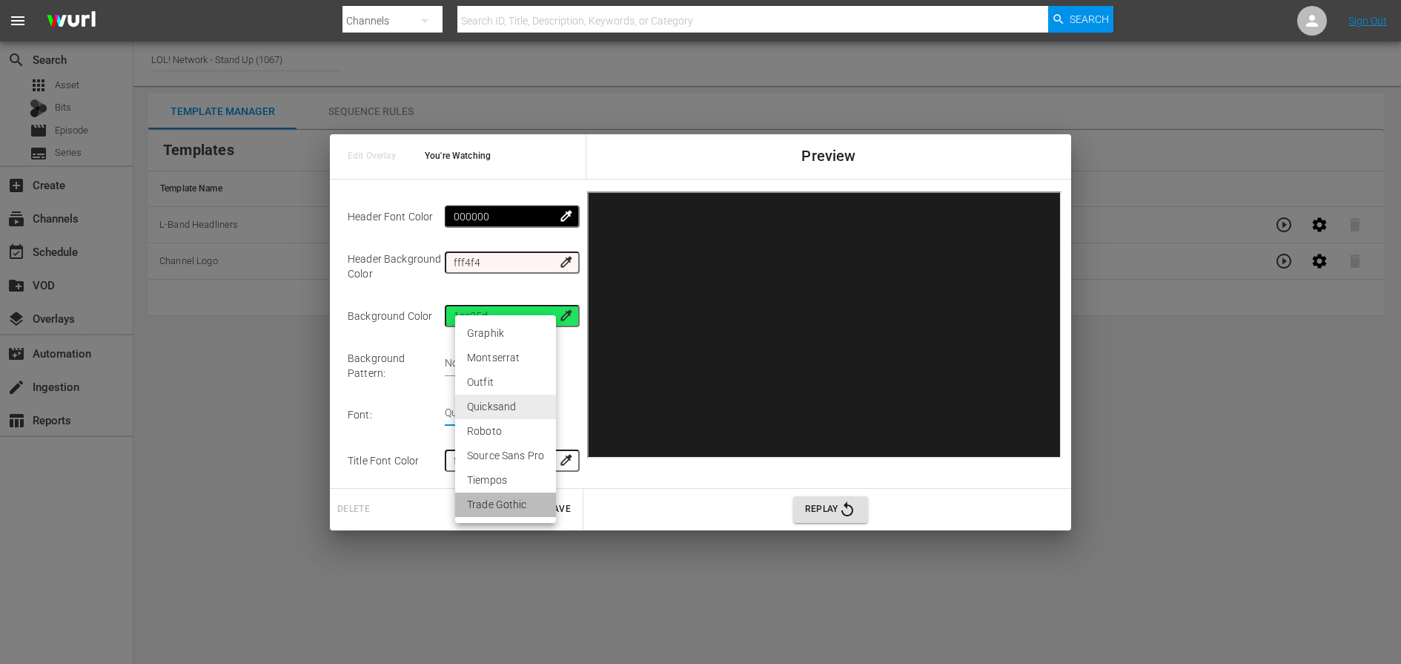
click at [498, 507] on li "Trade Gothic" at bounding box center [505, 504] width 101 height 24
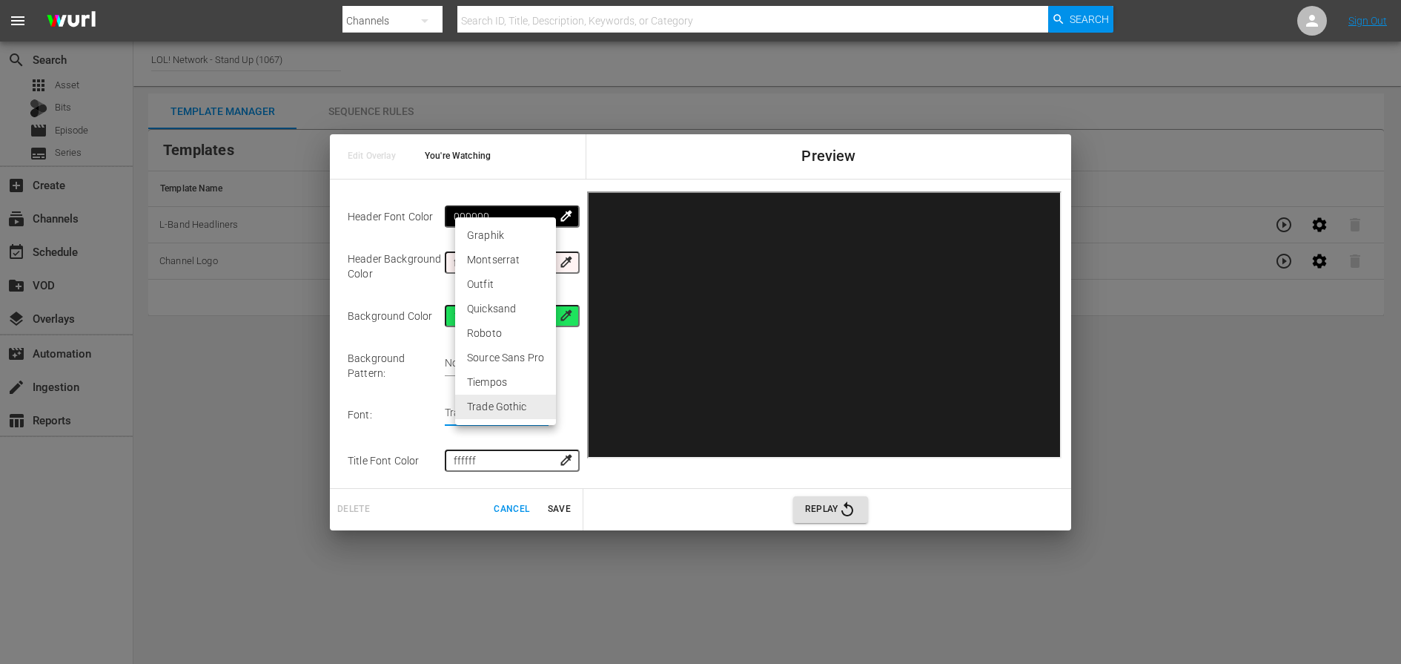
click at [537, 397] on body "menu Search By Channels Search ID, Title, Description, Keywords, or Category Se…" at bounding box center [700, 332] width 1401 height 664
click at [514, 357] on li "Source Sans Pro" at bounding box center [505, 357] width 101 height 24
click at [519, 403] on body "menu Search By Channels Search ID, Title, Description, Keywords, or Category Se…" at bounding box center [700, 332] width 1401 height 664
click at [517, 429] on li "Tiempos" at bounding box center [505, 431] width 101 height 24
type input "tiempos"
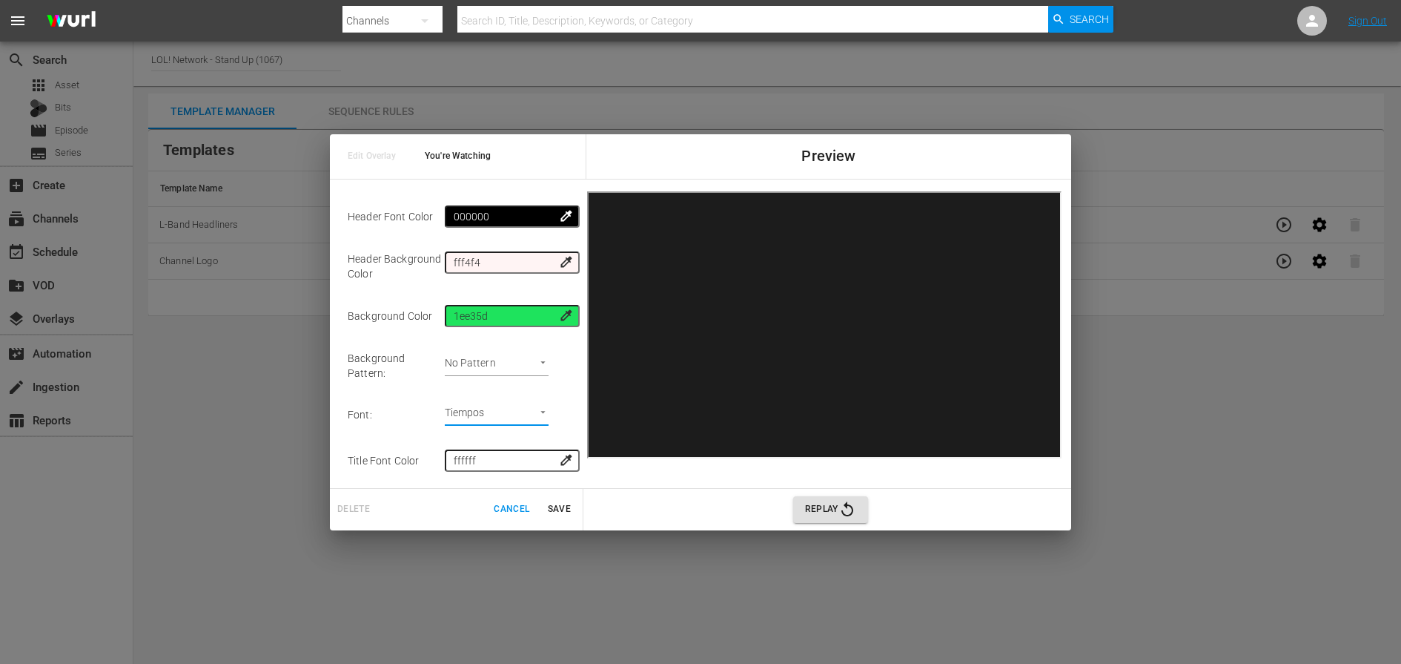
click at [550, 403] on body "menu Search By Channels Search ID, Title, Description, Keywords, or Category Se…" at bounding box center [700, 332] width 1401 height 664
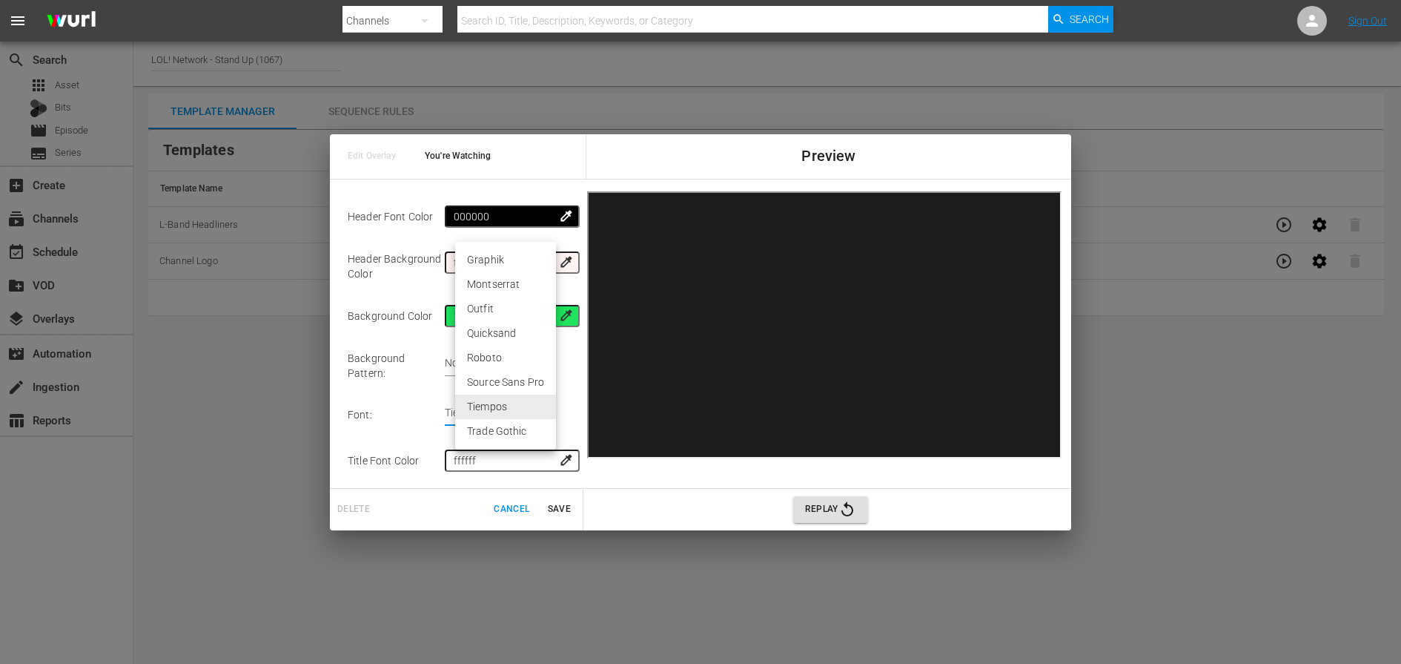
click at [429, 406] on div at bounding box center [700, 332] width 1401 height 664
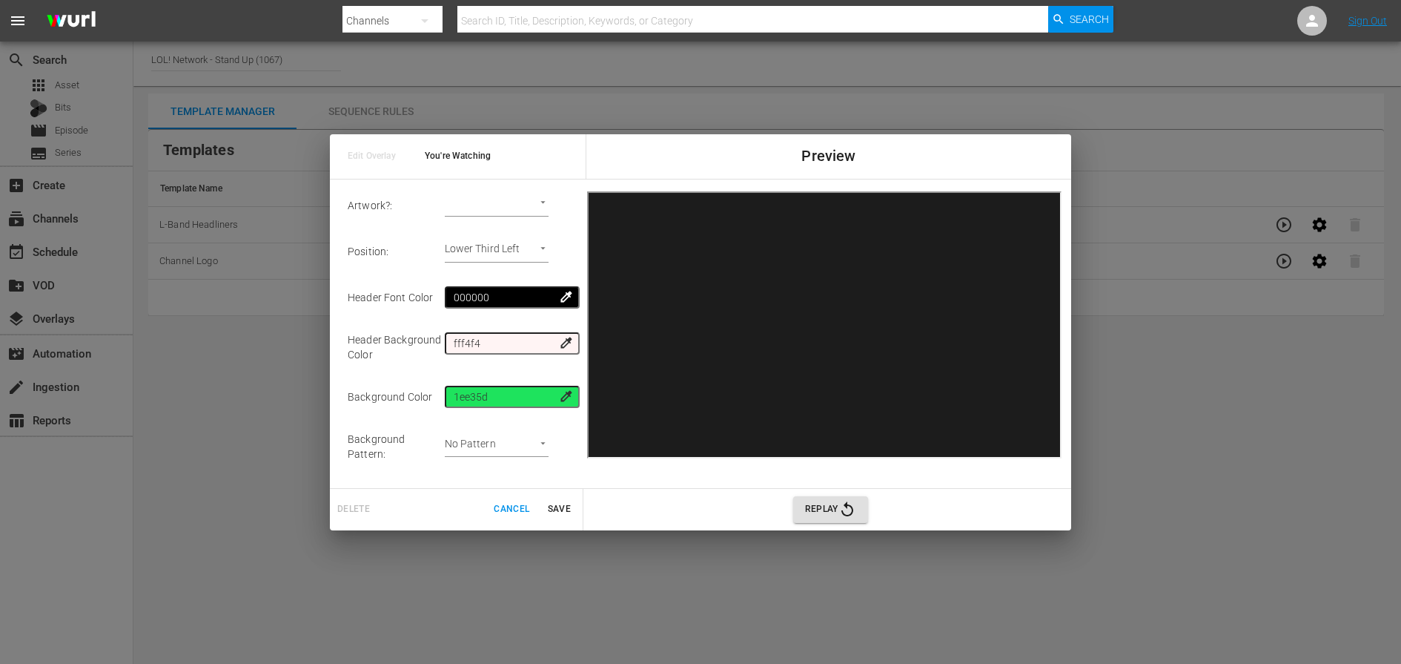
scroll to position [164, 0]
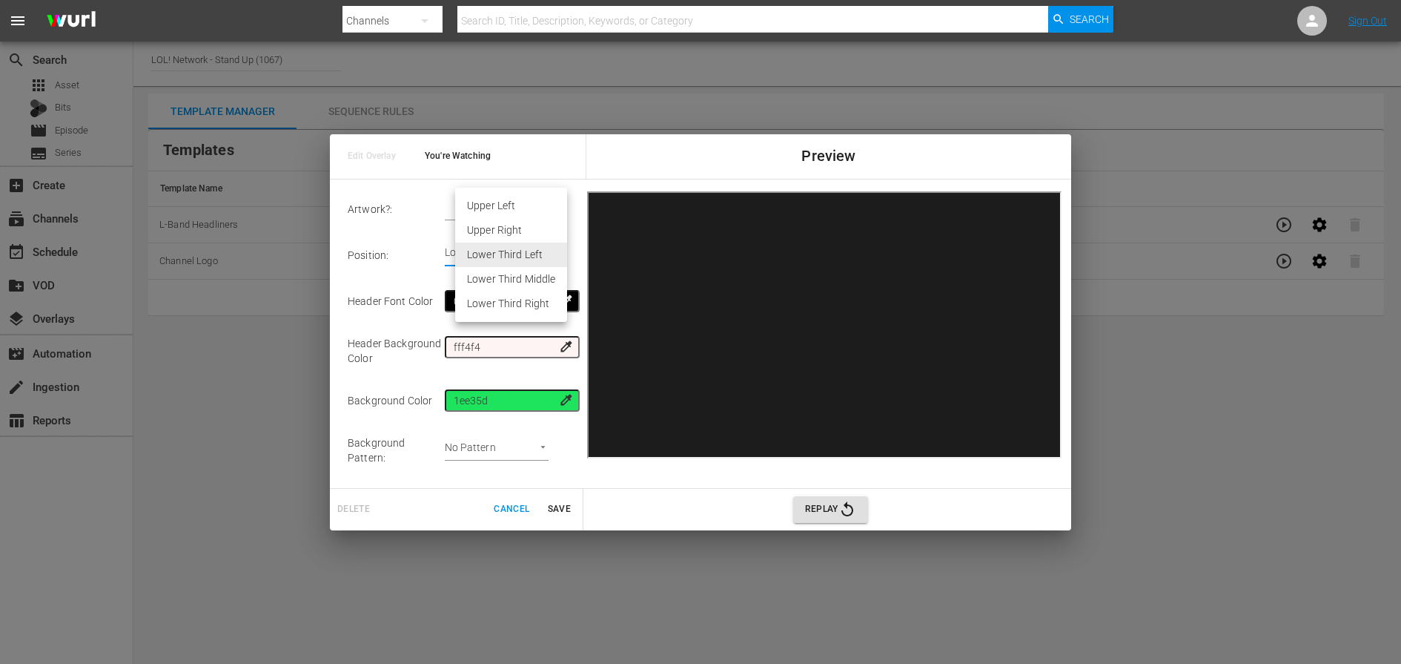
click at [543, 255] on body "menu Search By Channels Search ID, Title, Description, Keywords, or Category Se…" at bounding box center [700, 332] width 1401 height 664
click at [529, 307] on li "Lower Third Right" at bounding box center [511, 303] width 112 height 24
click at [539, 245] on body "menu Search By Channels Search ID, Title, Description, Keywords, or Category Se…" at bounding box center [700, 332] width 1401 height 664
click at [522, 214] on li "Lower Third Left" at bounding box center [511, 205] width 112 height 24
type input "Lower Third Left"
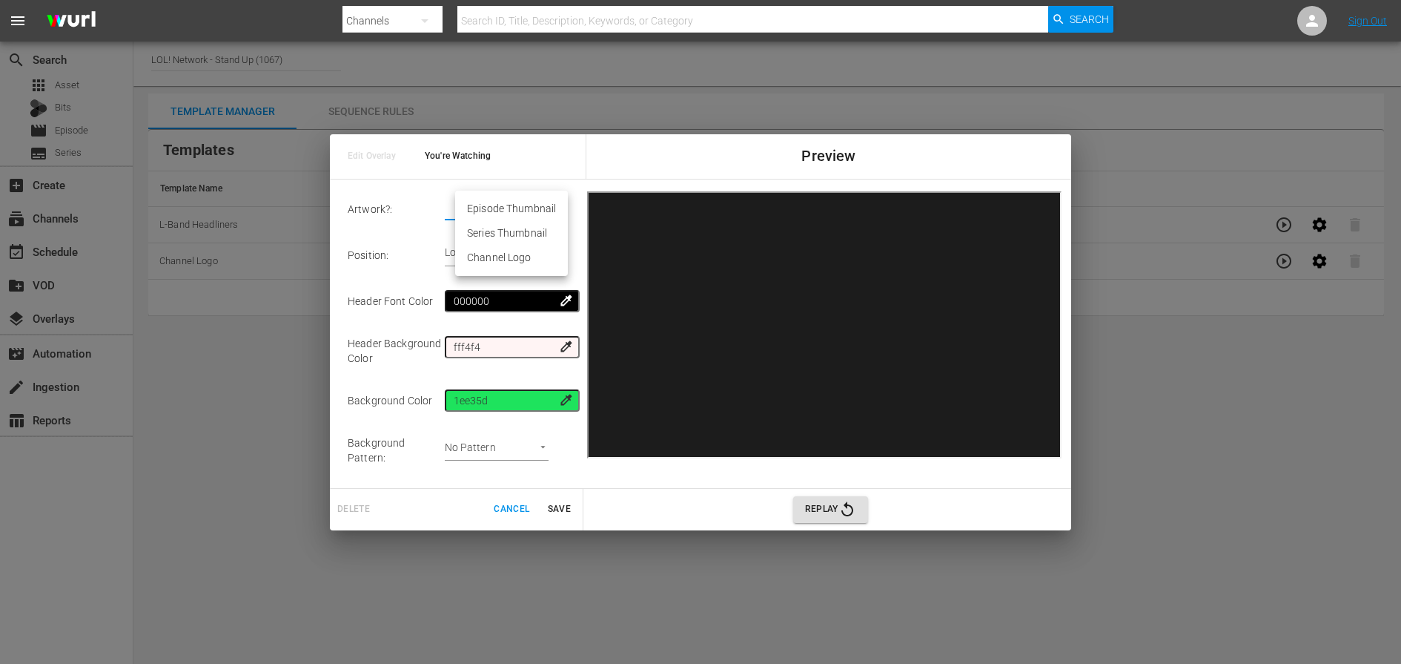
click at [549, 205] on body "menu Search By Channels Search ID, Title, Description, Keywords, or Category Se…" at bounding box center [700, 332] width 1401 height 664
click at [429, 262] on div at bounding box center [700, 332] width 1401 height 664
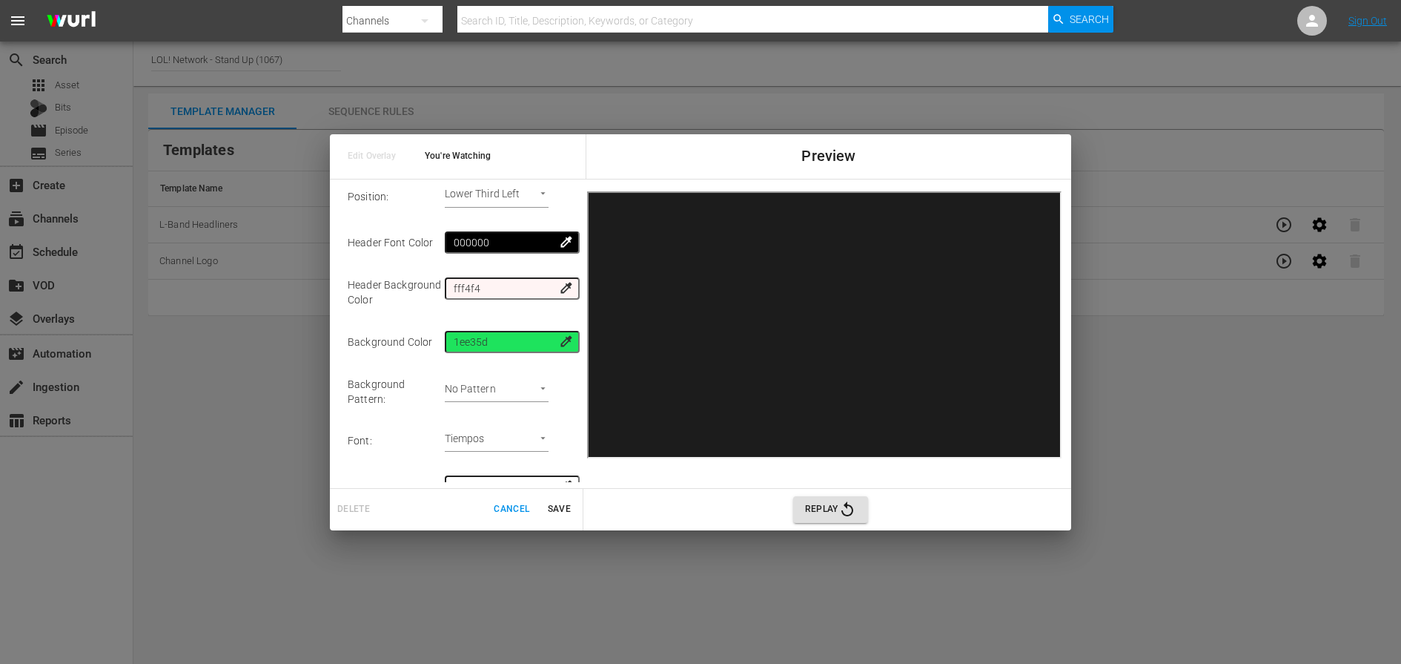
scroll to position [248, 0]
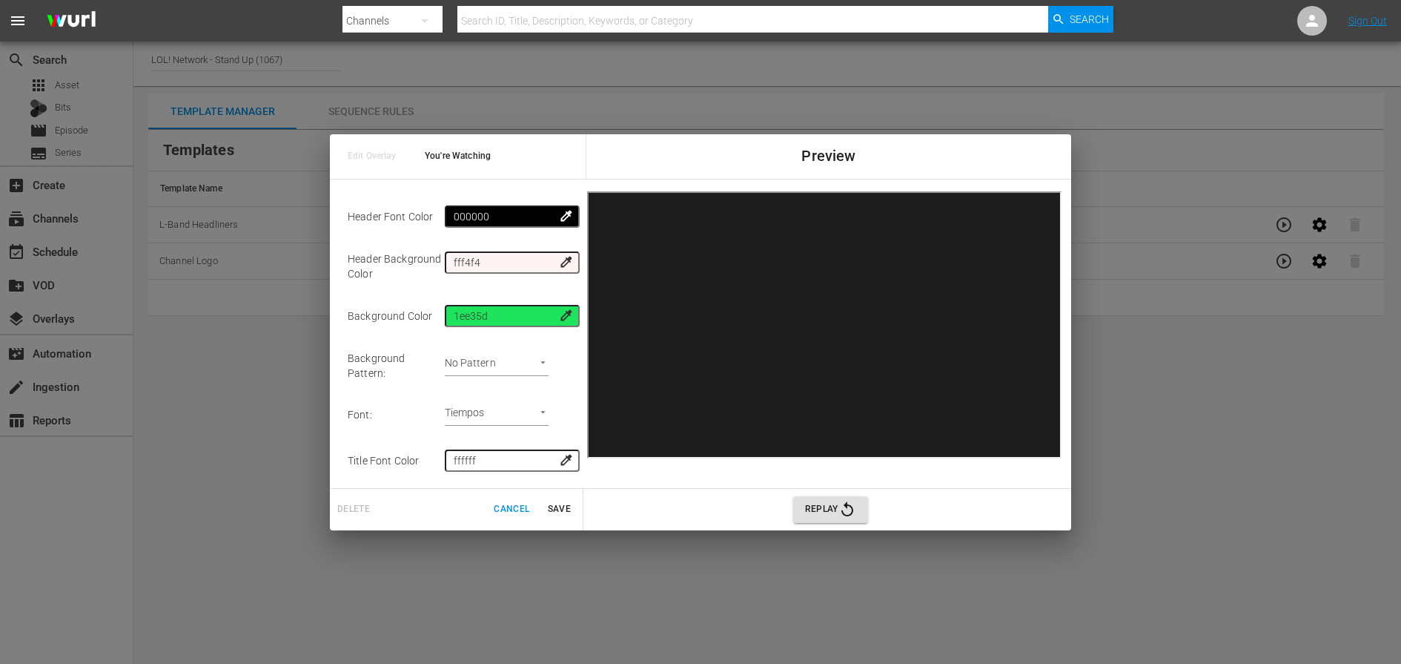
click at [840, 503] on icon "button" at bounding box center [847, 509] width 18 height 18
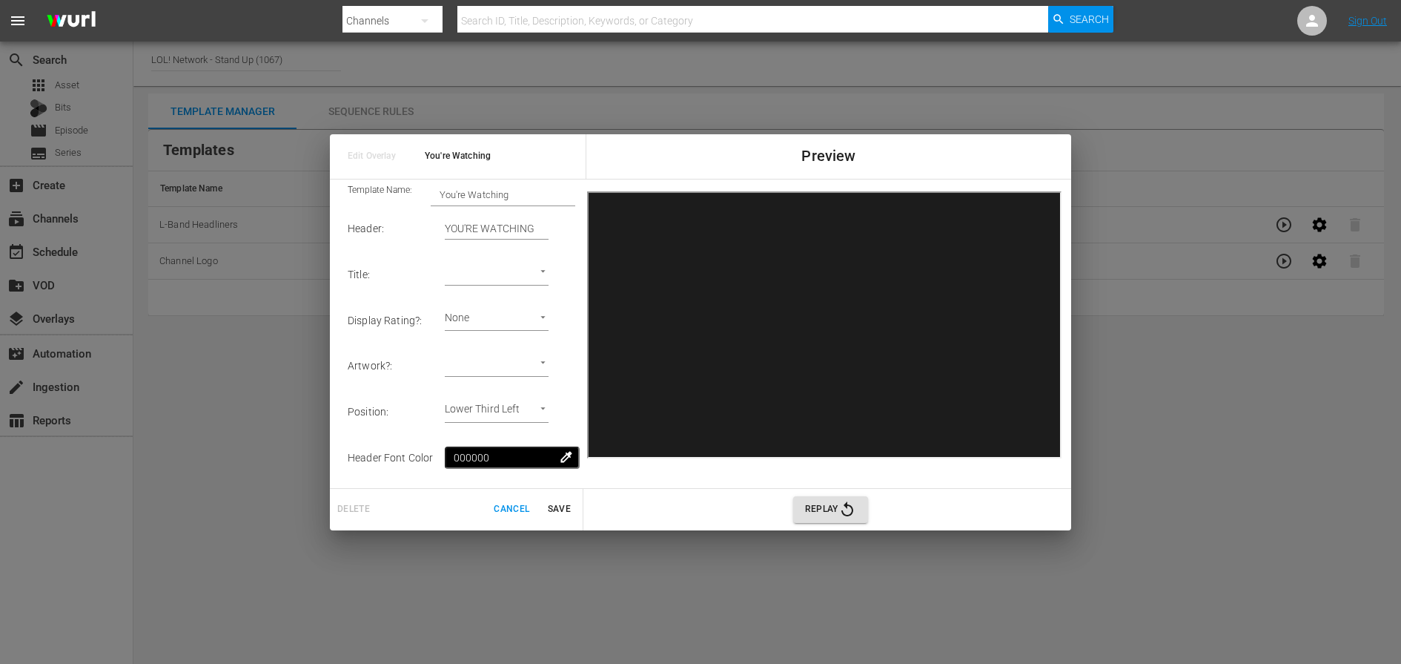
scroll to position [0, 0]
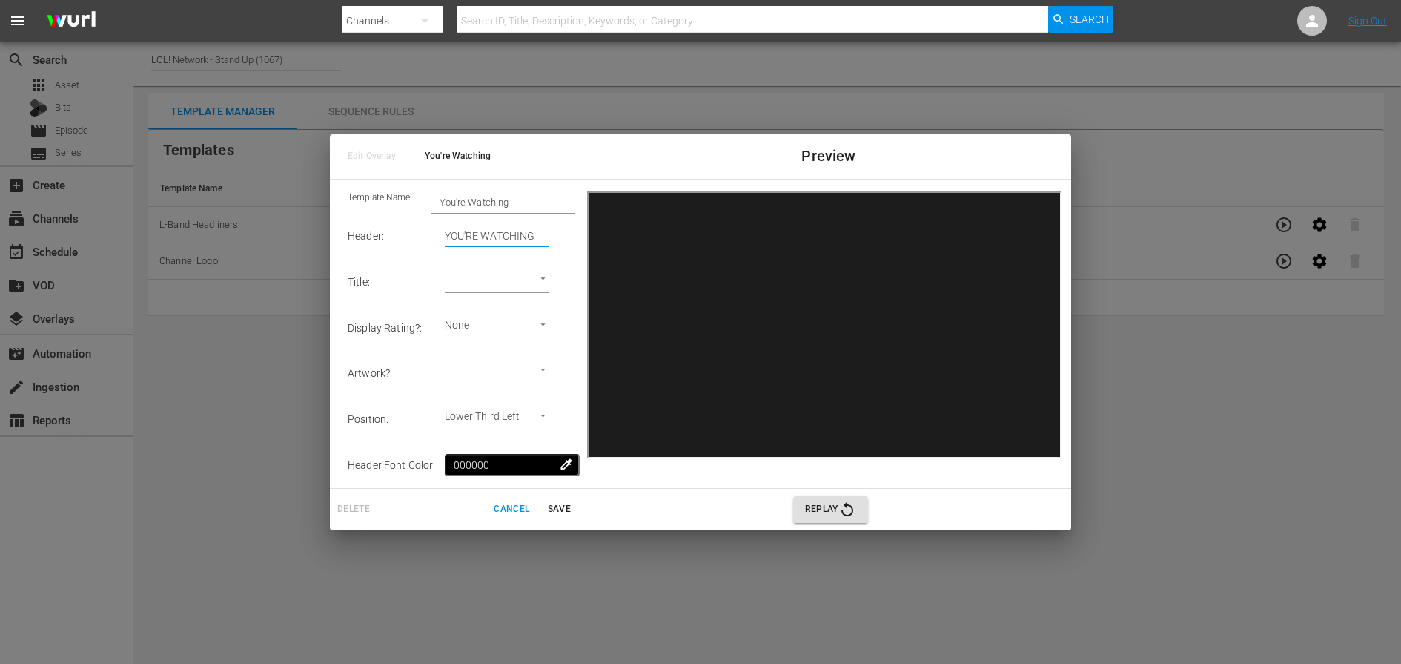
click at [526, 235] on input "YOU'RE WATCHING" at bounding box center [497, 236] width 104 height 22
click at [514, 235] on input "YOU'RE WATCHING" at bounding box center [497, 236] width 104 height 22
click at [514, 509] on span "Cancel" at bounding box center [512, 509] width 36 height 16
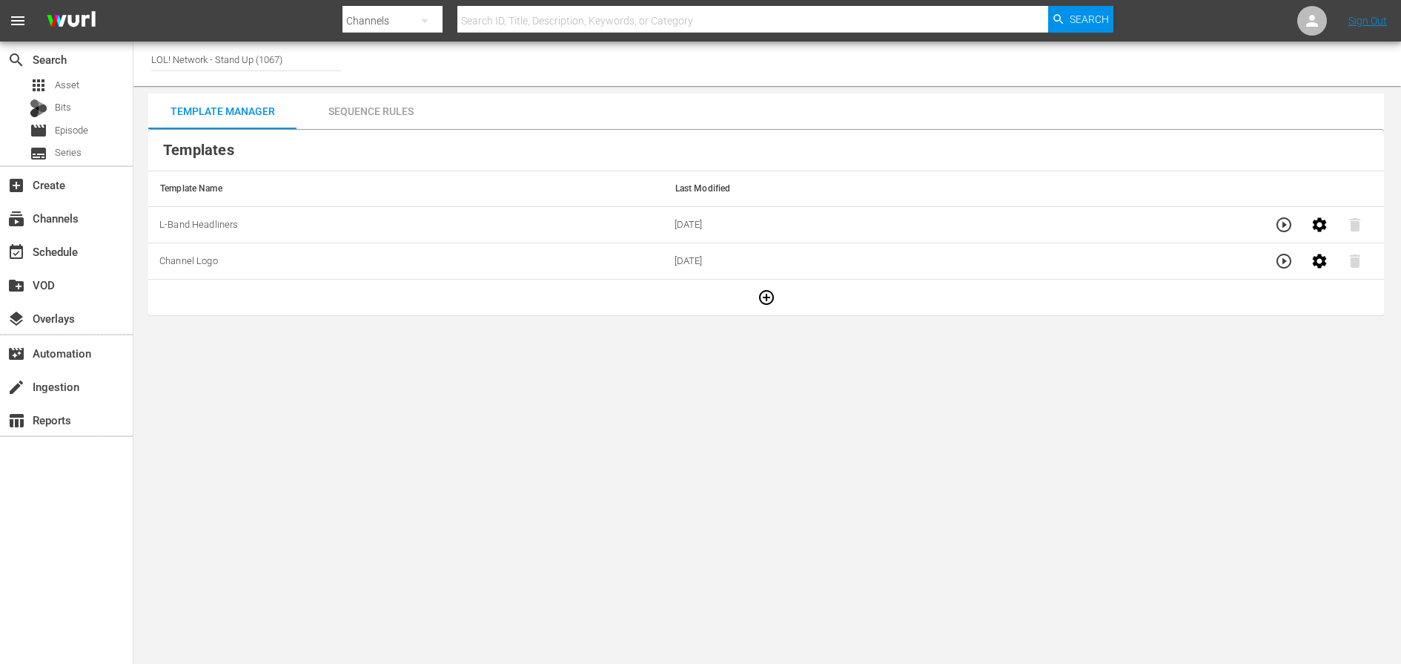
click at [779, 295] on button "button" at bounding box center [767, 297] width 36 height 36
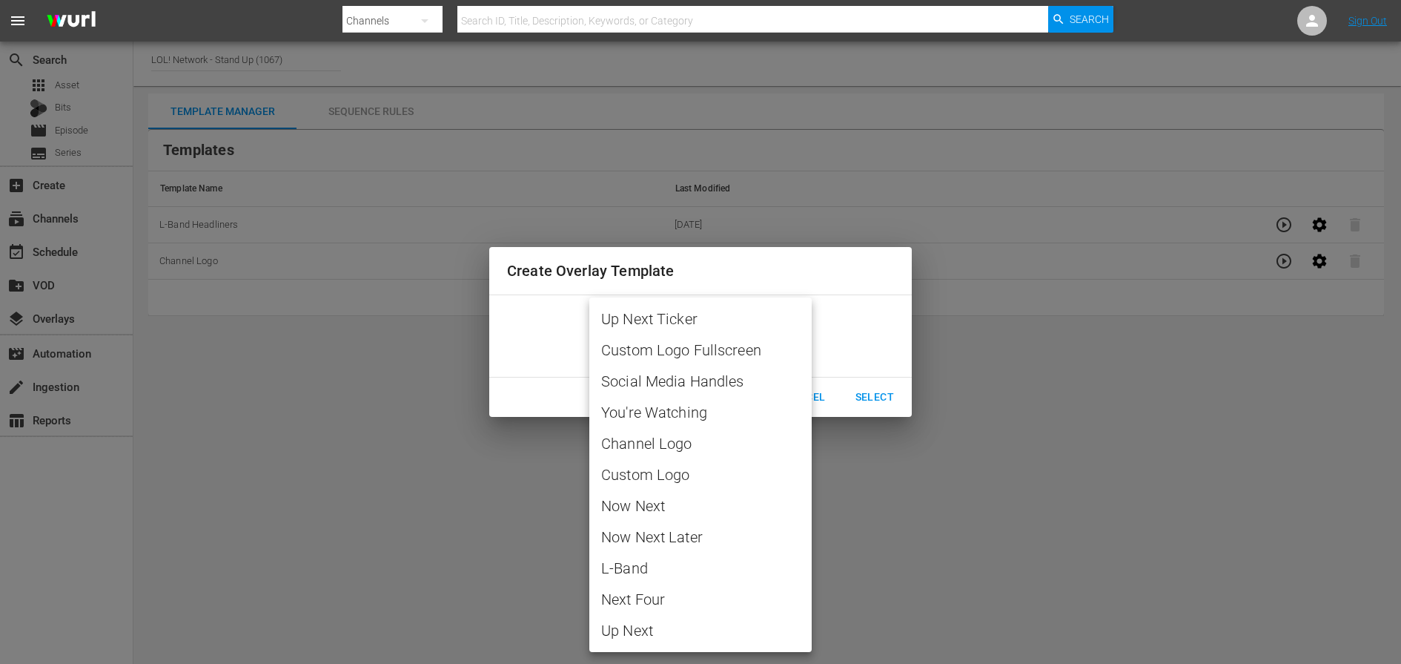
click at [764, 334] on body "menu Search By Channels Search ID, Title, Description, Keywords, or Category Se…" at bounding box center [700, 332] width 1401 height 664
click at [736, 332] on li "Up Next Ticker" at bounding box center [700, 318] width 222 height 31
type input "Up Next Ticker"
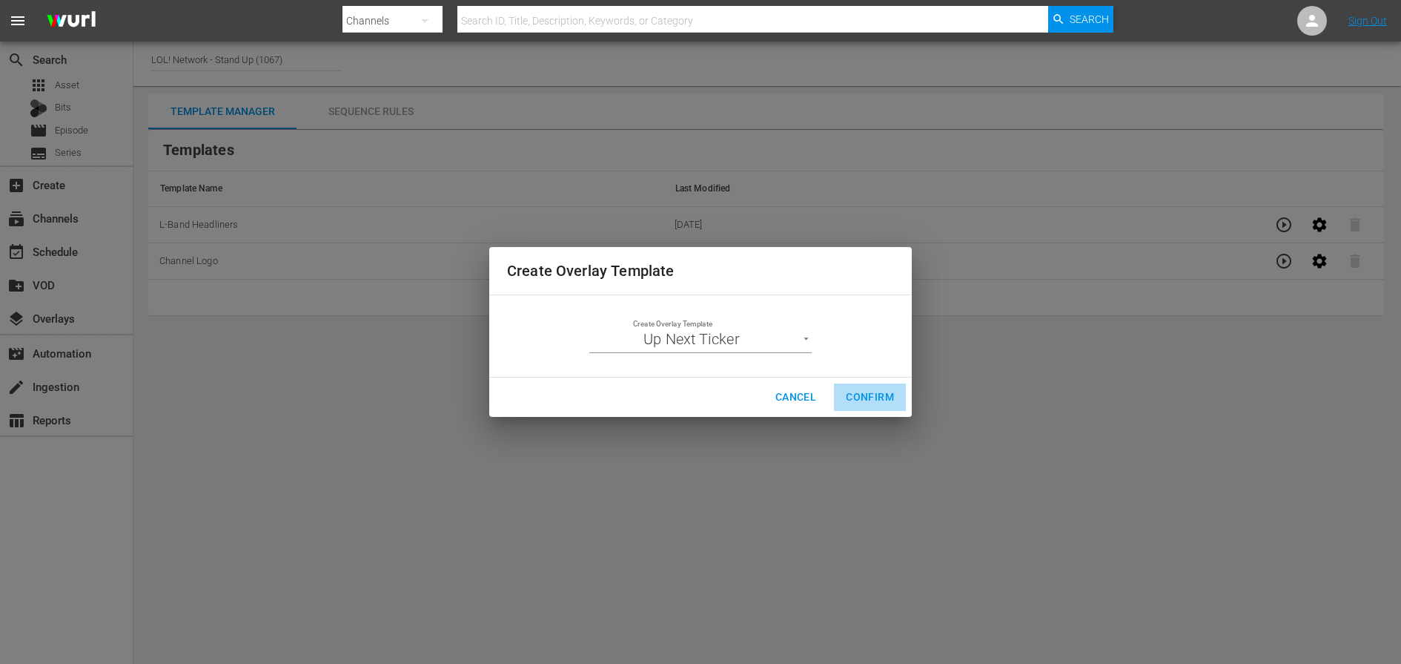
click at [861, 388] on span "Confirm" at bounding box center [870, 397] width 48 height 19
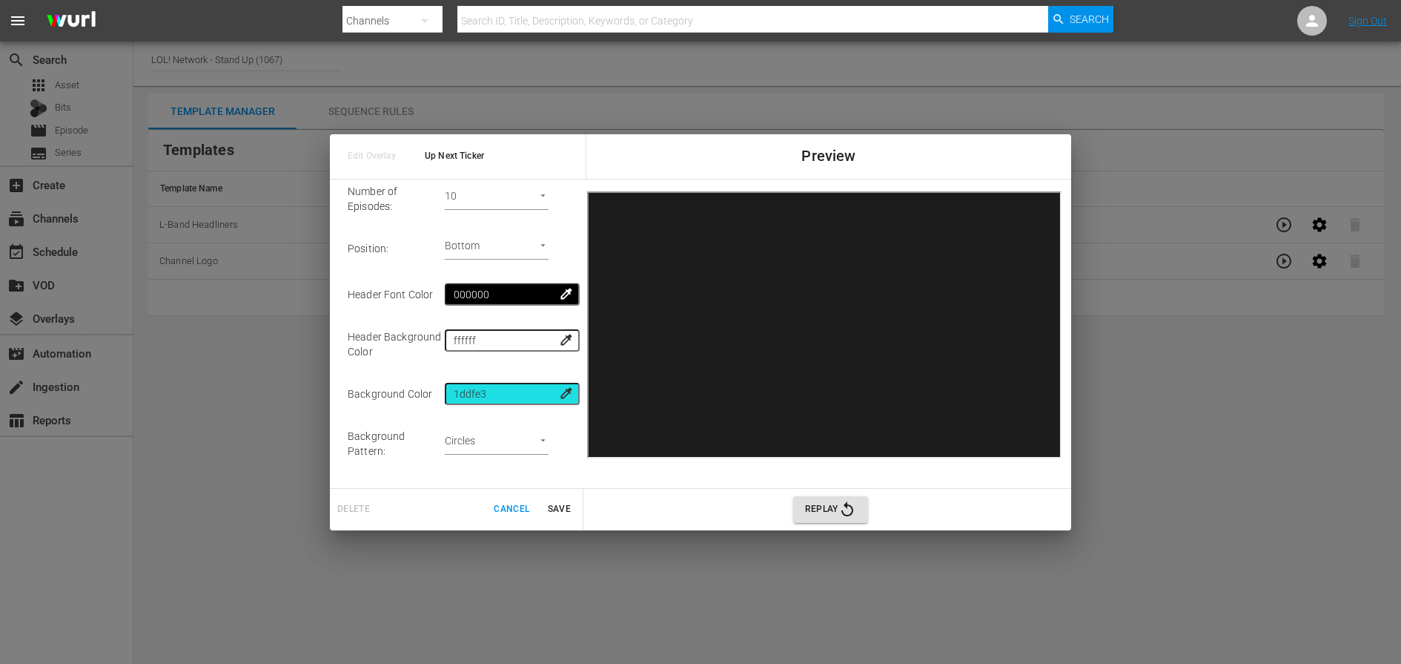
scroll to position [89, 0]
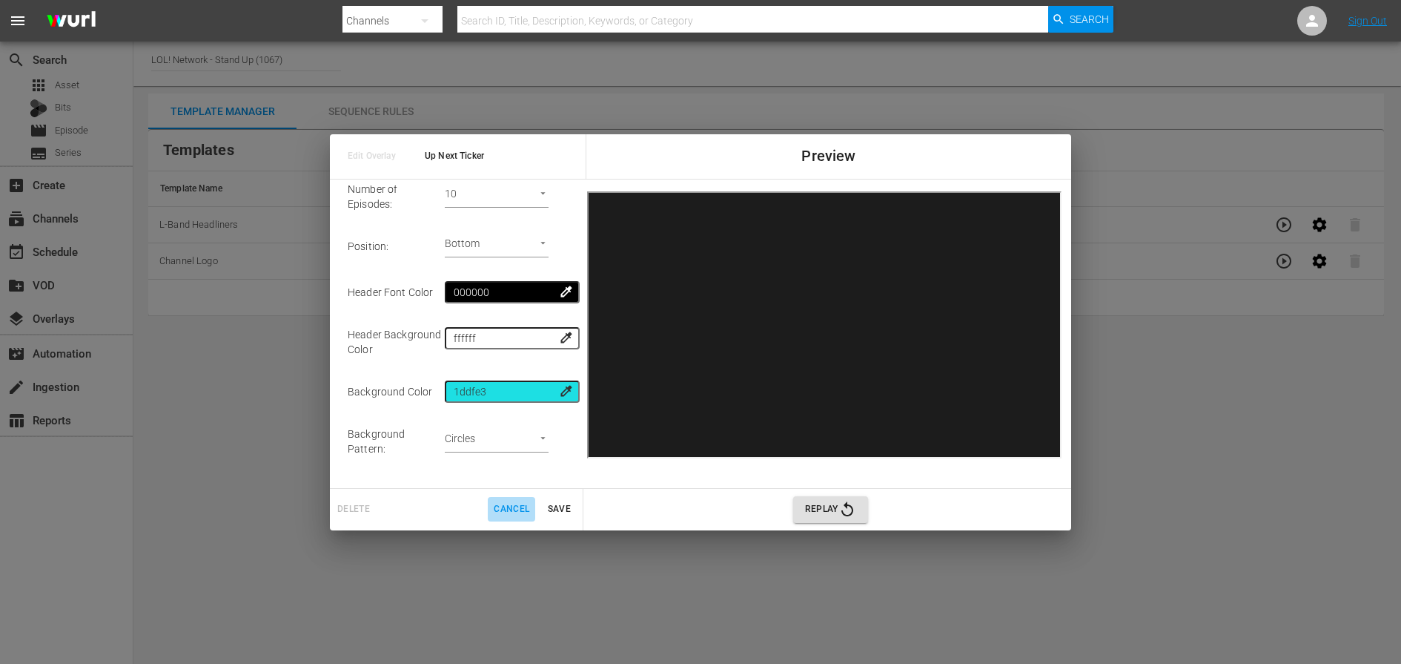
click at [518, 509] on span "Cancel" at bounding box center [512, 509] width 36 height 16
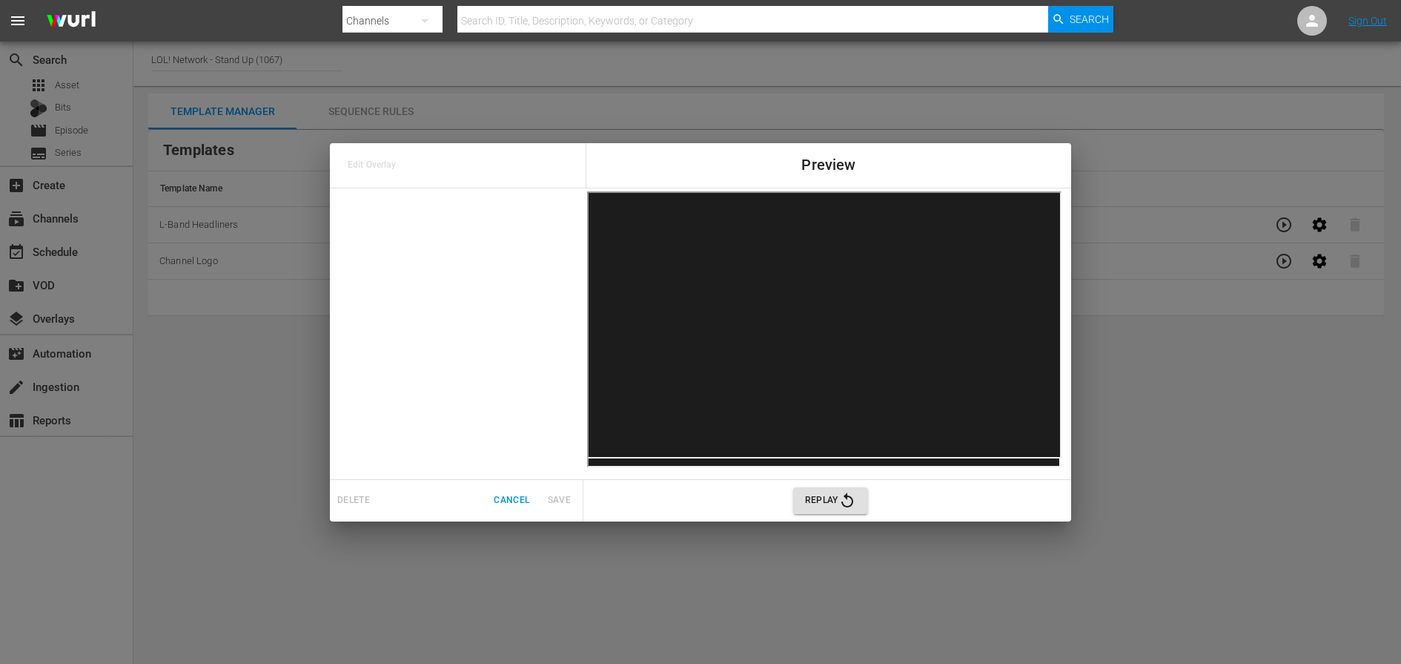
scroll to position [0, 0]
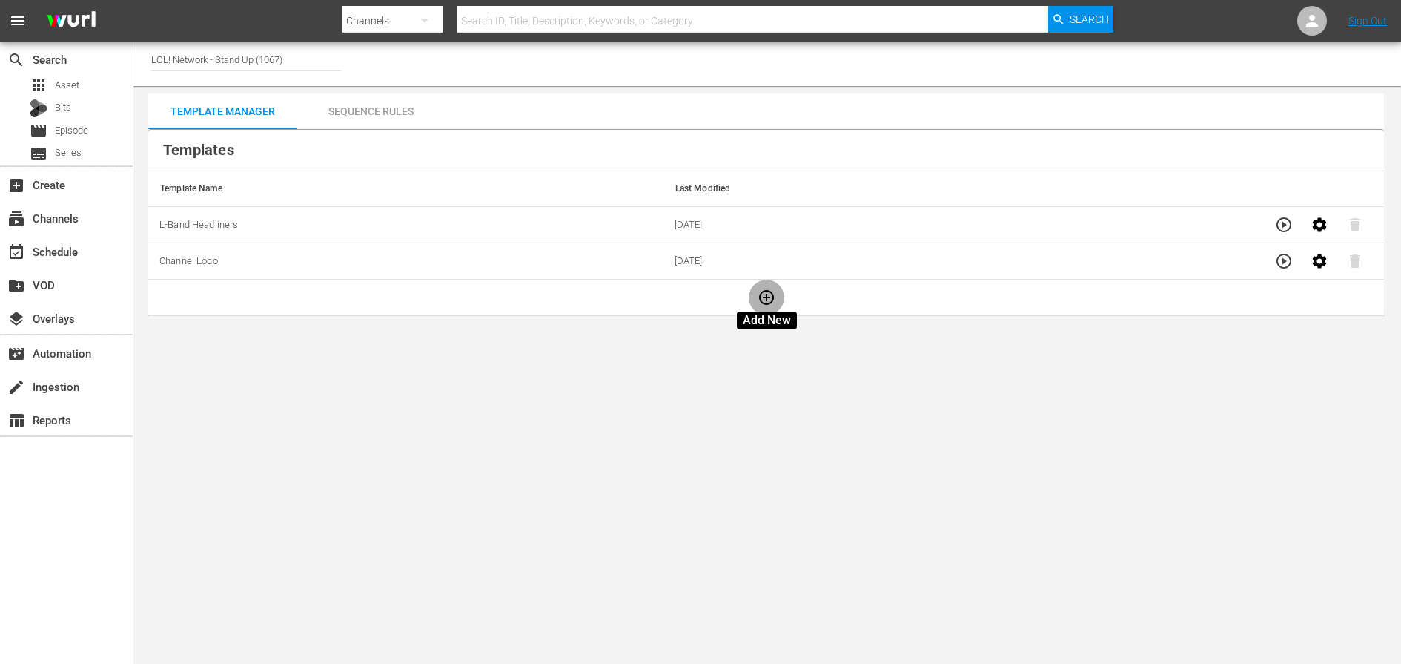
click at [767, 301] on icon "button" at bounding box center [767, 297] width 18 height 18
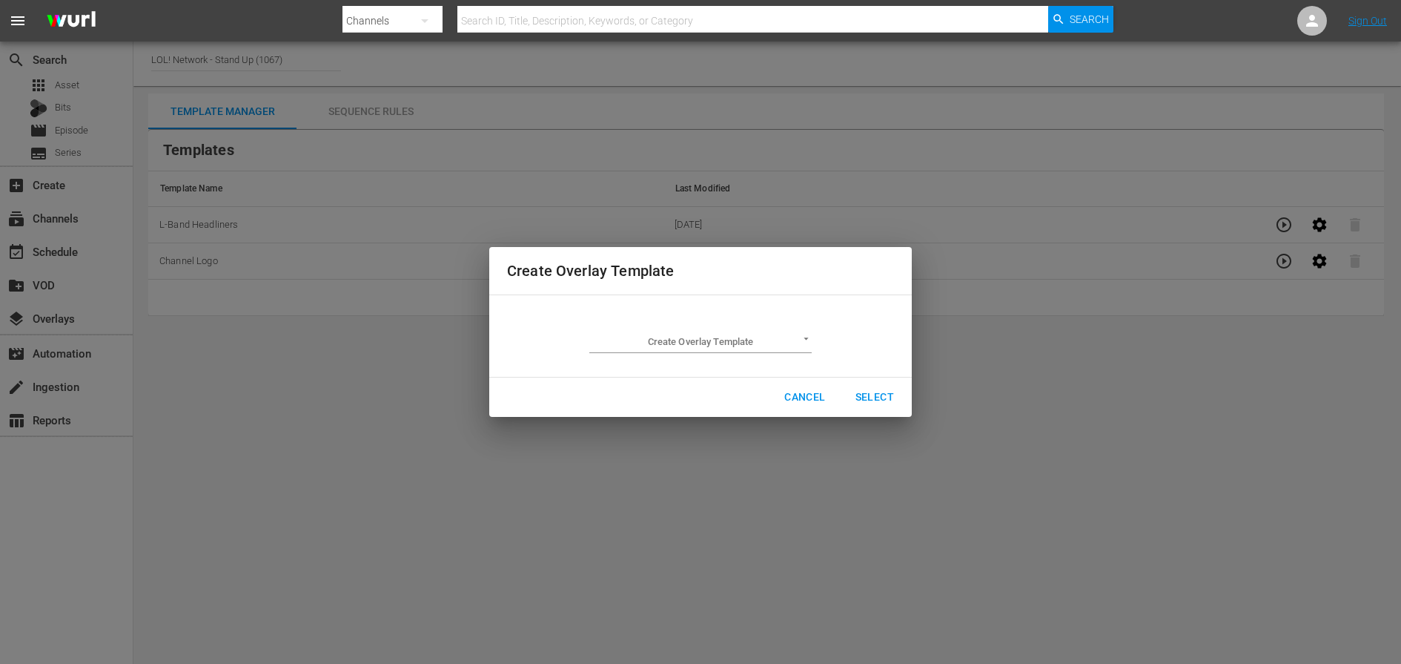
click at [707, 336] on body "menu Search By Channels Search ID, Title, Description, Keywords, or Category Se…" at bounding box center [700, 332] width 1401 height 664
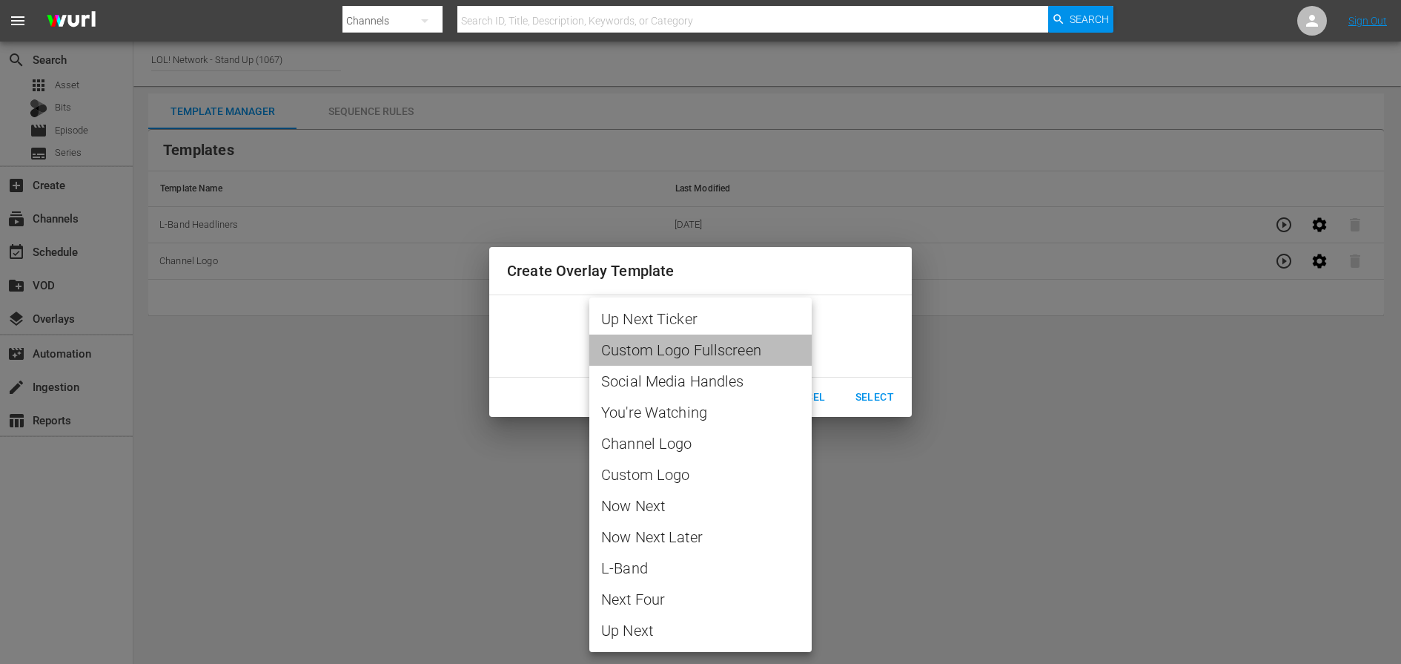
click at [731, 351] on span "Custom Logo Fullscreen" at bounding box center [700, 350] width 199 height 22
type input "Custom Logo Fullscreen"
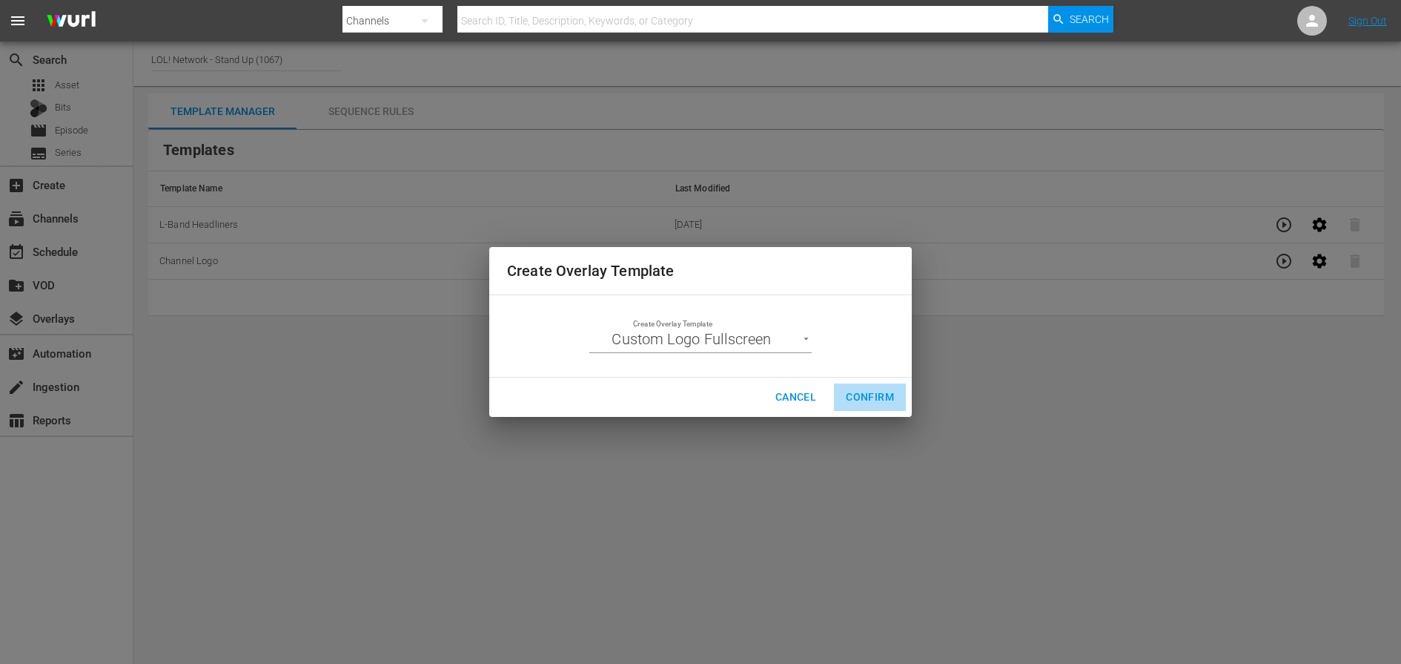
click at [857, 397] on span "Confirm" at bounding box center [870, 397] width 48 height 19
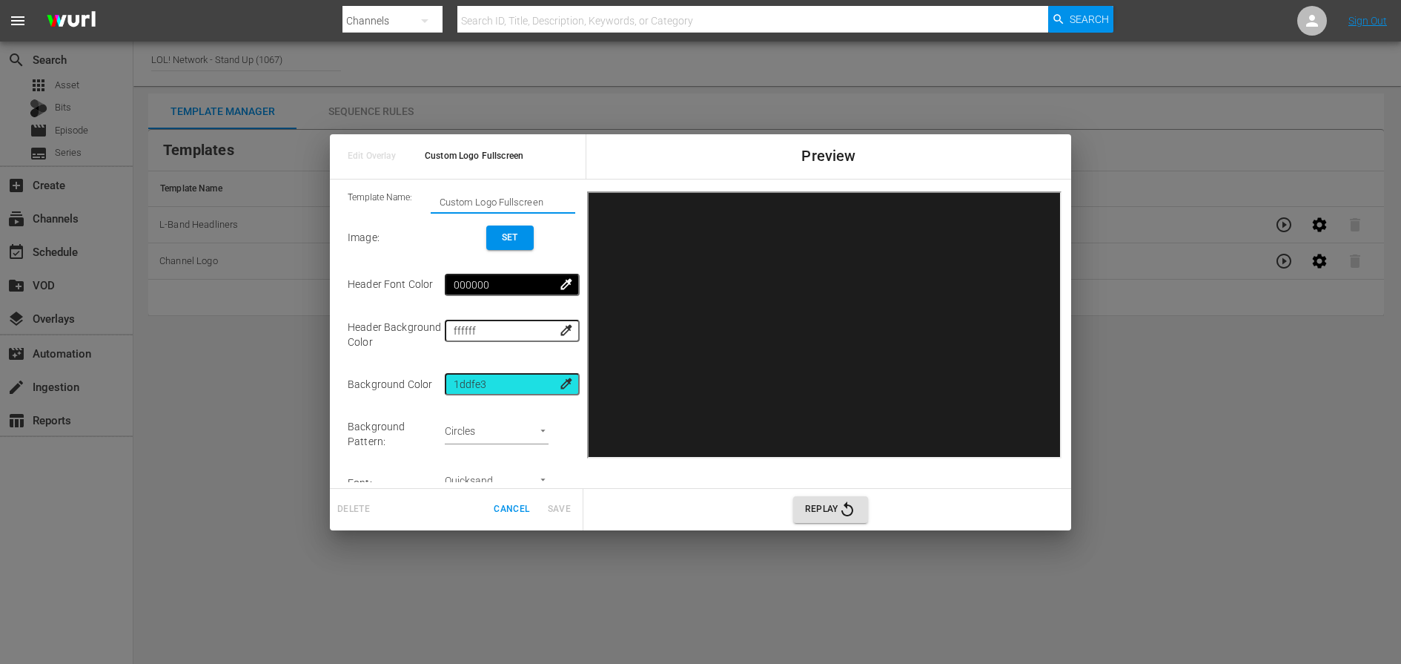
drag, startPoint x: 549, startPoint y: 201, endPoint x: 589, endPoint y: 203, distance: 39.4
click at [10, 12] on body "menu Search By Channels Search ID, Title, Description, Keywords, or Category Se…" at bounding box center [700, 332] width 1401 height 664
click at [516, 505] on span "Cancel" at bounding box center [512, 509] width 36 height 16
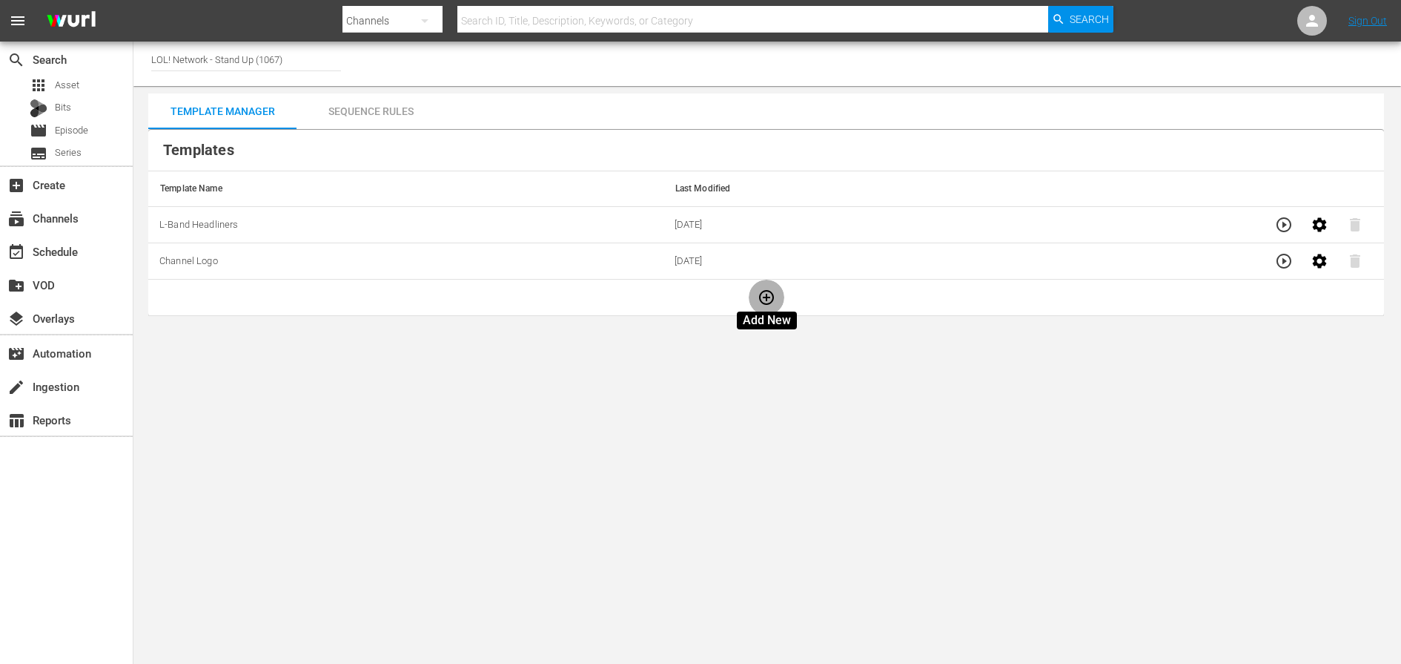
click at [765, 299] on icon "button" at bounding box center [767, 297] width 18 height 18
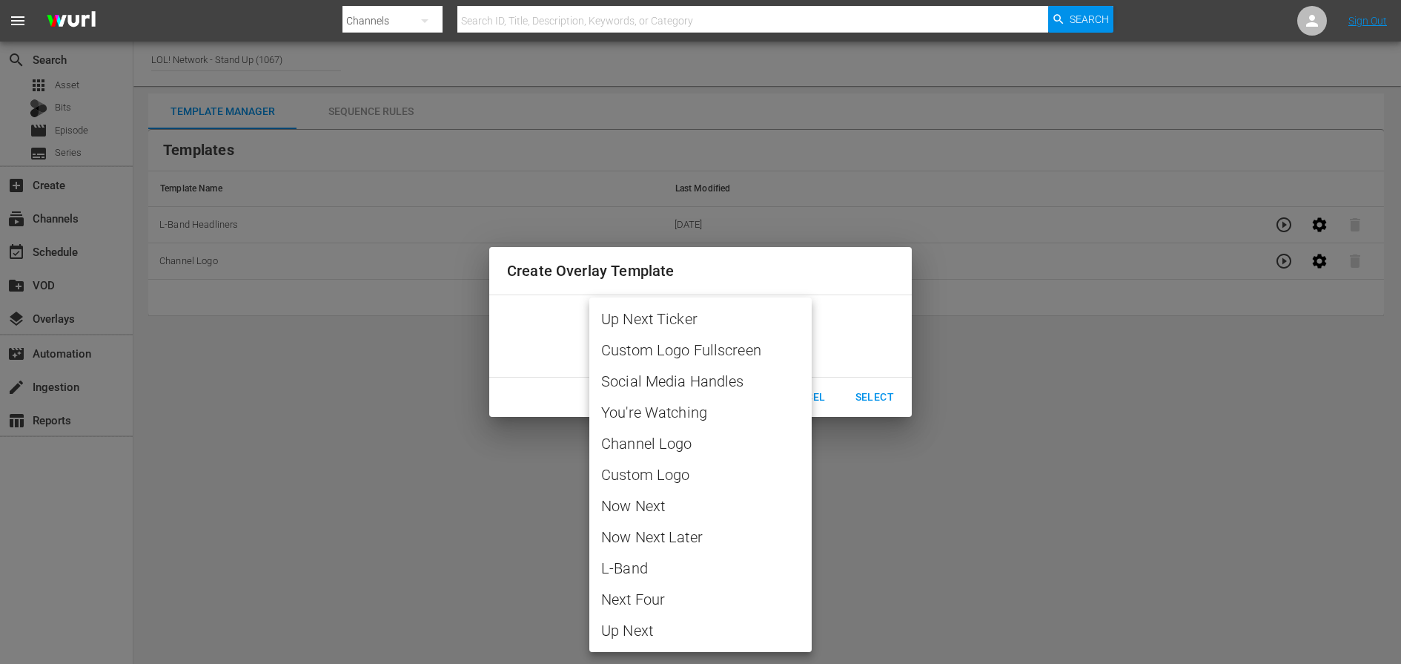
click at [780, 350] on body "menu Search By Channels Search ID, Title, Description, Keywords, or Category Se…" at bounding box center [700, 332] width 1401 height 664
click at [671, 401] on span "You're Watching" at bounding box center [700, 412] width 199 height 22
type input "You're Watching"
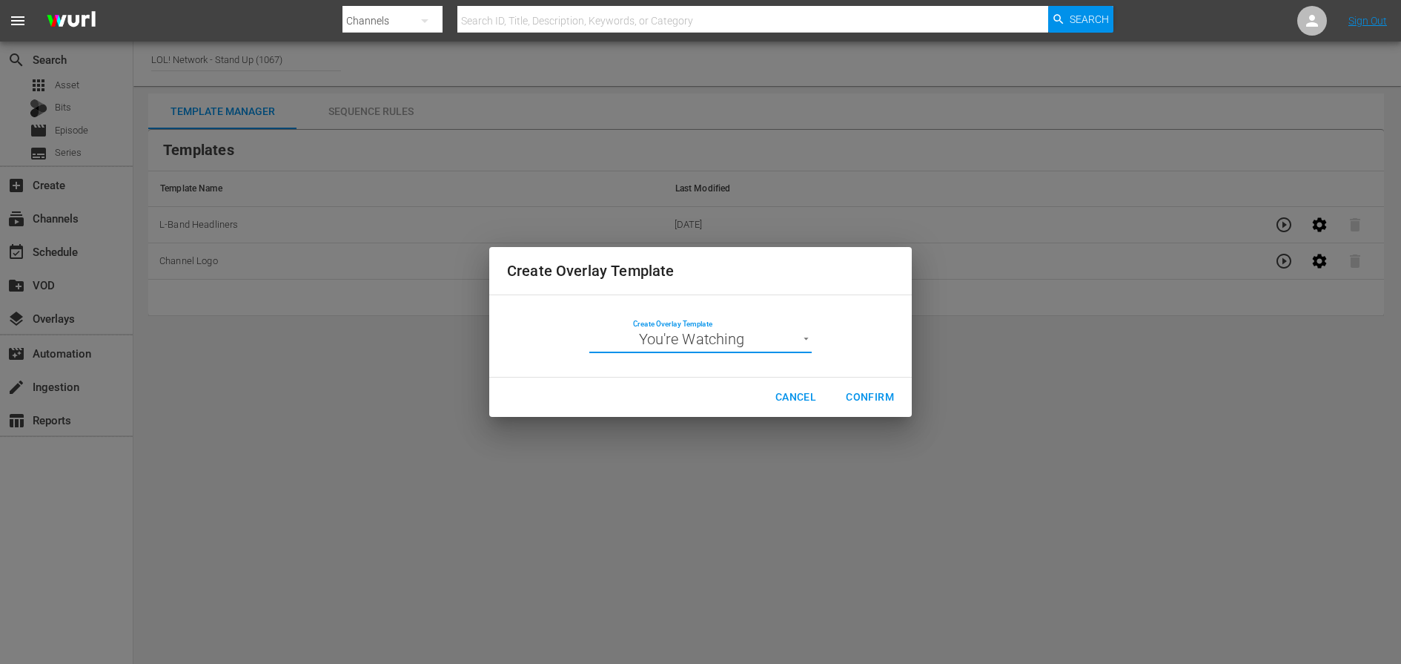
click at [854, 384] on button "Confirm" at bounding box center [870, 396] width 72 height 27
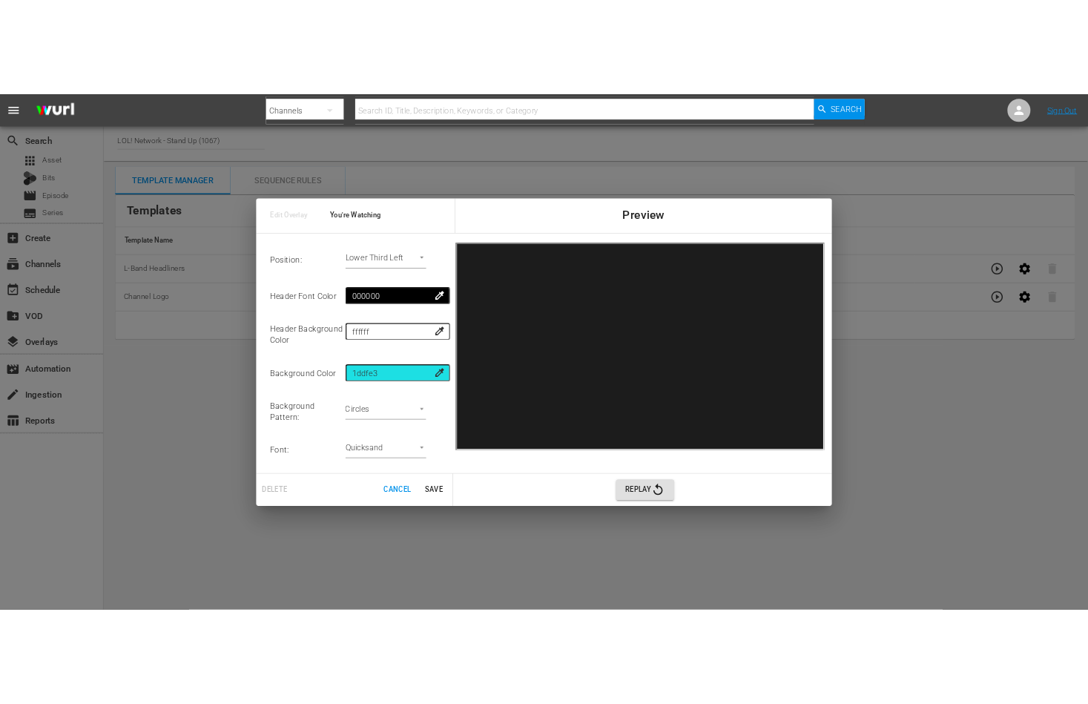
scroll to position [248, 0]
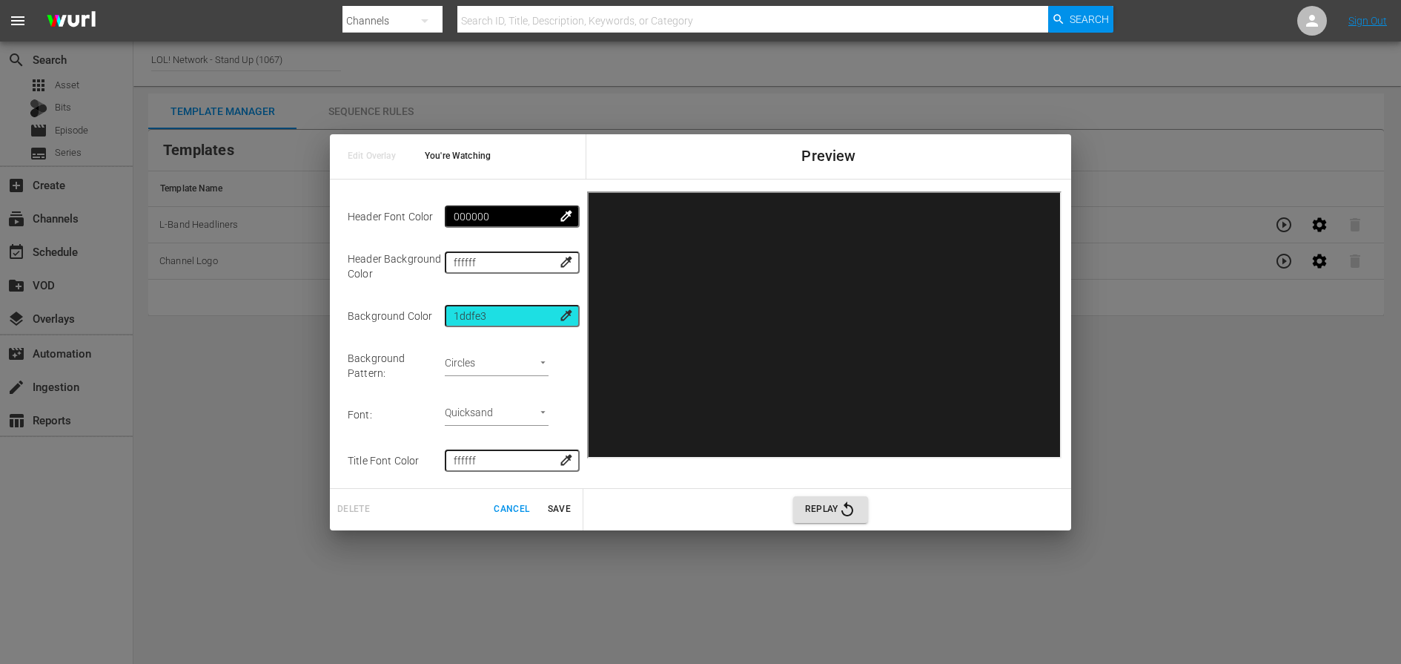
click at [571, 317] on span "colorize" at bounding box center [566, 315] width 15 height 15
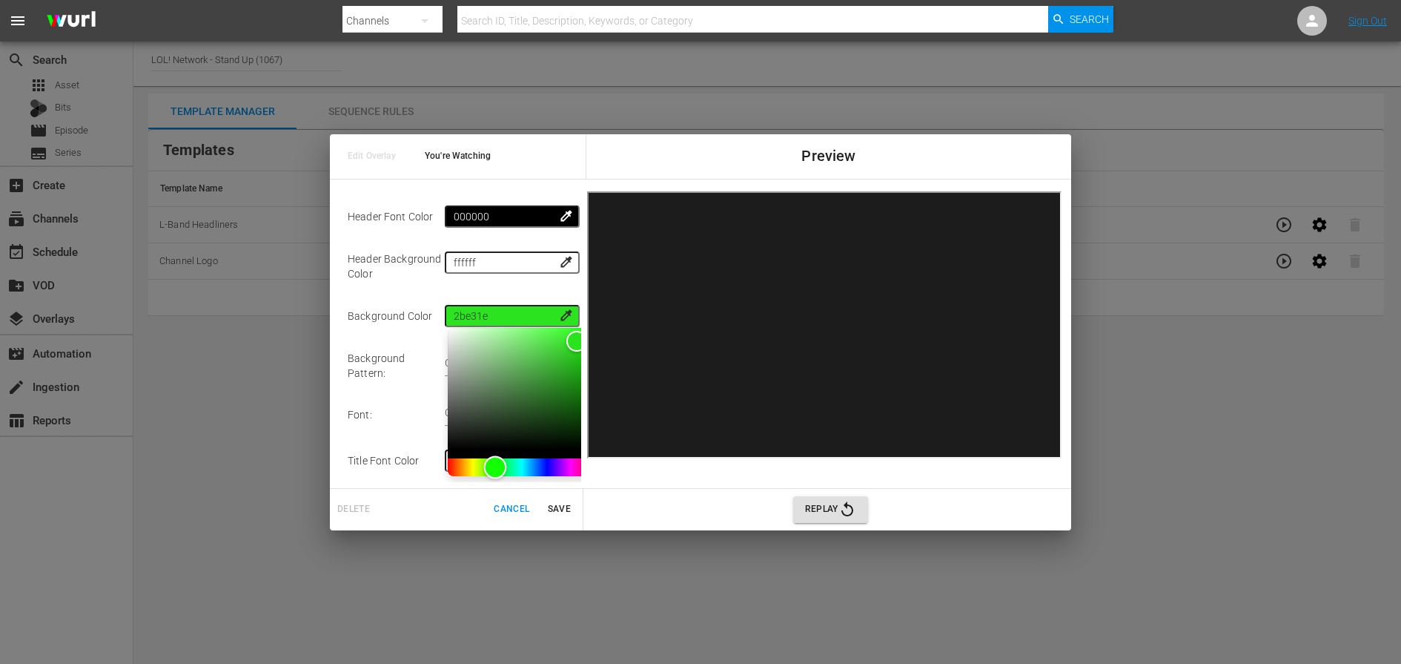
drag, startPoint x: 487, startPoint y: 469, endPoint x: 495, endPoint y: 467, distance: 8.3
click at [495, 467] on div "Hue" at bounding box center [522, 467] width 148 height 18
click at [564, 312] on span "colorize" at bounding box center [566, 315] width 15 height 15
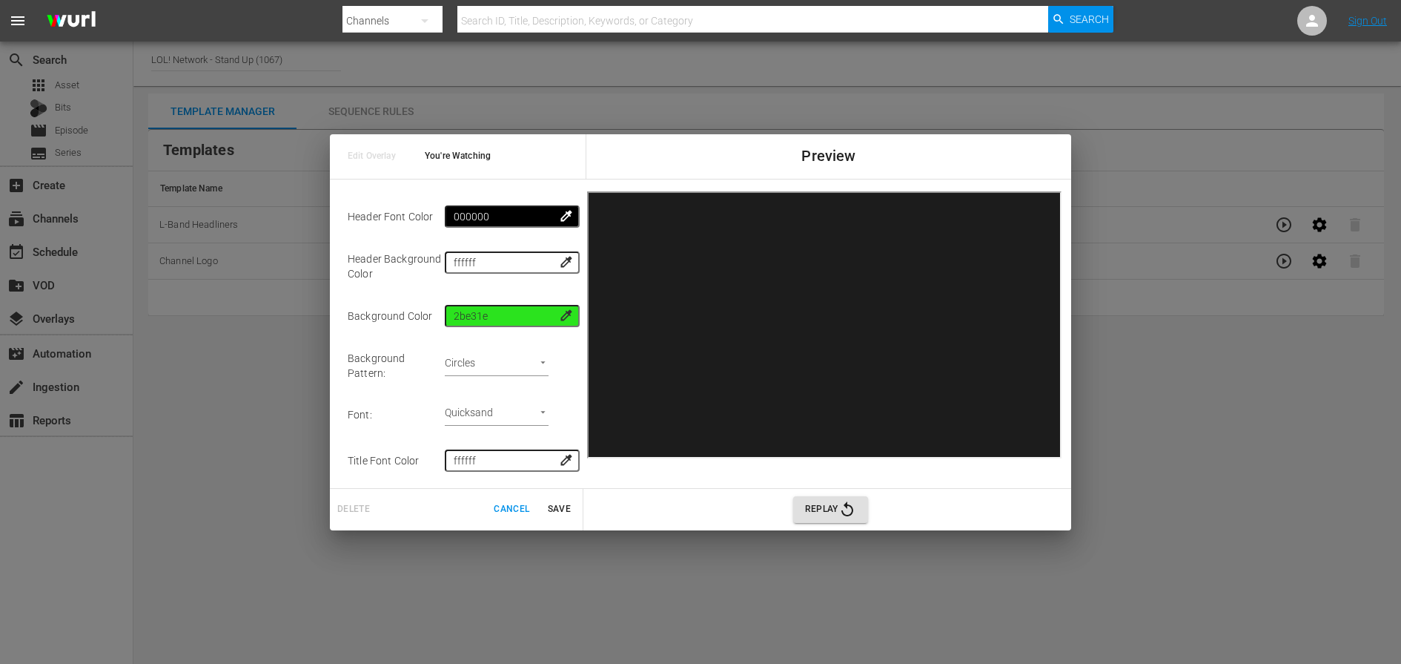
click at [564, 312] on span "colorize" at bounding box center [566, 315] width 15 height 15
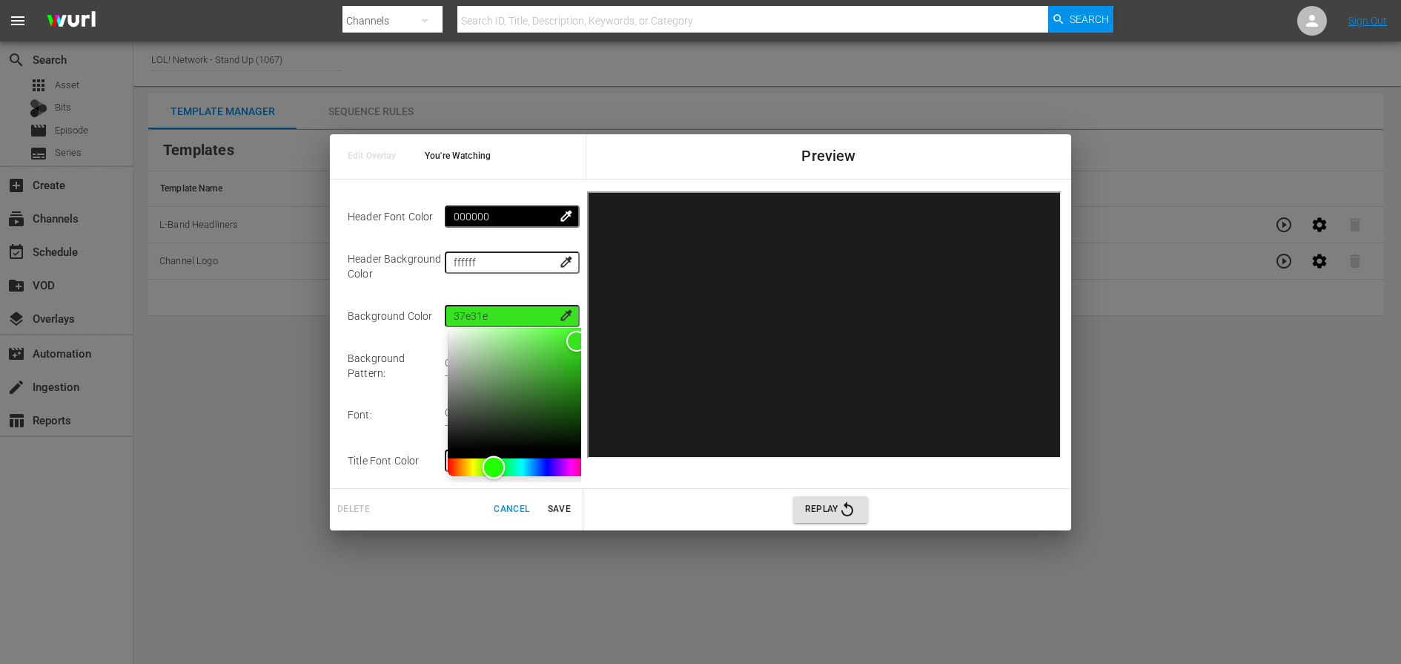
click at [494, 466] on div "Hue" at bounding box center [494, 466] width 23 height 23
click at [497, 468] on div "Hue" at bounding box center [497, 466] width 23 height 23
click at [578, 334] on div "Color" at bounding box center [577, 334] width 23 height 23
click at [578, 343] on div "Color" at bounding box center [522, 389] width 148 height 122
drag, startPoint x: 500, startPoint y: 467, endPoint x: 509, endPoint y: 463, distance: 9.9
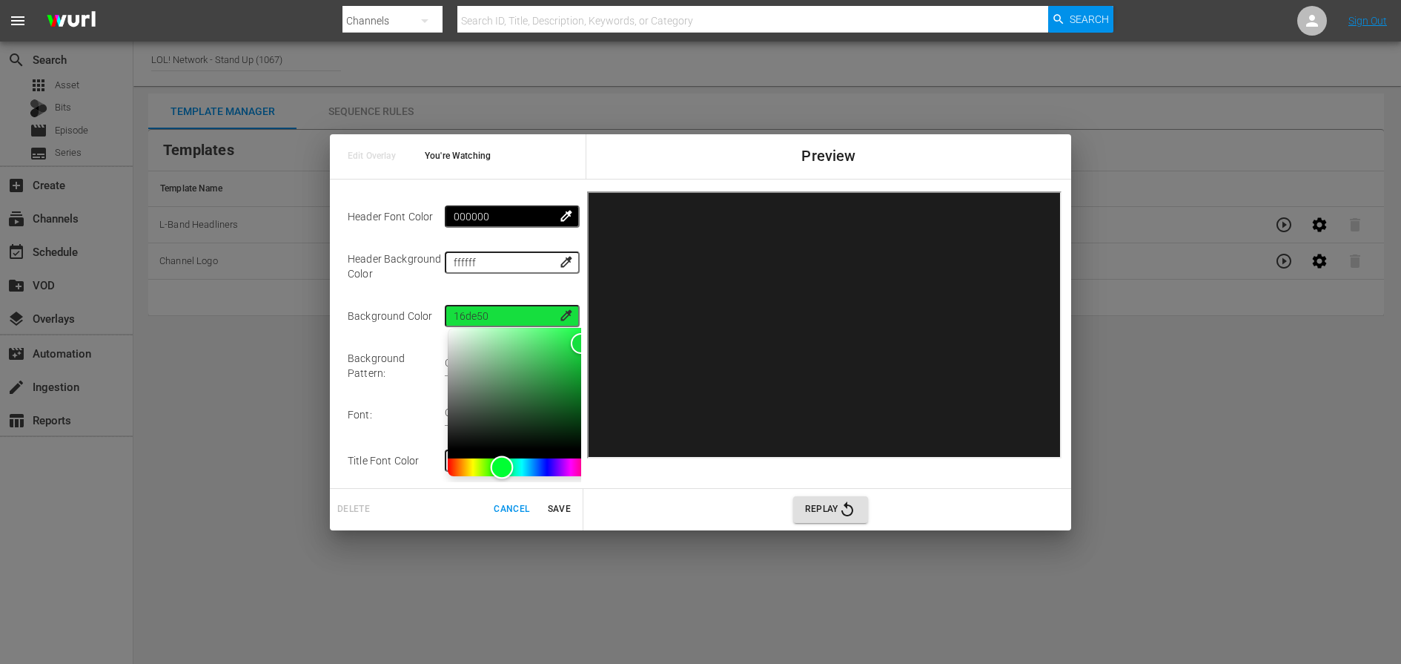
click at [504, 463] on div "Hue" at bounding box center [502, 466] width 23 height 23
drag, startPoint x: 577, startPoint y: 343, endPoint x: 574, endPoint y: 334, distance: 9.4
click at [574, 334] on div "Color" at bounding box center [576, 338] width 23 height 23
click at [578, 337] on div "Color" at bounding box center [577, 338] width 23 height 23
drag, startPoint x: 578, startPoint y: 337, endPoint x: 578, endPoint y: 350, distance: 13.3
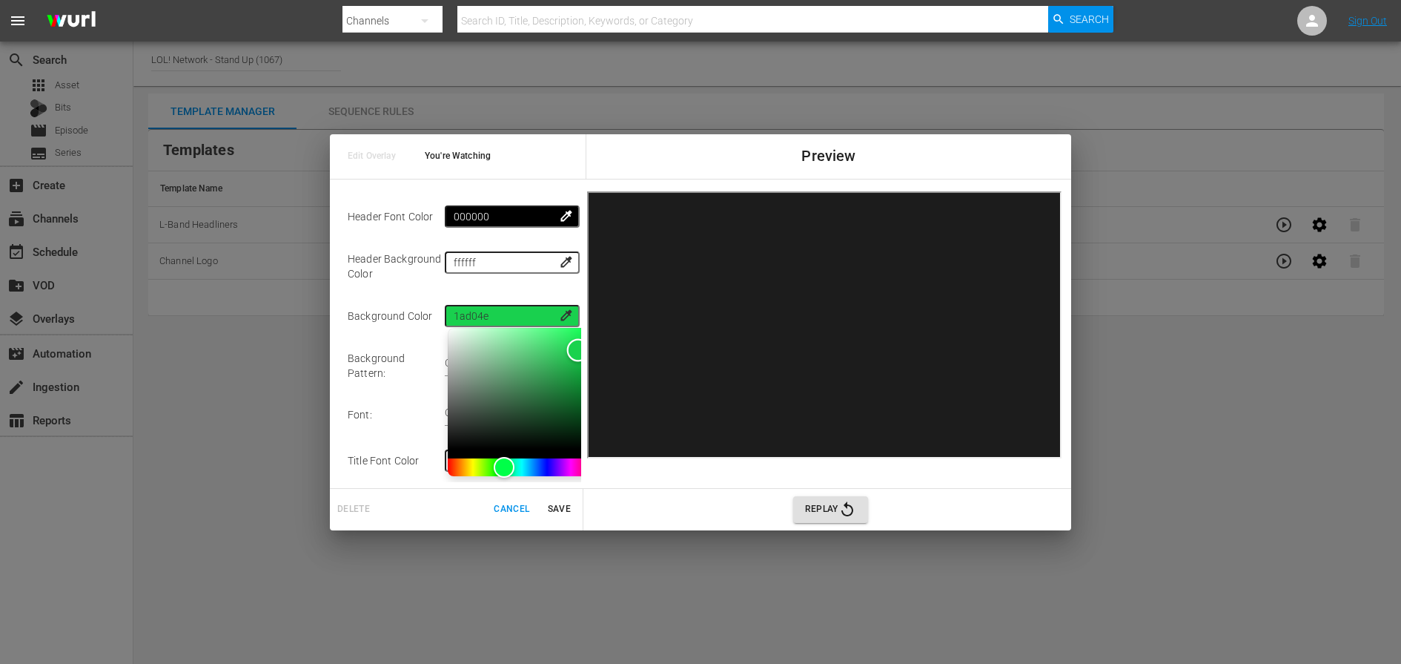
click at [578, 350] on div "Color" at bounding box center [578, 350] width 23 height 23
click at [564, 311] on span "colorize" at bounding box center [566, 315] width 15 height 15
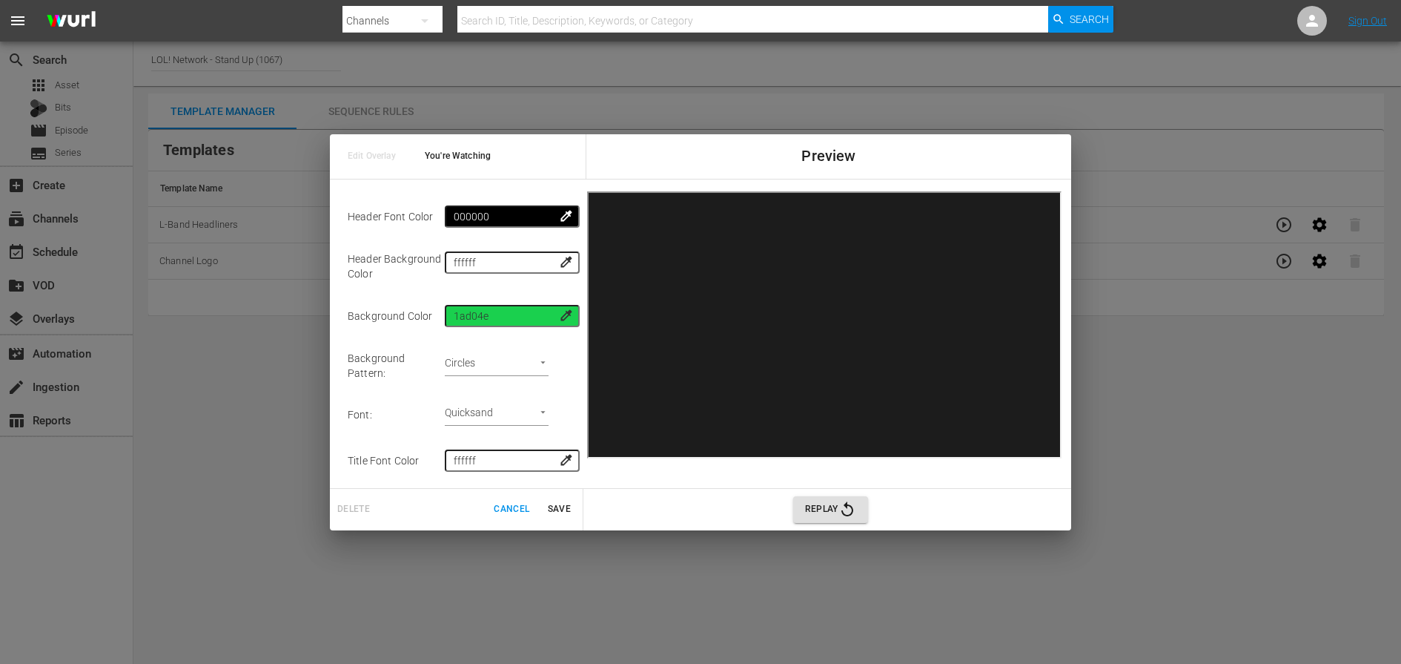
click at [564, 311] on span "colorize" at bounding box center [566, 315] width 15 height 15
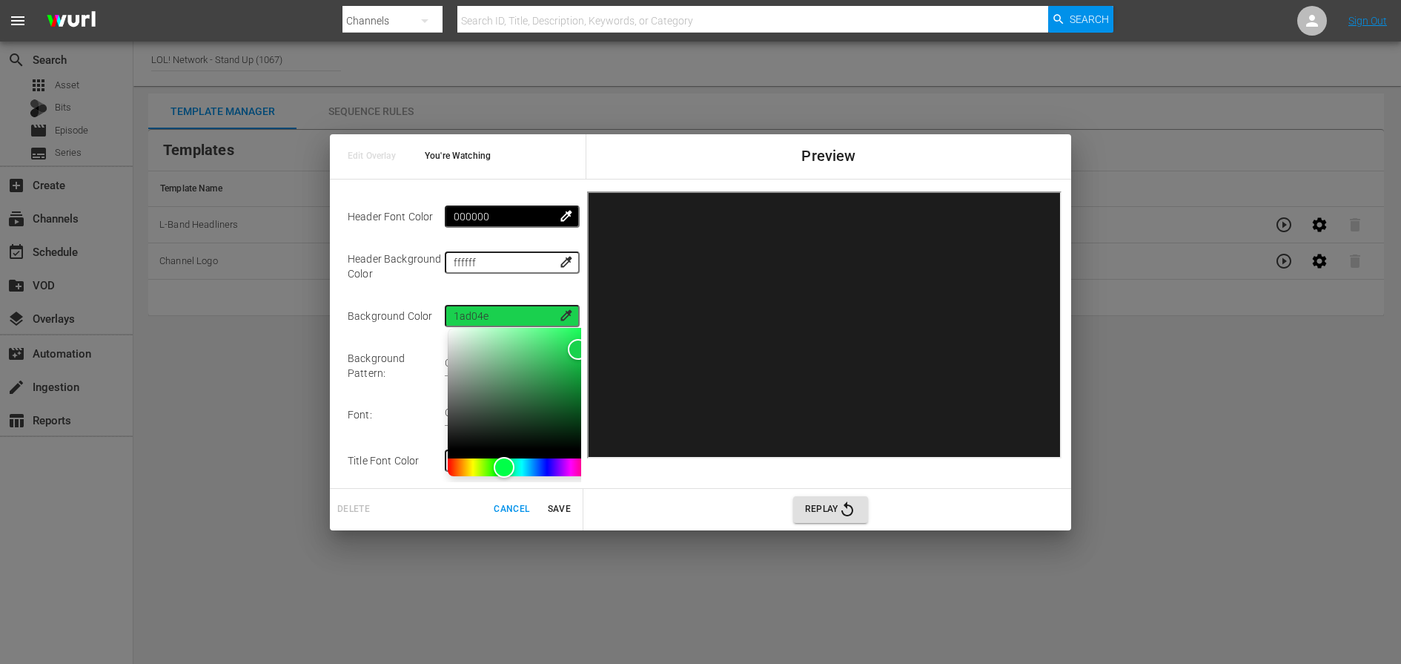
click at [564, 311] on span "colorize" at bounding box center [566, 315] width 15 height 15
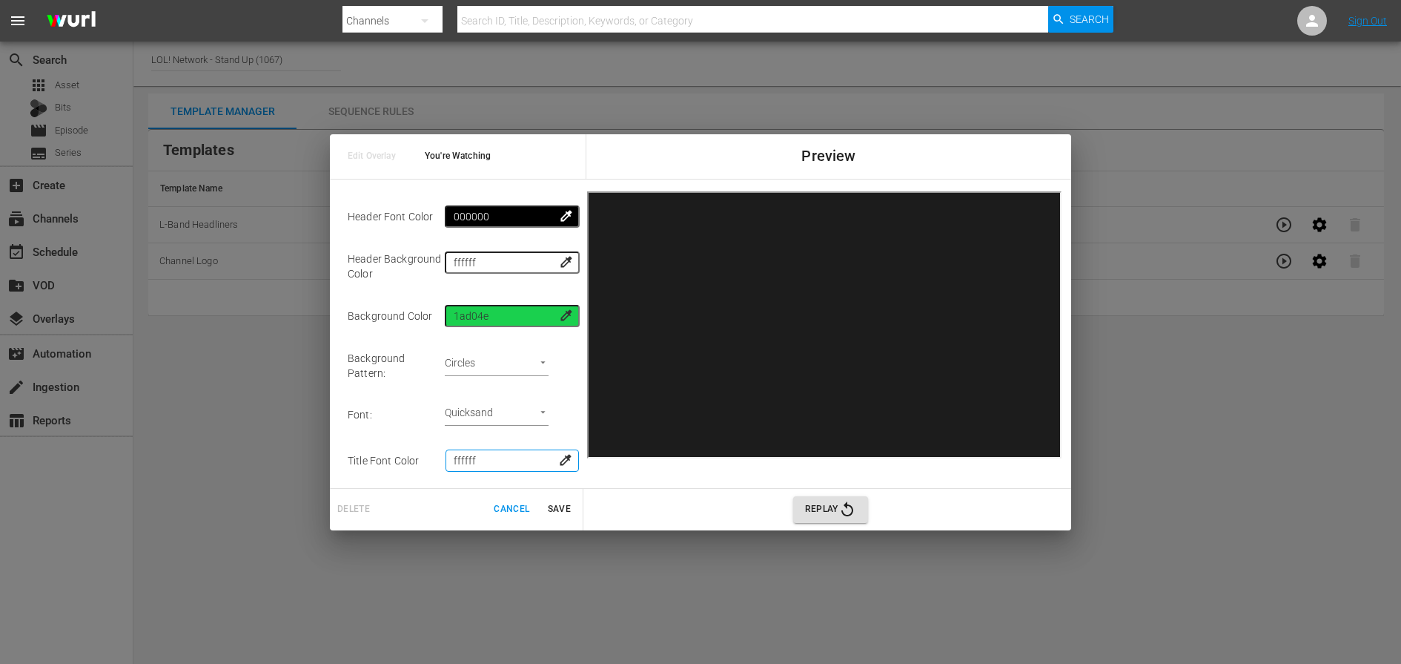
drag, startPoint x: 493, startPoint y: 450, endPoint x: 453, endPoint y: 449, distance: 40.1
click at [453, 449] on tr "Title Font Color ffffff colorize" at bounding box center [462, 460] width 228 height 46
drag, startPoint x: 496, startPoint y: 317, endPoint x: 437, endPoint y: 321, distance: 58.7
click at [437, 321] on tr "Background Color 1ad04e colorize" at bounding box center [462, 316] width 228 height 46
type input "2fc753"
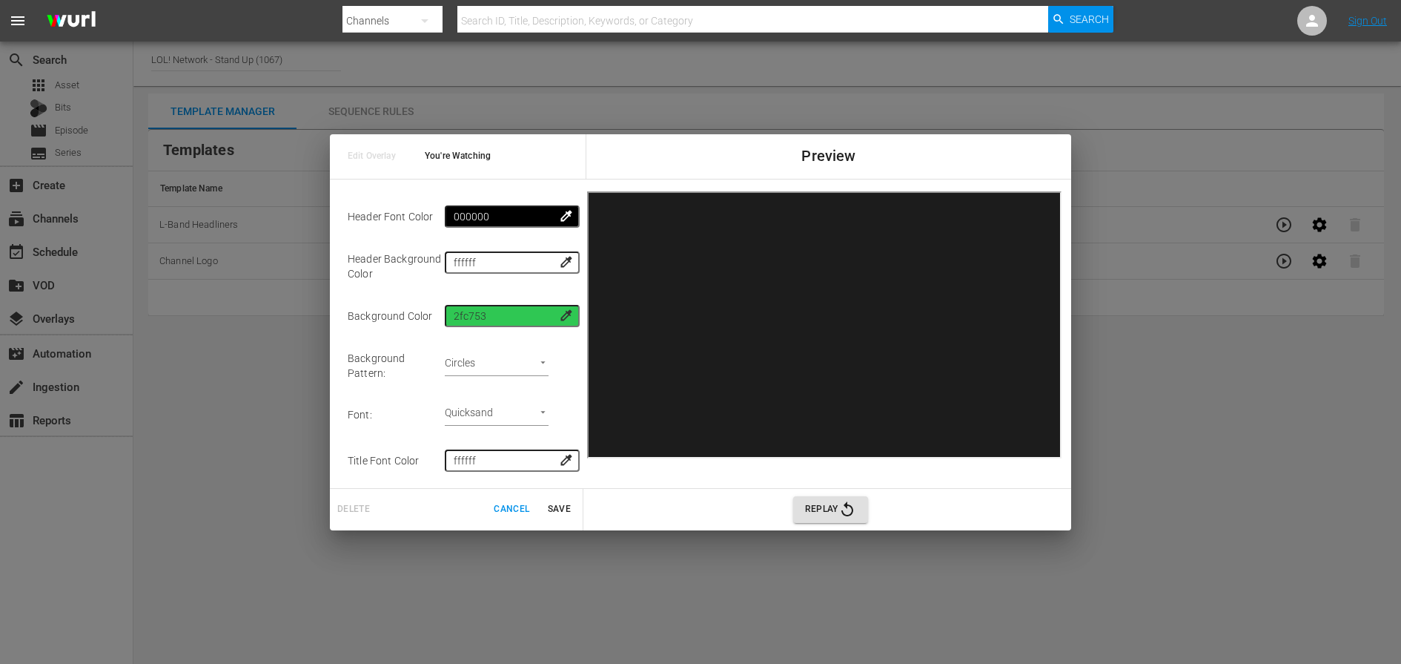
click at [426, 424] on td "Font :" at bounding box center [396, 415] width 97 height 46
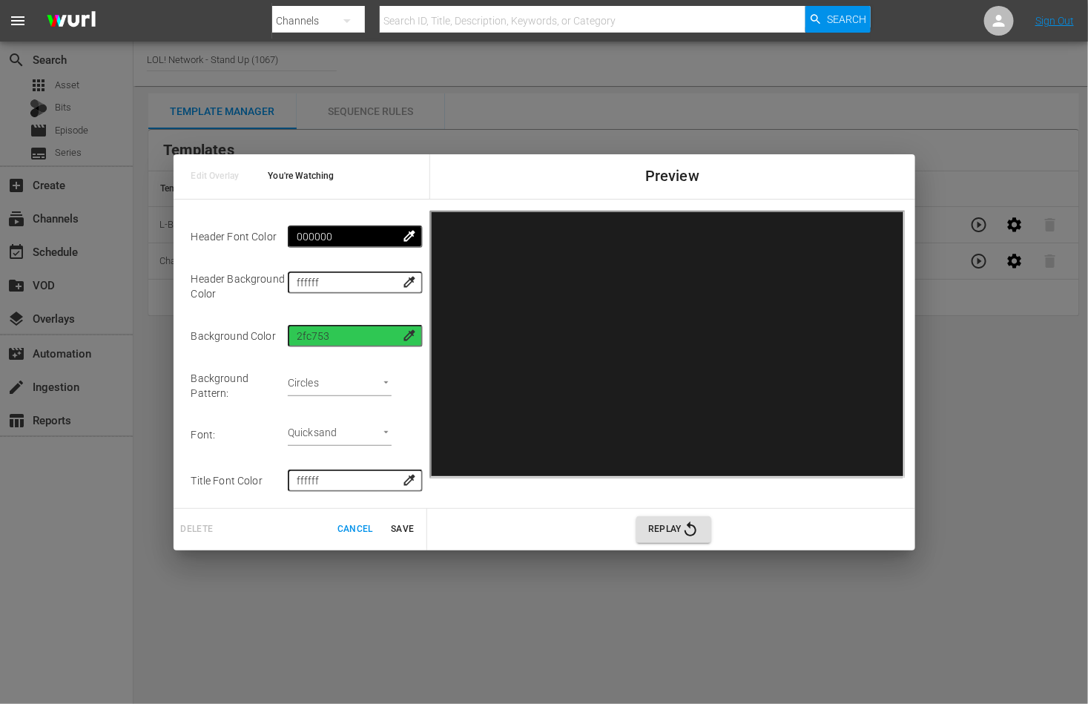
click at [405, 274] on span "colorize" at bounding box center [409, 281] width 15 height 15
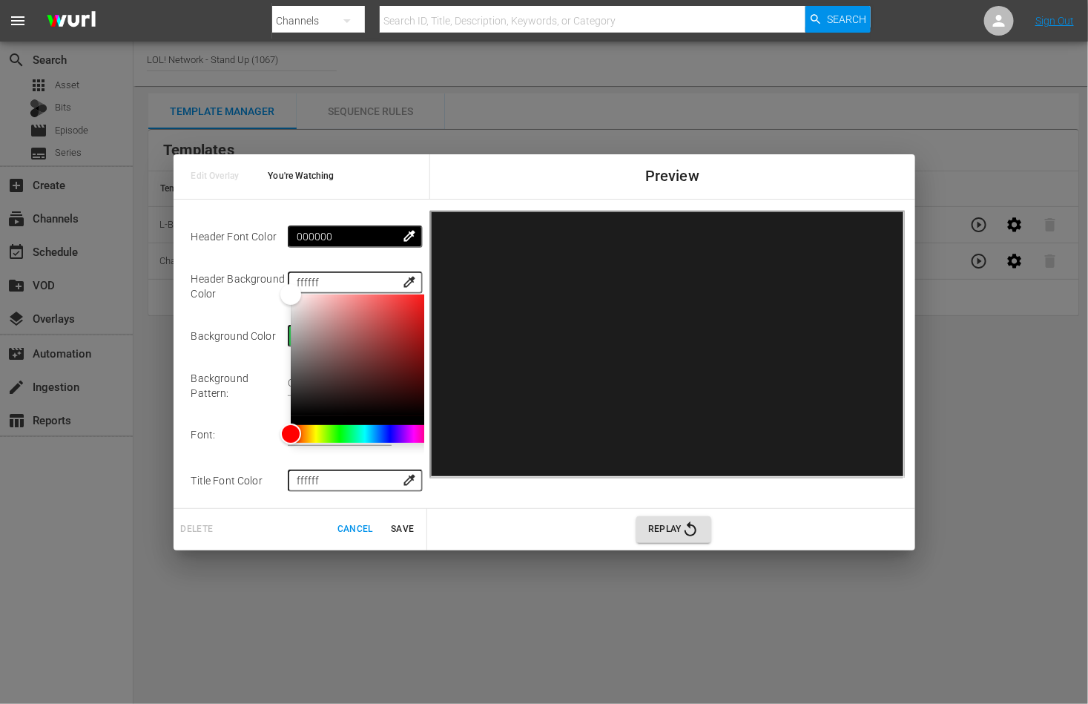
click at [298, 417] on div at bounding box center [365, 359] width 148 height 130
drag, startPoint x: 294, startPoint y: 294, endPoint x: 353, endPoint y: 288, distance: 59.5
click at [353, 288] on div "Color" at bounding box center [349, 297] width 23 height 23
drag, startPoint x: 353, startPoint y: 277, endPoint x: 254, endPoint y: 277, distance: 98.6
click at [255, 277] on tr "Header Background Color ff9494 colorize" at bounding box center [305, 285] width 228 height 53
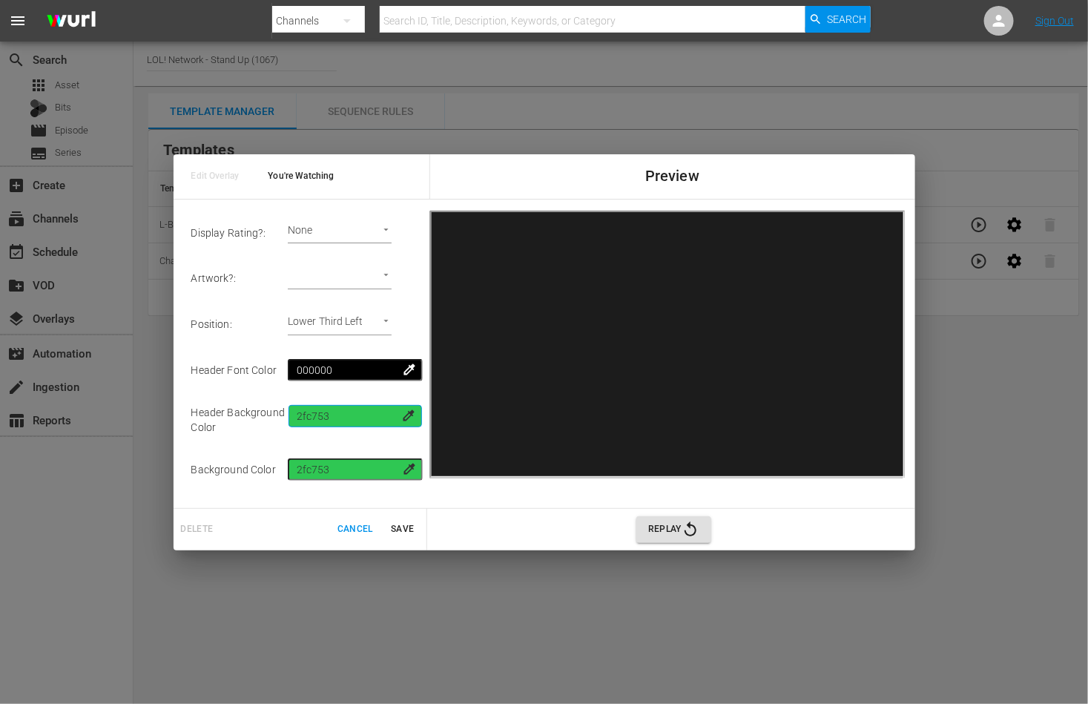
scroll to position [111, 0]
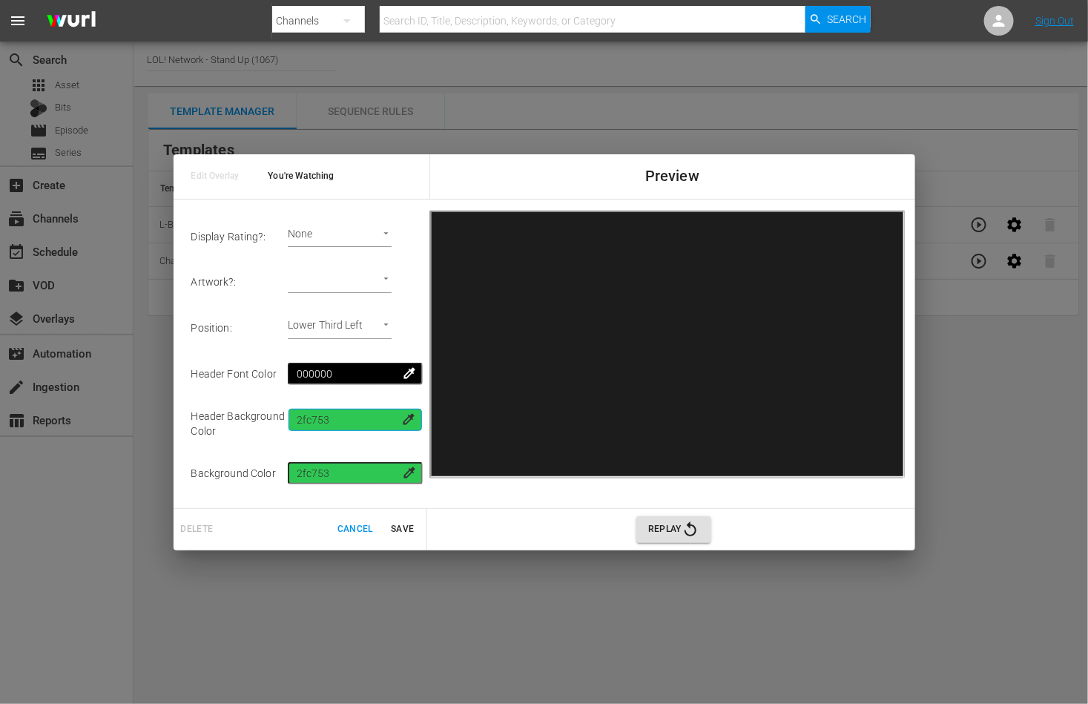
type input "2fc753"
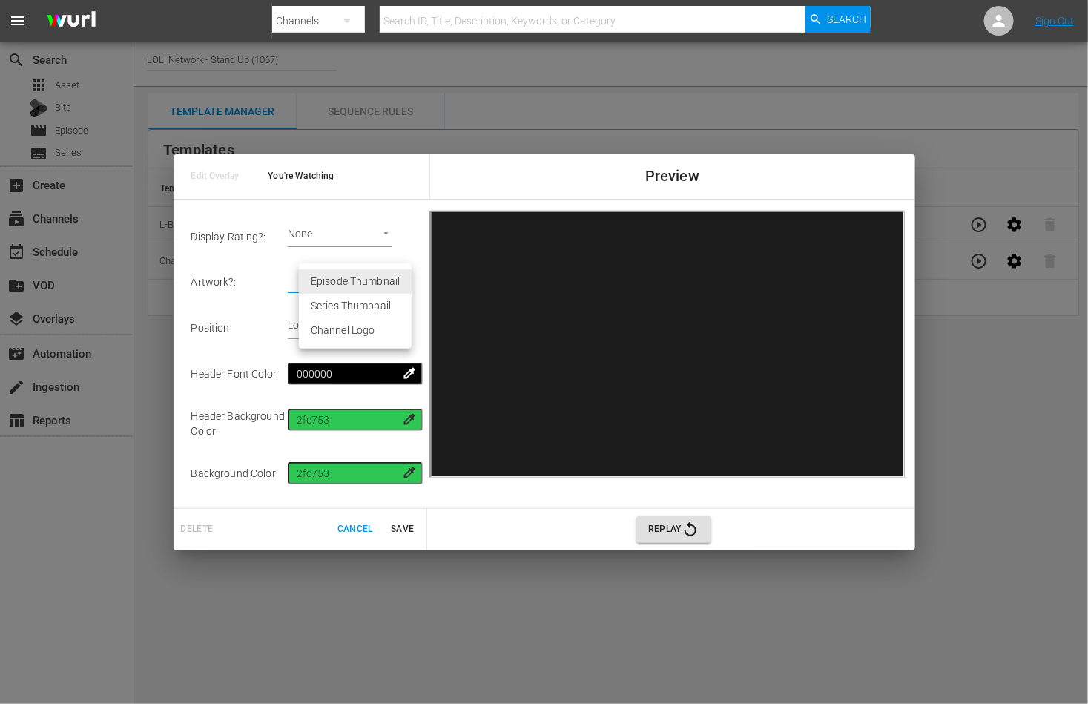
click at [388, 274] on body "menu Search By Channels Search ID, Title, Description, Keywords, or Category Se…" at bounding box center [544, 352] width 1088 height 704
click at [276, 308] on div at bounding box center [544, 352] width 1088 height 704
click at [655, 533] on span "Replay" at bounding box center [673, 529] width 51 height 18
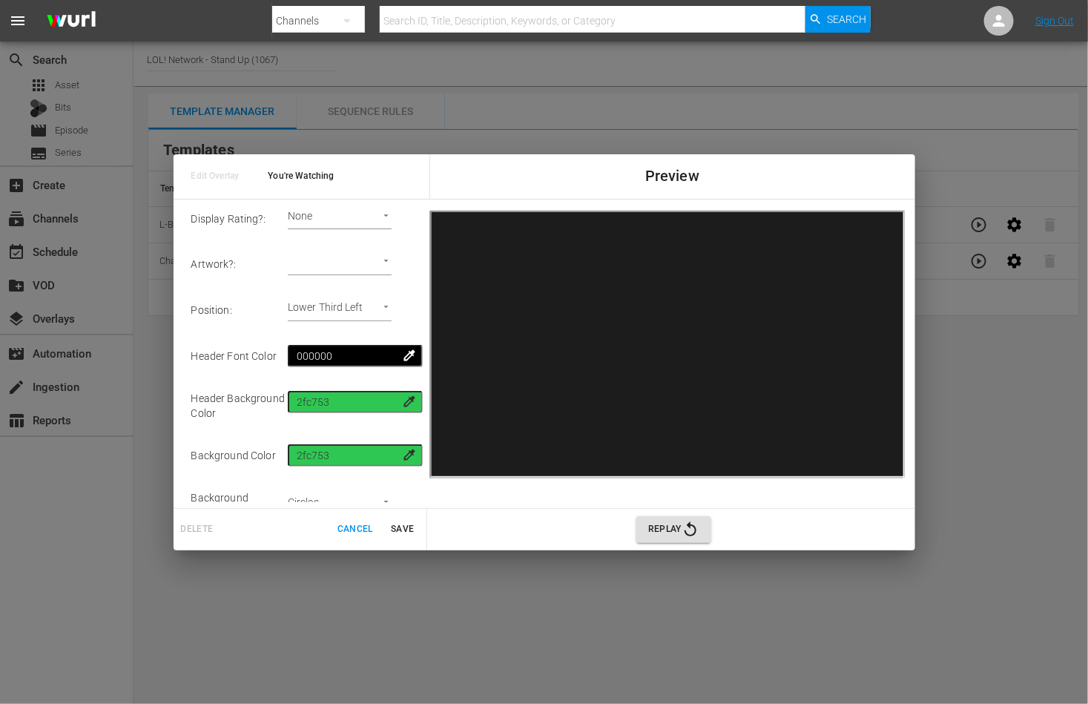
scroll to position [125, 0]
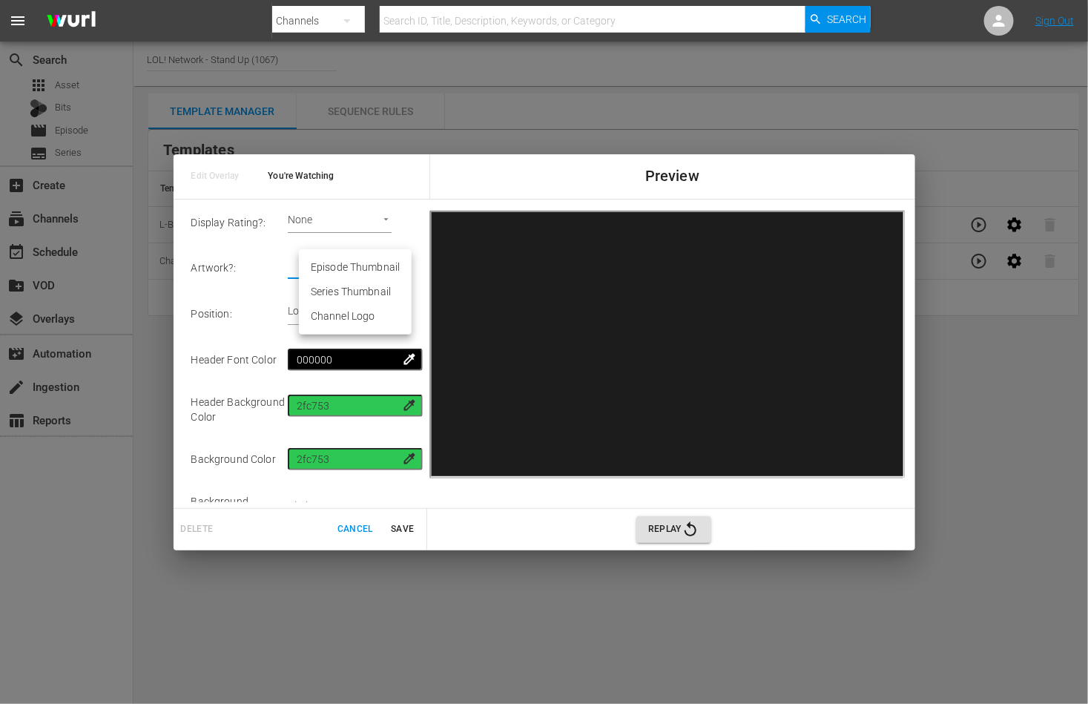
click at [395, 262] on body "menu Search By Channels Search ID, Title, Description, Keywords, or Category Se…" at bounding box center [544, 352] width 1088 height 704
click at [257, 286] on div at bounding box center [544, 352] width 1088 height 704
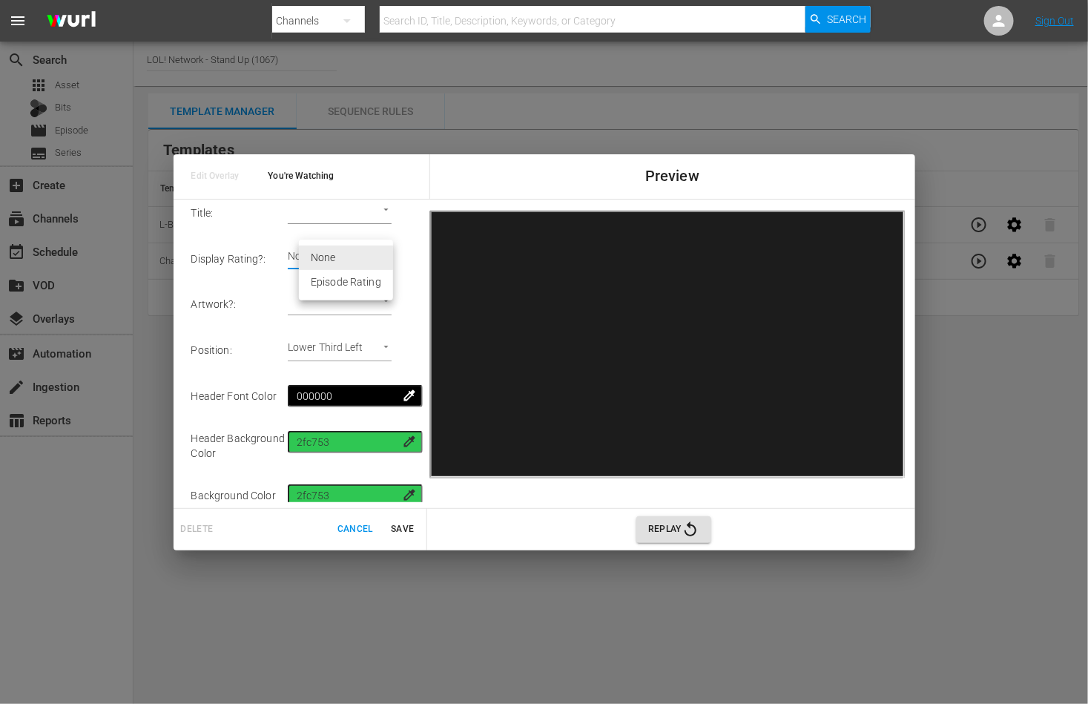
click at [353, 252] on body "menu Search By Channels Search ID, Title, Description, Keywords, or Category Se…" at bounding box center [544, 352] width 1088 height 704
click at [353, 252] on li "None" at bounding box center [346, 257] width 94 height 24
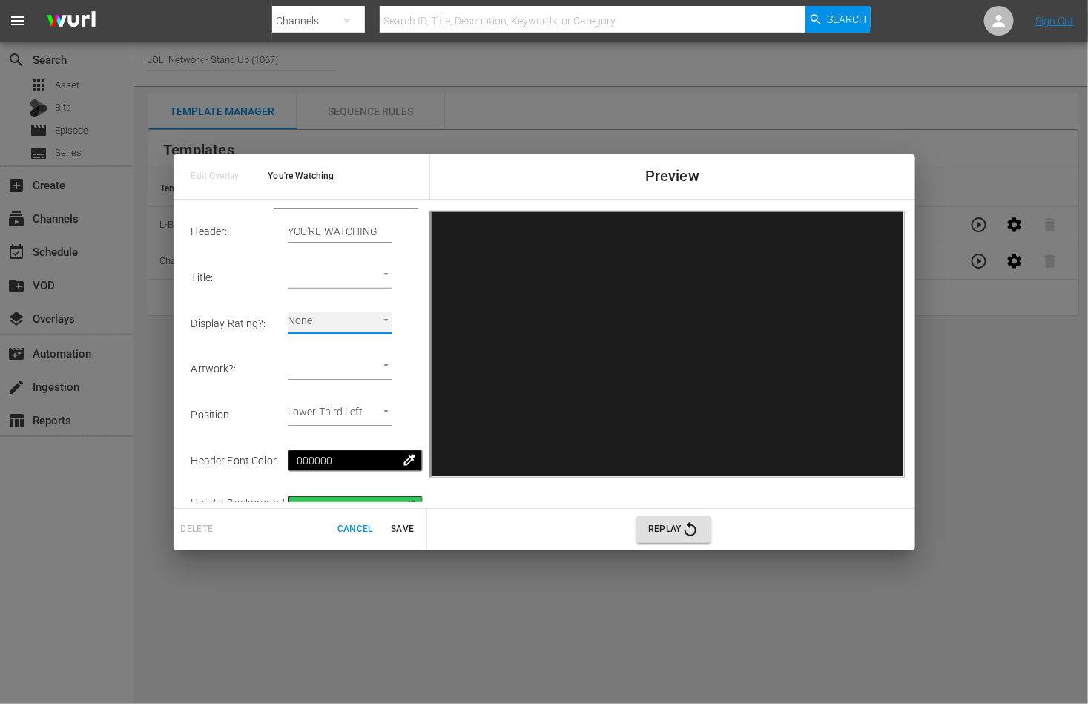
scroll to position [23, 0]
click at [349, 274] on body "menu Search By Channels Search ID, Title, Description, Keywords, or Category Se…" at bounding box center [544, 352] width 1088 height 704
click at [241, 280] on div at bounding box center [544, 352] width 1088 height 704
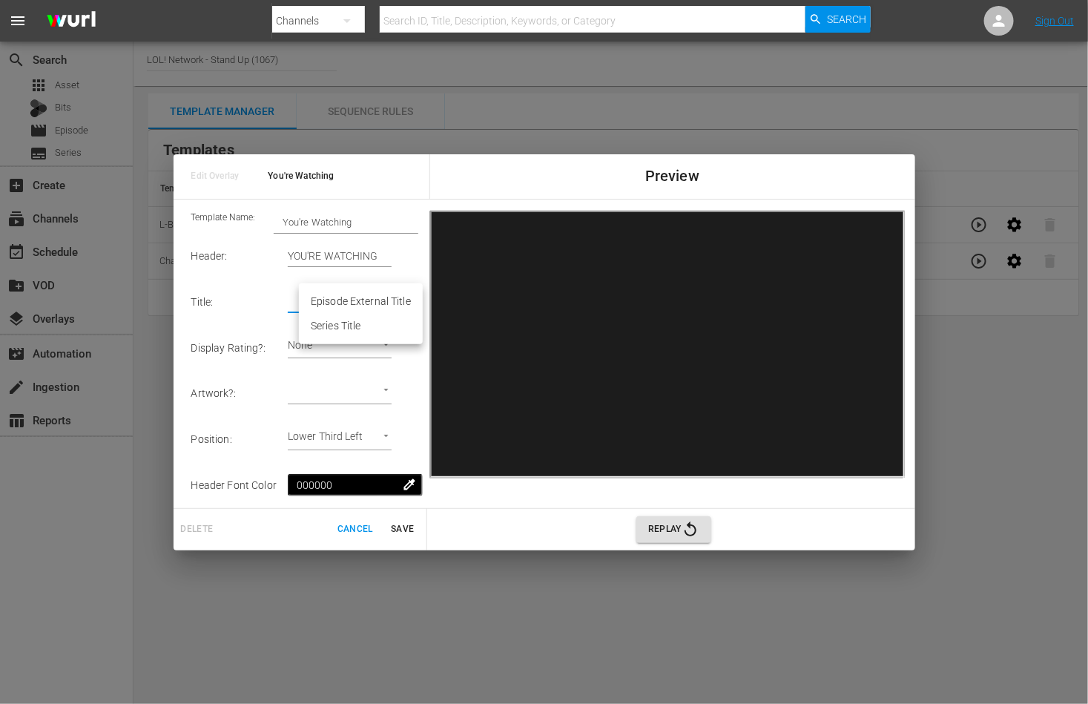
click at [354, 295] on body "menu Search By Channels Search ID, Title, Description, Keywords, or Category Se…" at bounding box center [544, 352] width 1088 height 704
click at [321, 327] on li "Series Title" at bounding box center [361, 326] width 124 height 24
type input "Series Title 1"
click at [348, 251] on input "YOU'RE WATCHING" at bounding box center [340, 256] width 104 height 22
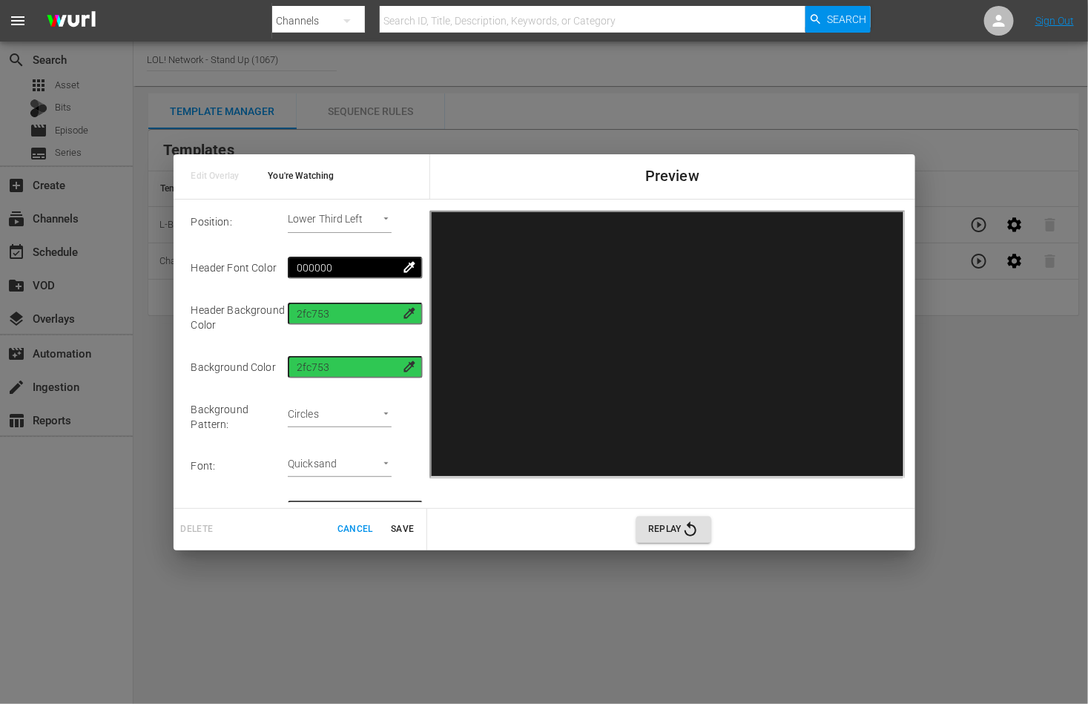
scroll to position [248, 0]
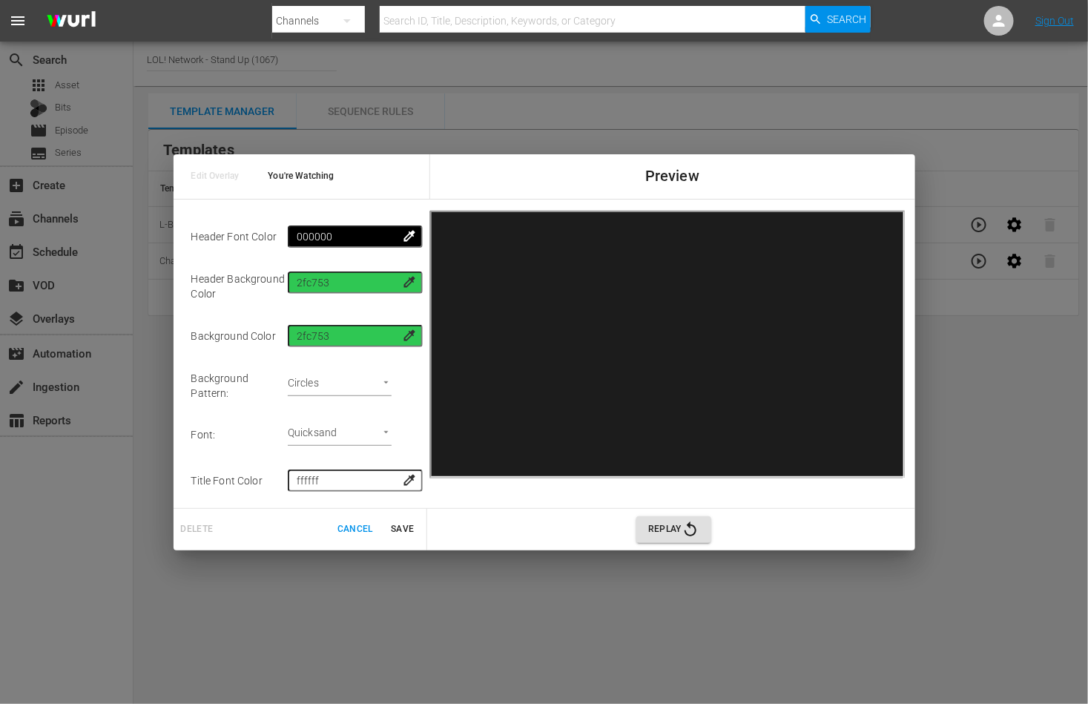
click at [374, 424] on body "menu Search By Channels Search ID, Title, Description, Keywords, or Category Se…" at bounding box center [544, 352] width 1088 height 704
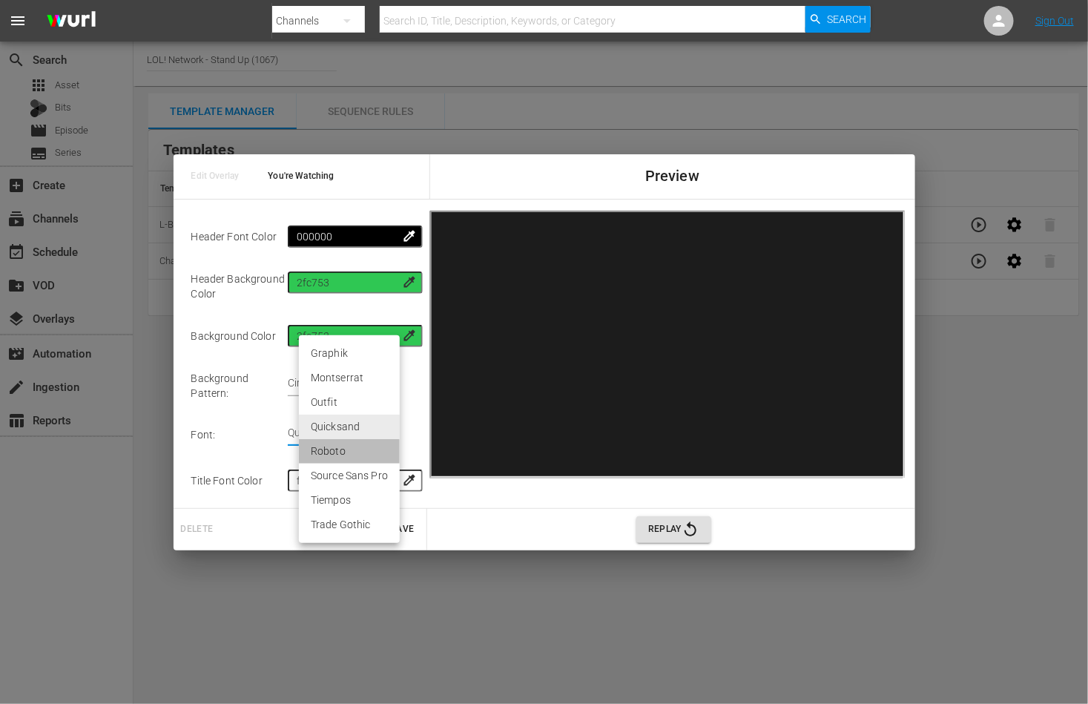
click at [360, 451] on li "Roboto" at bounding box center [349, 451] width 101 height 24
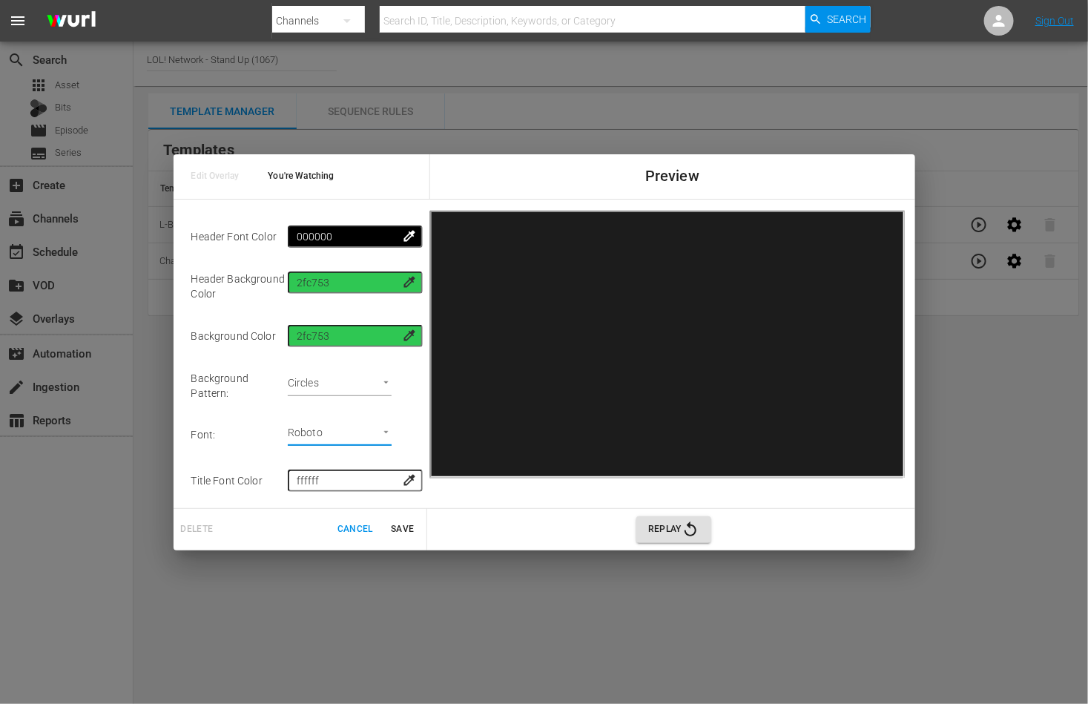
click at [374, 429] on body "menu Search By Channels Search ID, Title, Description, Keywords, or Category Se…" at bounding box center [544, 352] width 1088 height 704
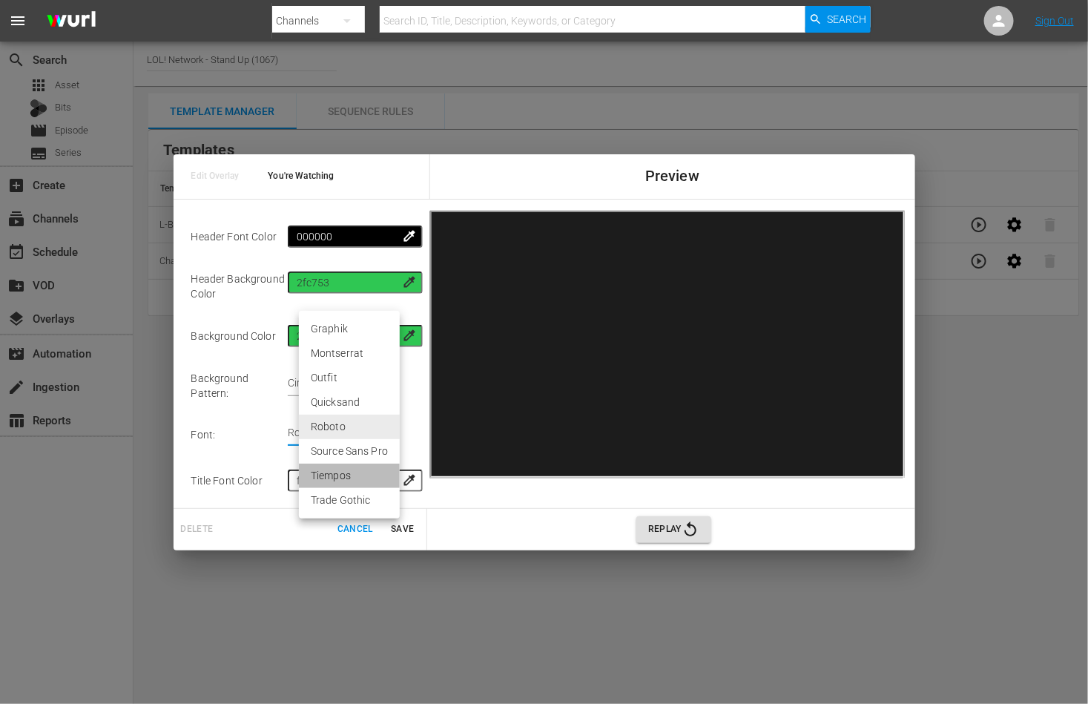
click at [357, 483] on li "Tiempos" at bounding box center [349, 475] width 101 height 24
type input "tiempos"
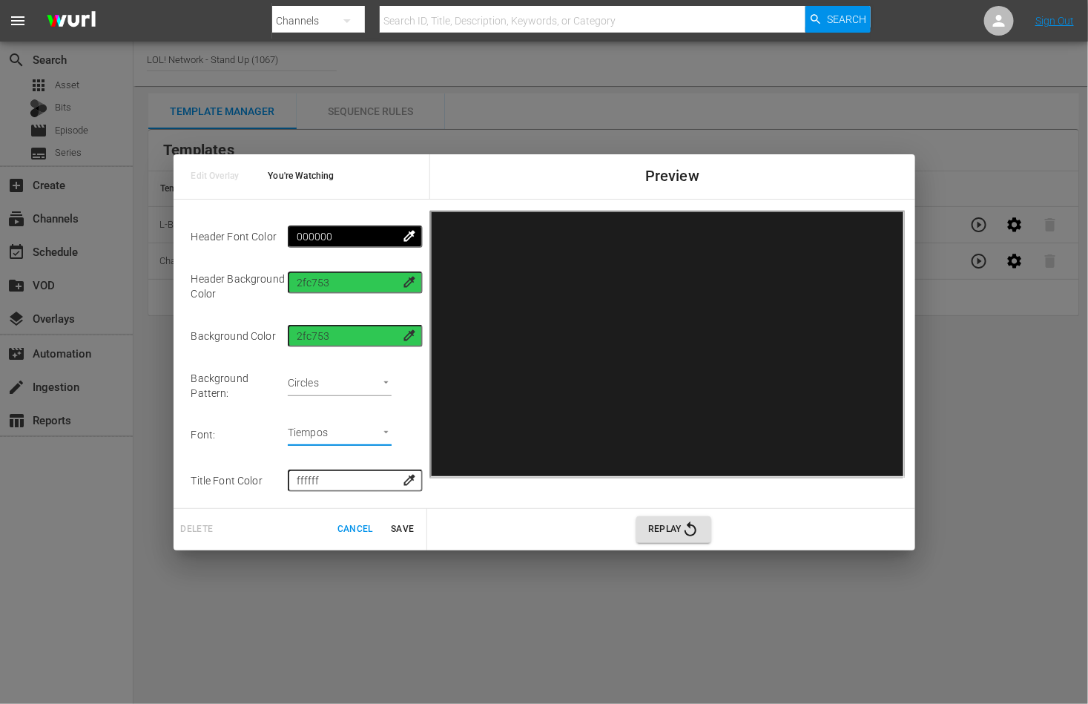
click at [392, 385] on body "menu Search By Channels Search ID, Title, Description, Keywords, or Category Se…" at bounding box center [544, 352] width 1088 height 704
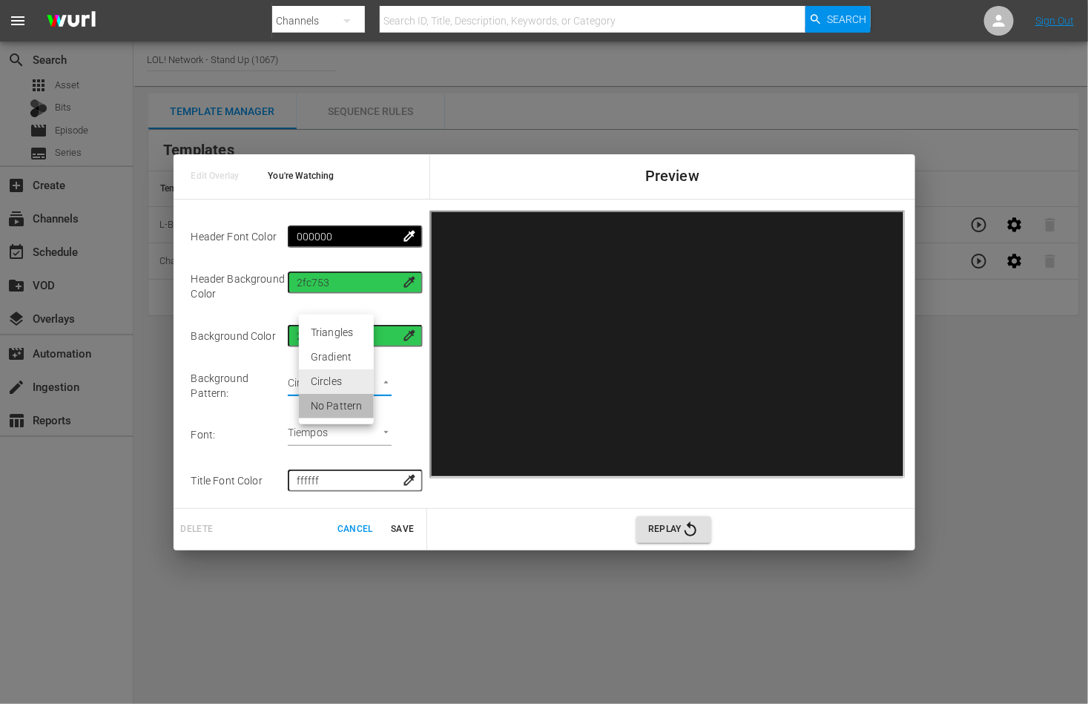
click at [355, 409] on li "No Pattern" at bounding box center [336, 406] width 75 height 24
click at [356, 378] on body "menu Search By Channels Search ID, Title, Description, Keywords, or Category Se…" at bounding box center [544, 352] width 1088 height 704
click at [343, 330] on li "Gradient" at bounding box center [336, 332] width 75 height 24
click at [380, 378] on body "menu Search By Channels Search ID, Title, Description, Keywords, or Category Se…" at bounding box center [544, 352] width 1088 height 704
click at [352, 360] on li "Triangles" at bounding box center [336, 357] width 75 height 24
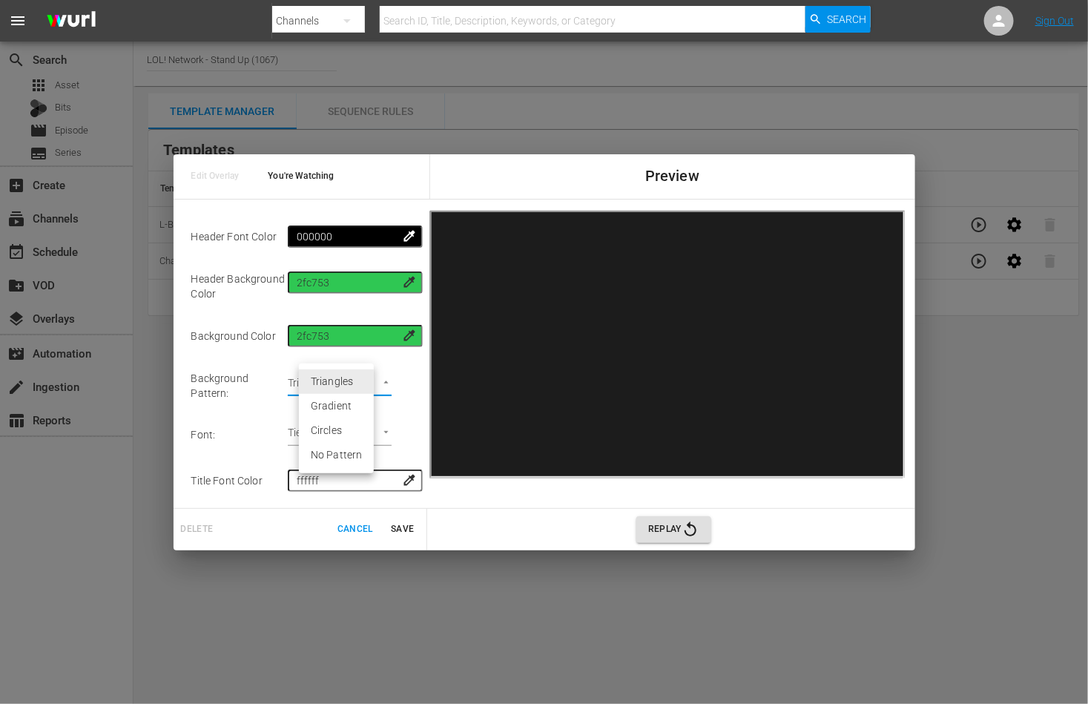
click at [384, 378] on body "menu Search By Channels Search ID, Title, Description, Keywords, or Category Se…" at bounding box center [544, 352] width 1088 height 704
click at [347, 456] on li "No Pattern" at bounding box center [336, 455] width 75 height 24
type input "none"
click at [275, 431] on td "Font :" at bounding box center [239, 435] width 97 height 46
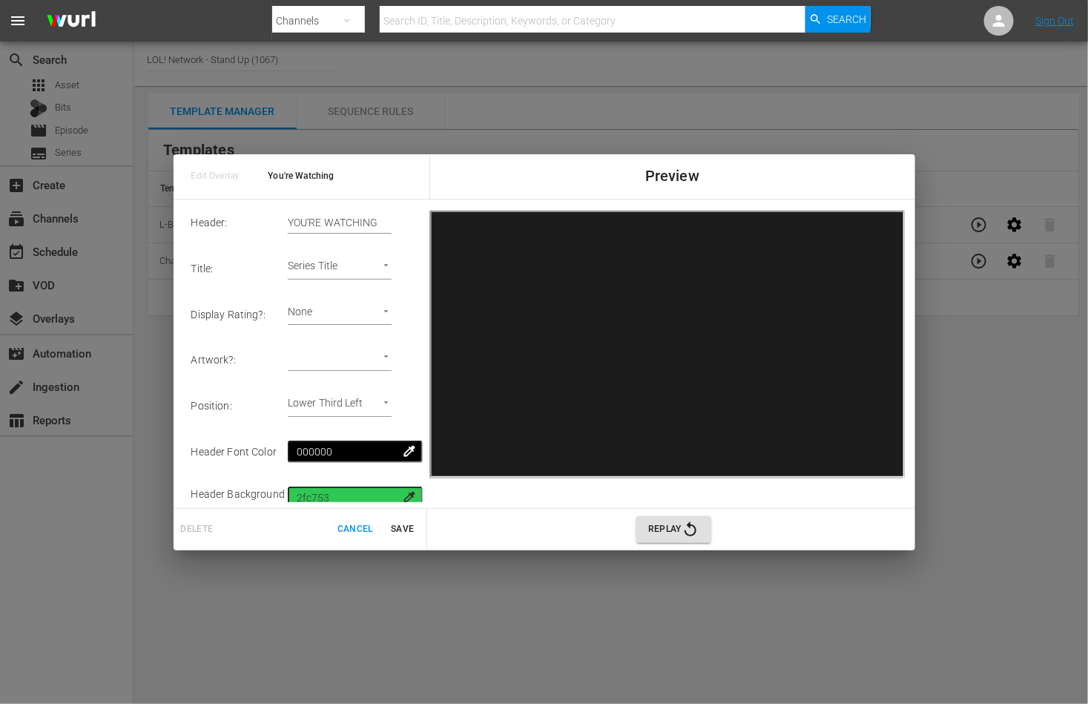
scroll to position [0, 0]
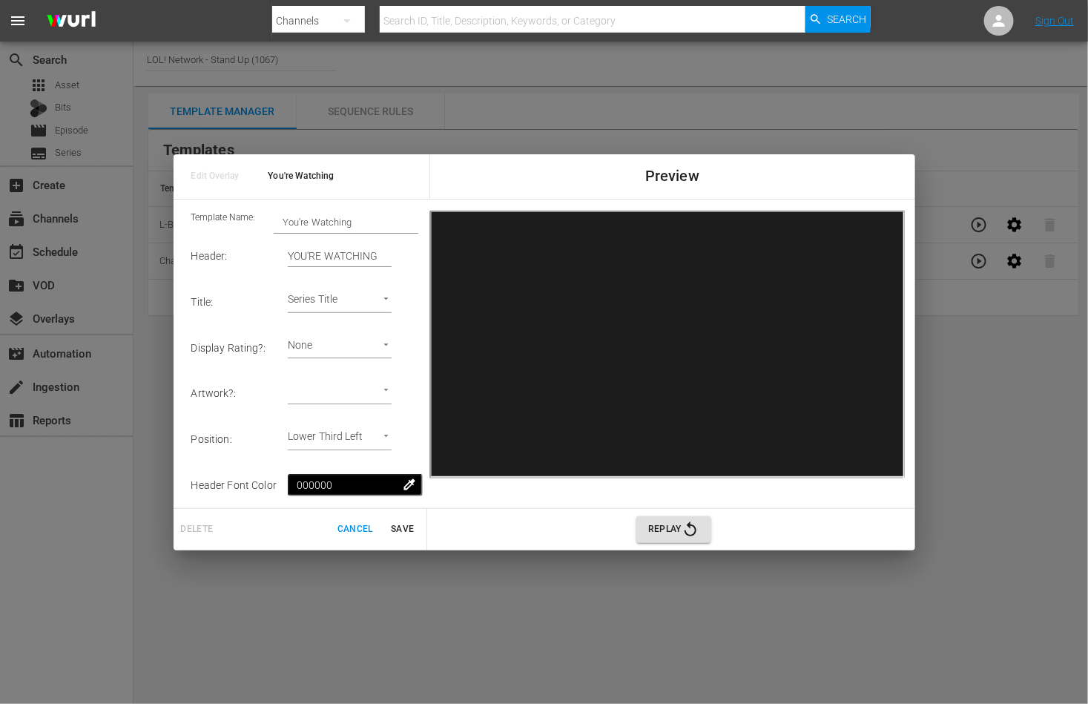
click at [351, 382] on body "menu Search By Channels Search ID, Title, Description, Keywords, or Category Se…" at bounding box center [544, 352] width 1088 height 704
click at [354, 419] on li "Series Thumbnail" at bounding box center [355, 417] width 113 height 24
type input "Series Thumbnail 1"
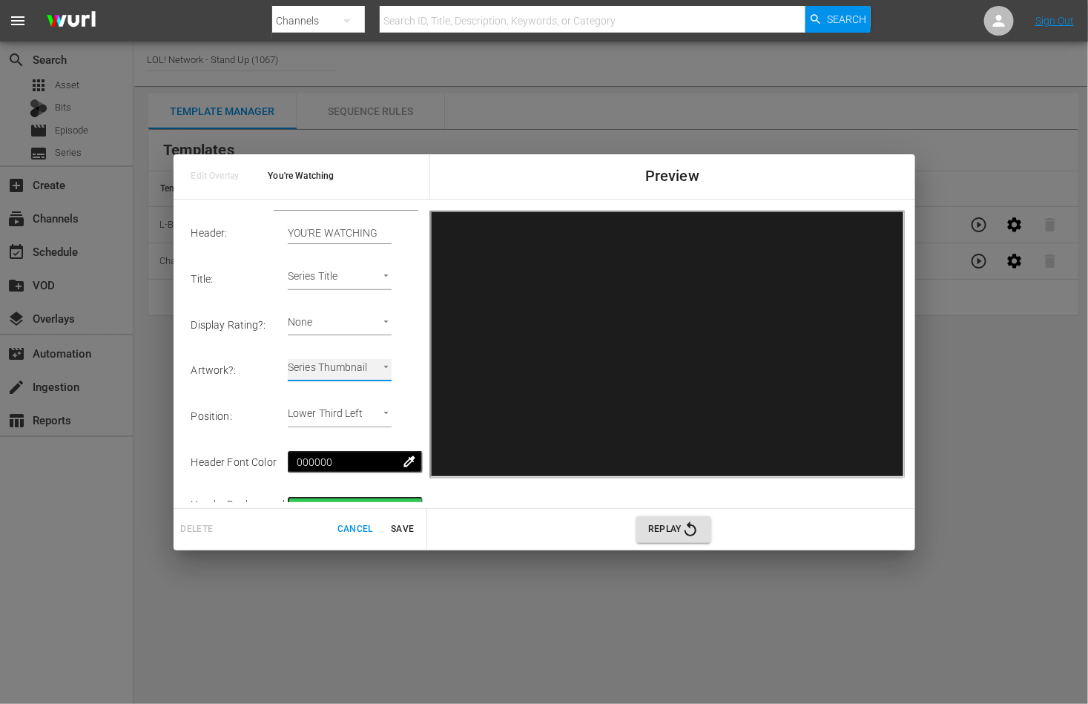
scroll to position [31, 0]
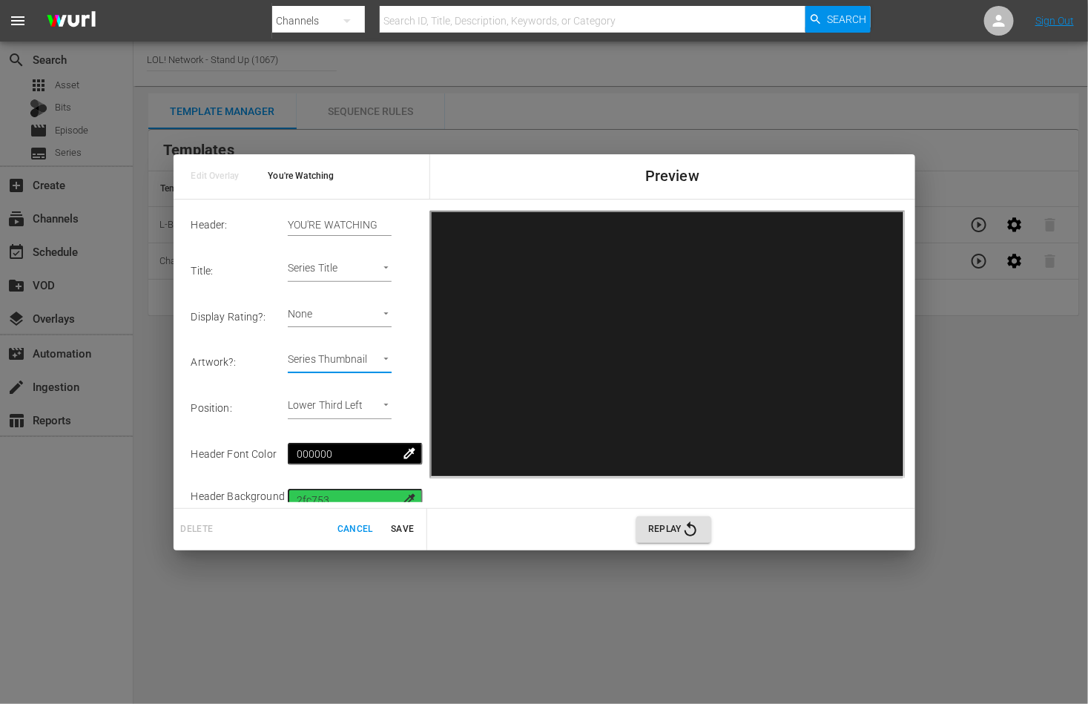
click at [395, 354] on body "menu Search By Channels Search ID, Title, Description, Keywords, or Category Se…" at bounding box center [544, 352] width 1088 height 704
click at [417, 364] on div at bounding box center [544, 352] width 1088 height 704
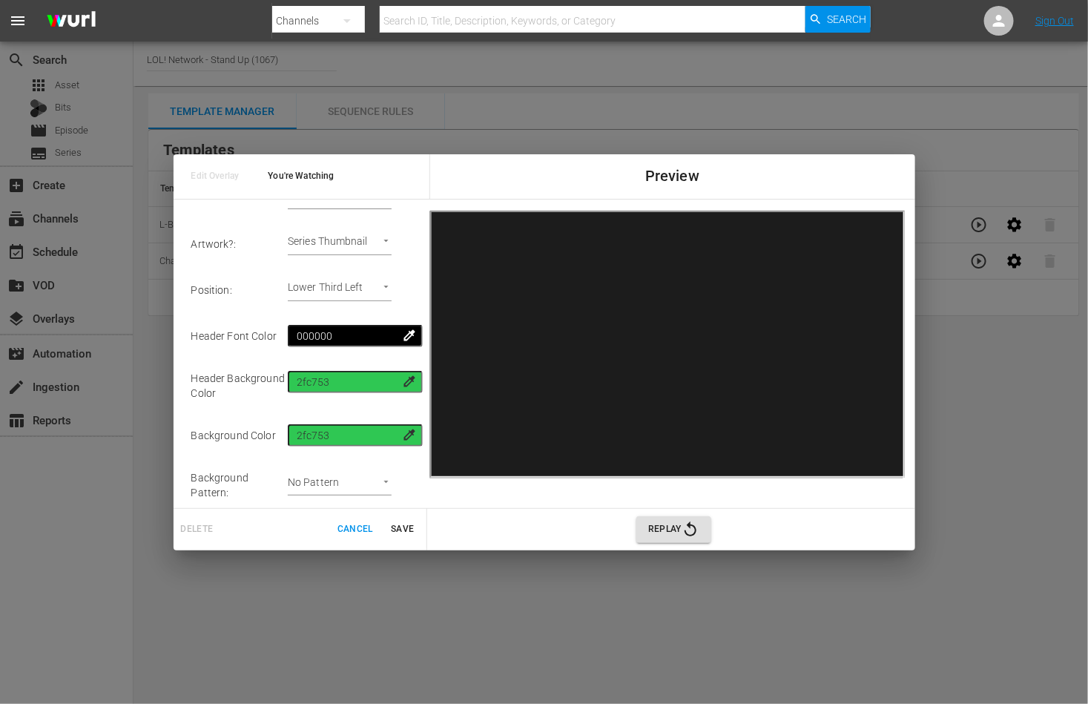
scroll to position [0, 0]
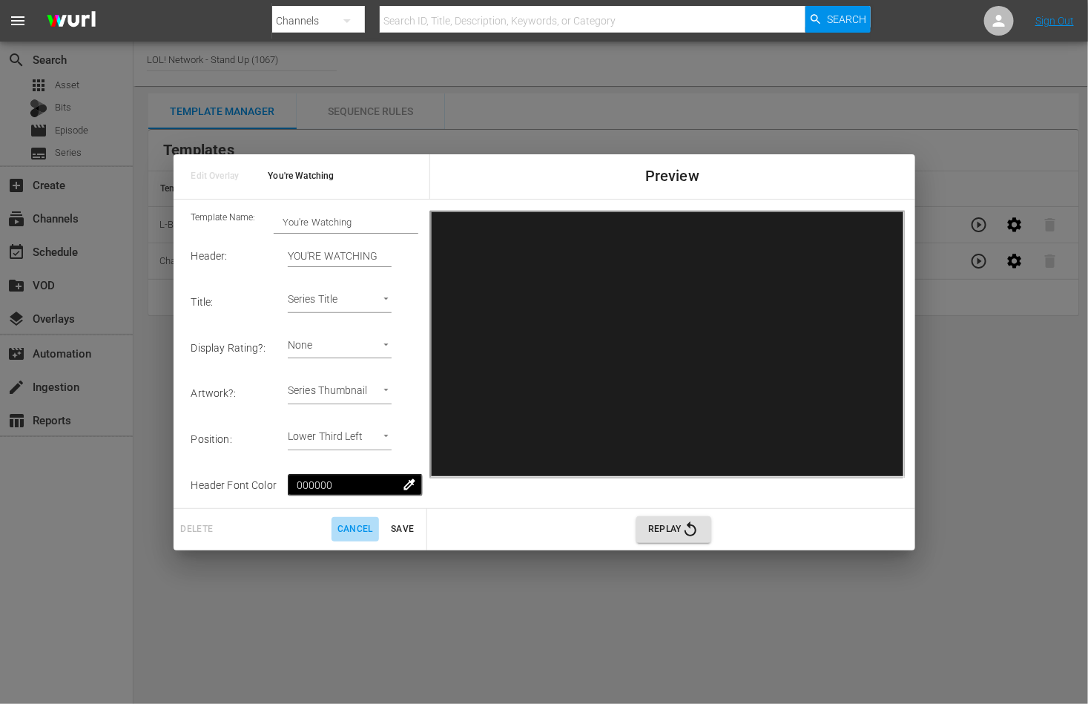
click at [357, 529] on span "Cancel" at bounding box center [355, 529] width 36 height 16
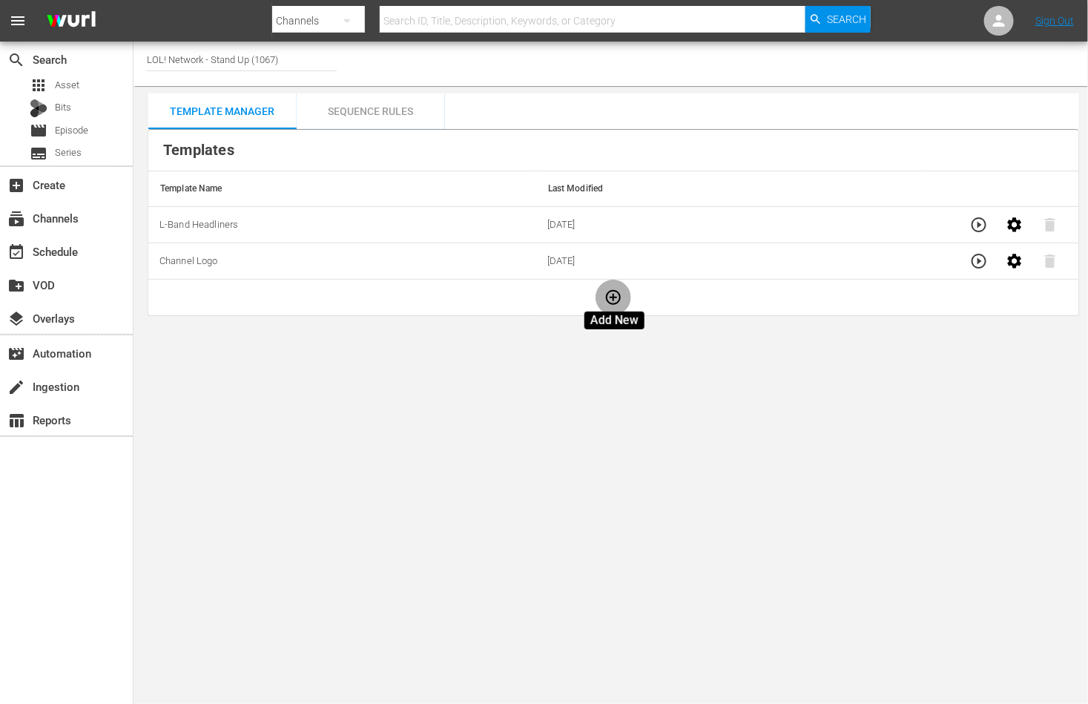
click at [615, 291] on icon "button" at bounding box center [613, 297] width 18 height 18
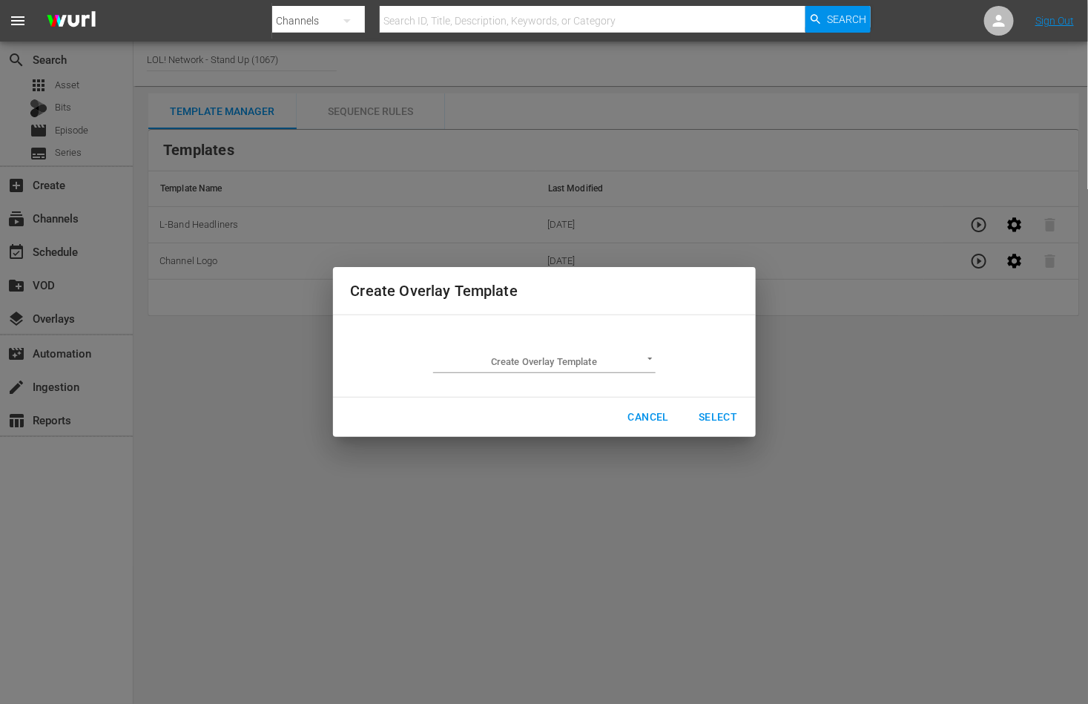
click at [612, 329] on td "Create Overlay Template ​" at bounding box center [544, 356] width 387 height 58
click at [609, 348] on div "Create Overlay Template ​" at bounding box center [544, 356] width 222 height 34
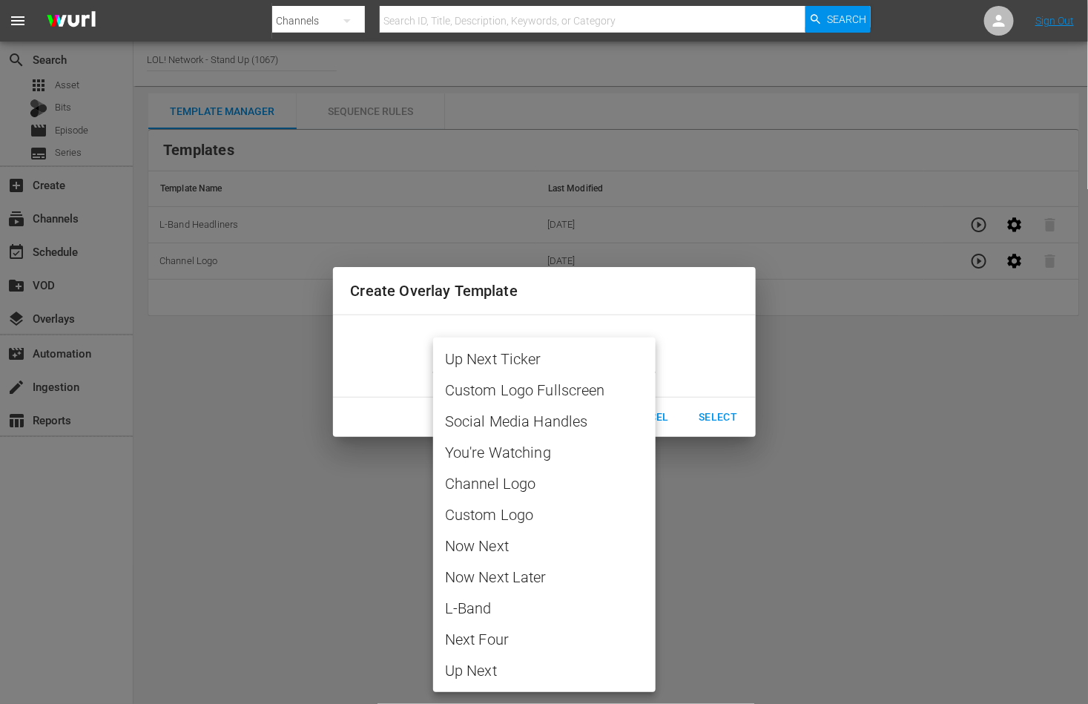
click at [603, 364] on body "menu Search By Channels Search ID, Title, Description, Keywords, or Category Se…" at bounding box center [544, 352] width 1088 height 704
click at [574, 416] on span "Social Media Handles" at bounding box center [544, 421] width 199 height 22
type input "Social Media Handles"
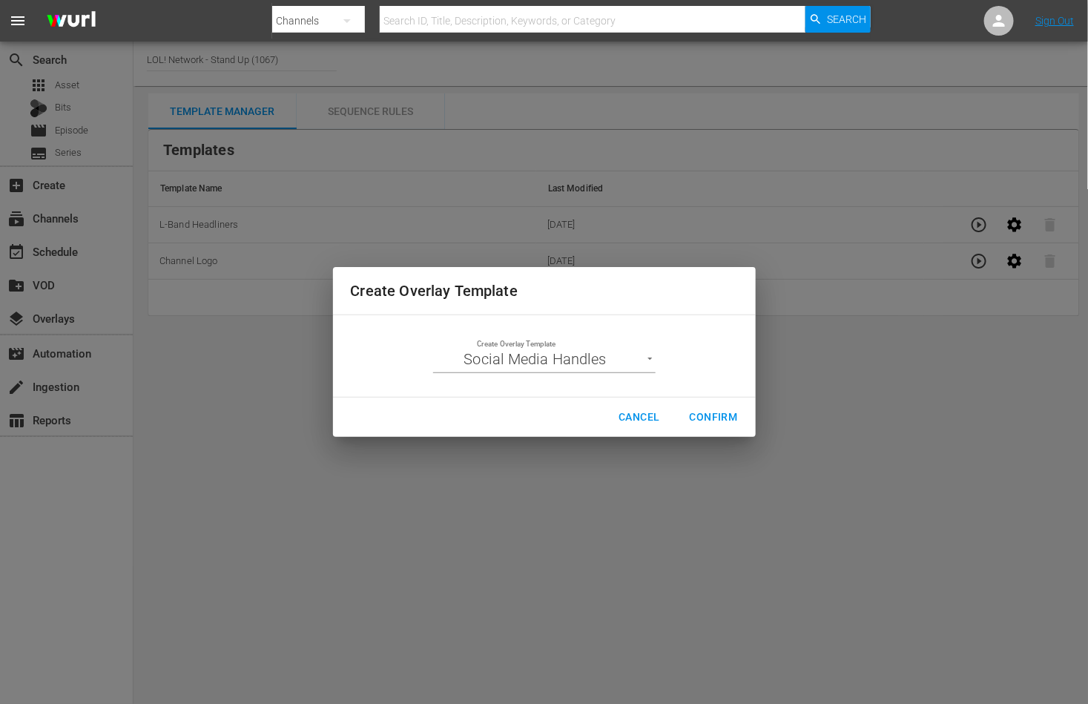
click at [722, 396] on div "Create Overlay Template Social Media Handles Social Media Handles" at bounding box center [544, 355] width 423 height 83
click at [722, 403] on button "Confirm" at bounding box center [714, 416] width 72 height 27
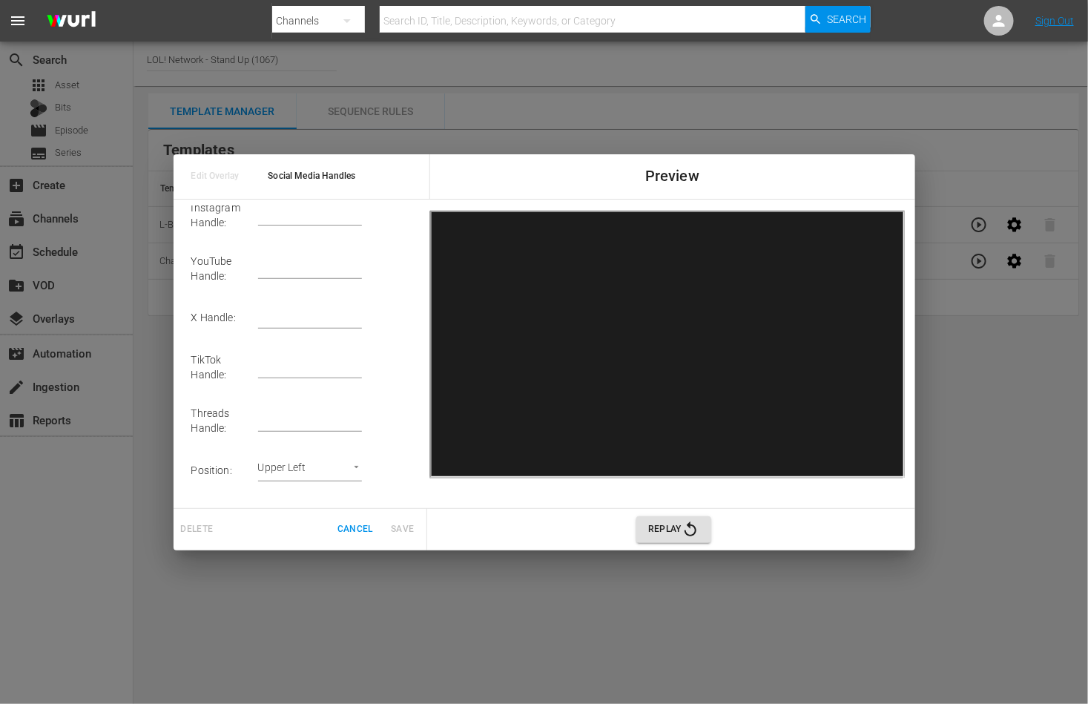
scroll to position [97, 0]
click at [297, 268] on input "text" at bounding box center [310, 270] width 104 height 22
click at [355, 219] on input "Social Media Handles" at bounding box center [346, 221] width 145 height 21
click at [357, 535] on span "Cancel" at bounding box center [355, 529] width 36 height 16
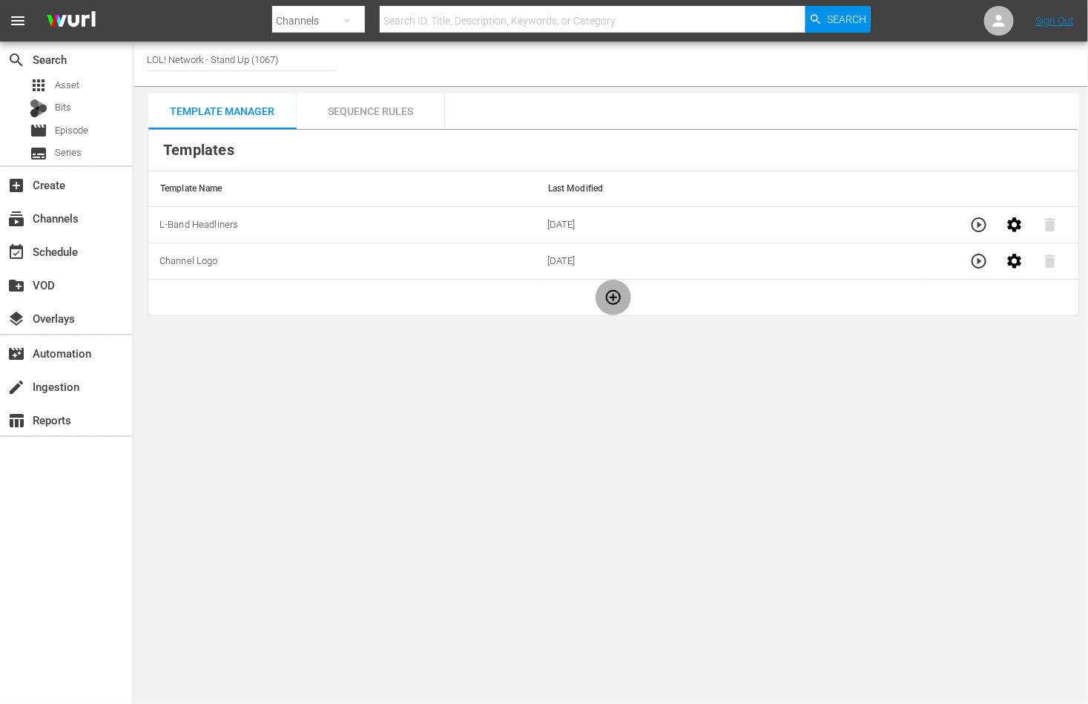
click at [615, 297] on icon "button" at bounding box center [613, 297] width 18 height 18
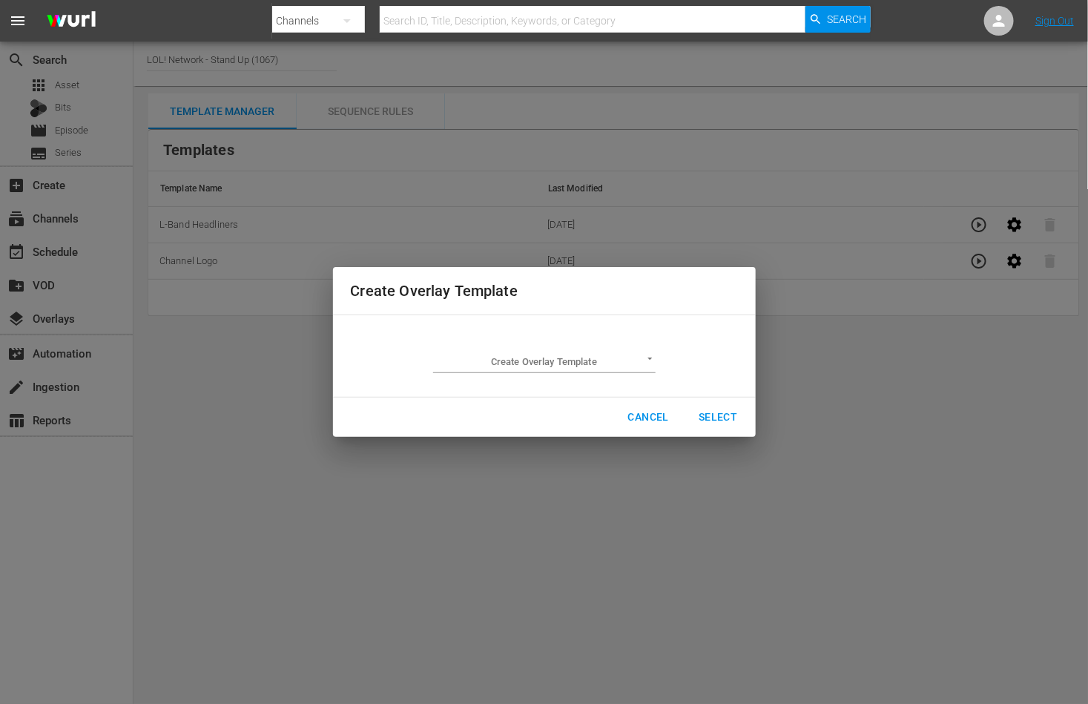
click at [627, 360] on body "menu Search By Channels Search ID, Title, Description, Keywords, or Category Se…" at bounding box center [544, 352] width 1088 height 704
